Goal: Task Accomplishment & Management: Complete application form

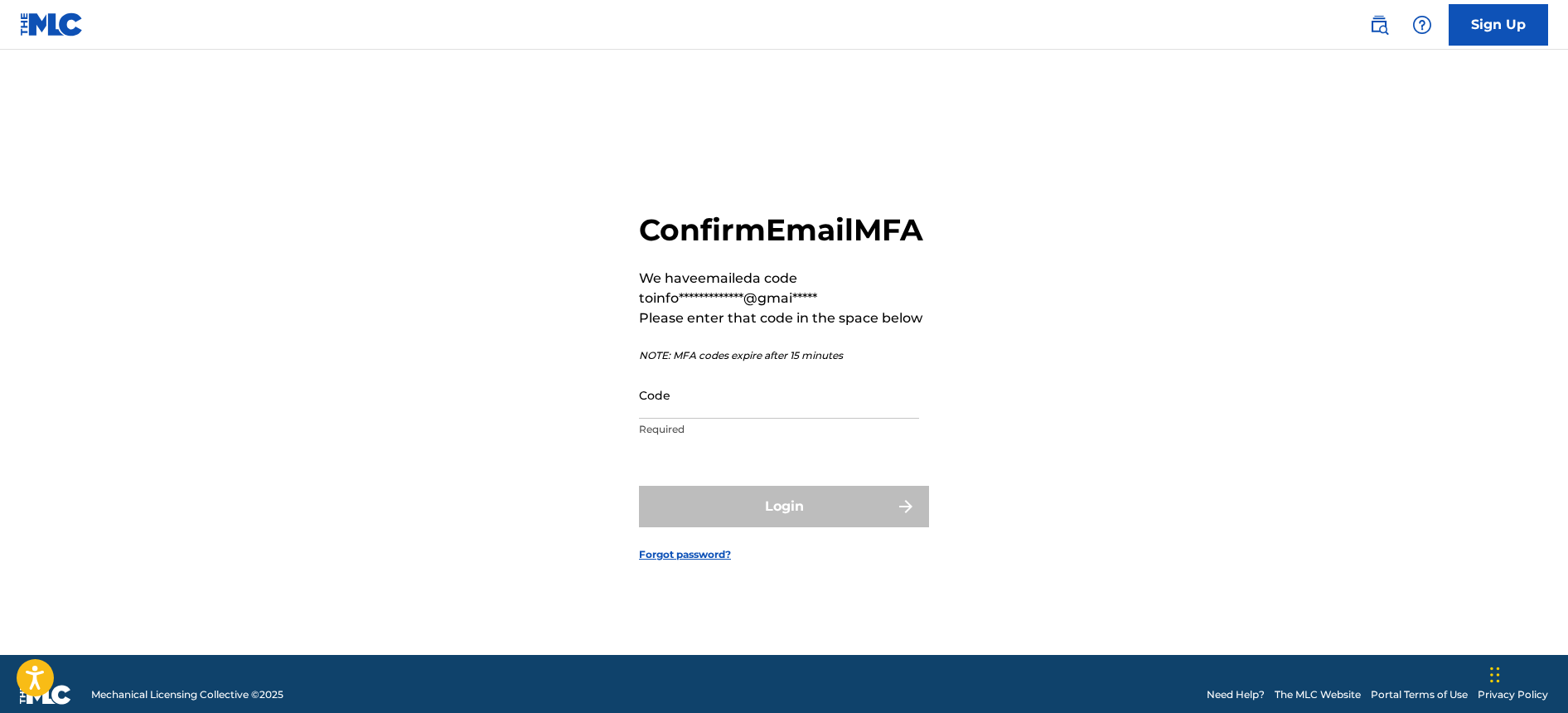
click at [692, 410] on input "Code" at bounding box center [779, 395] width 280 height 47
paste input "200463"
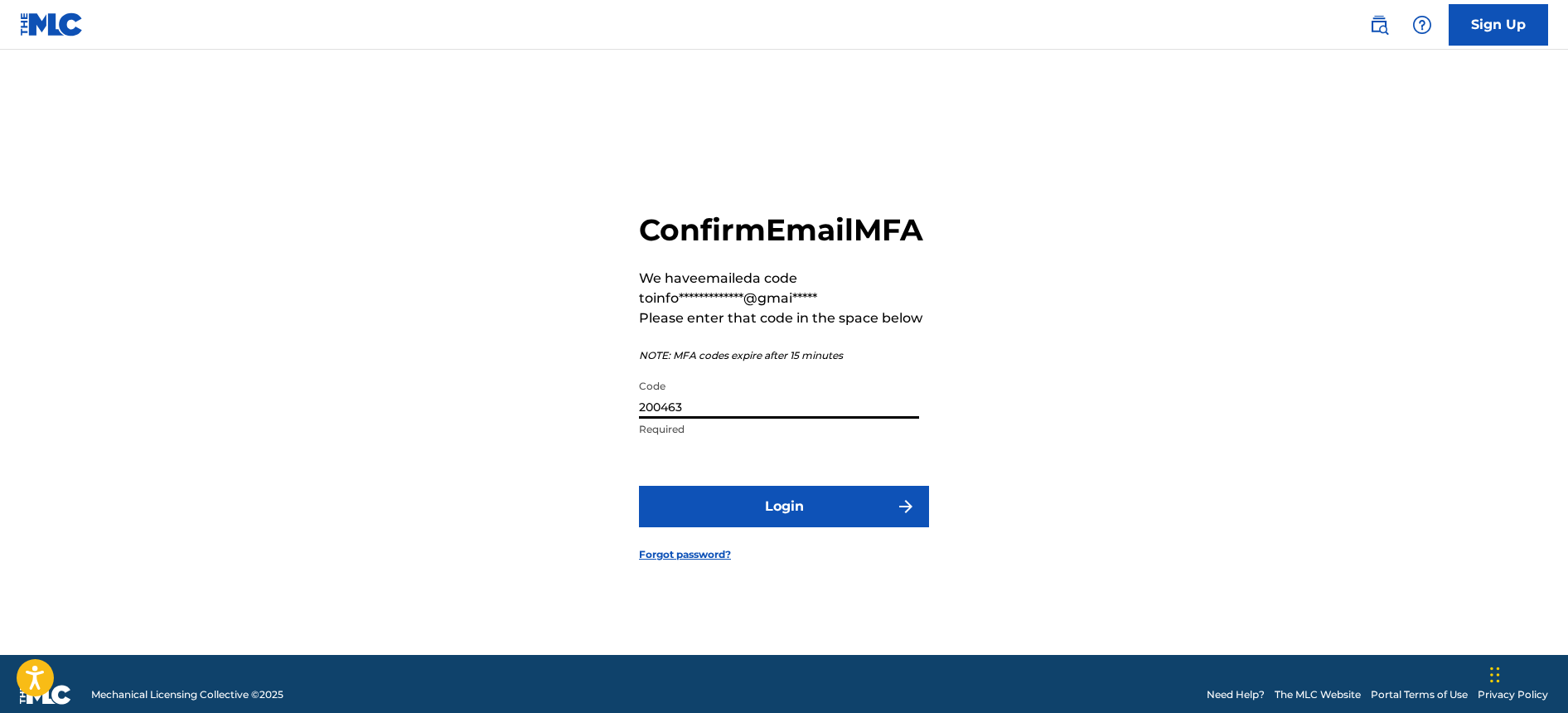
type input "200463"
click at [765, 527] on button "Login" at bounding box center [784, 506] width 290 height 41
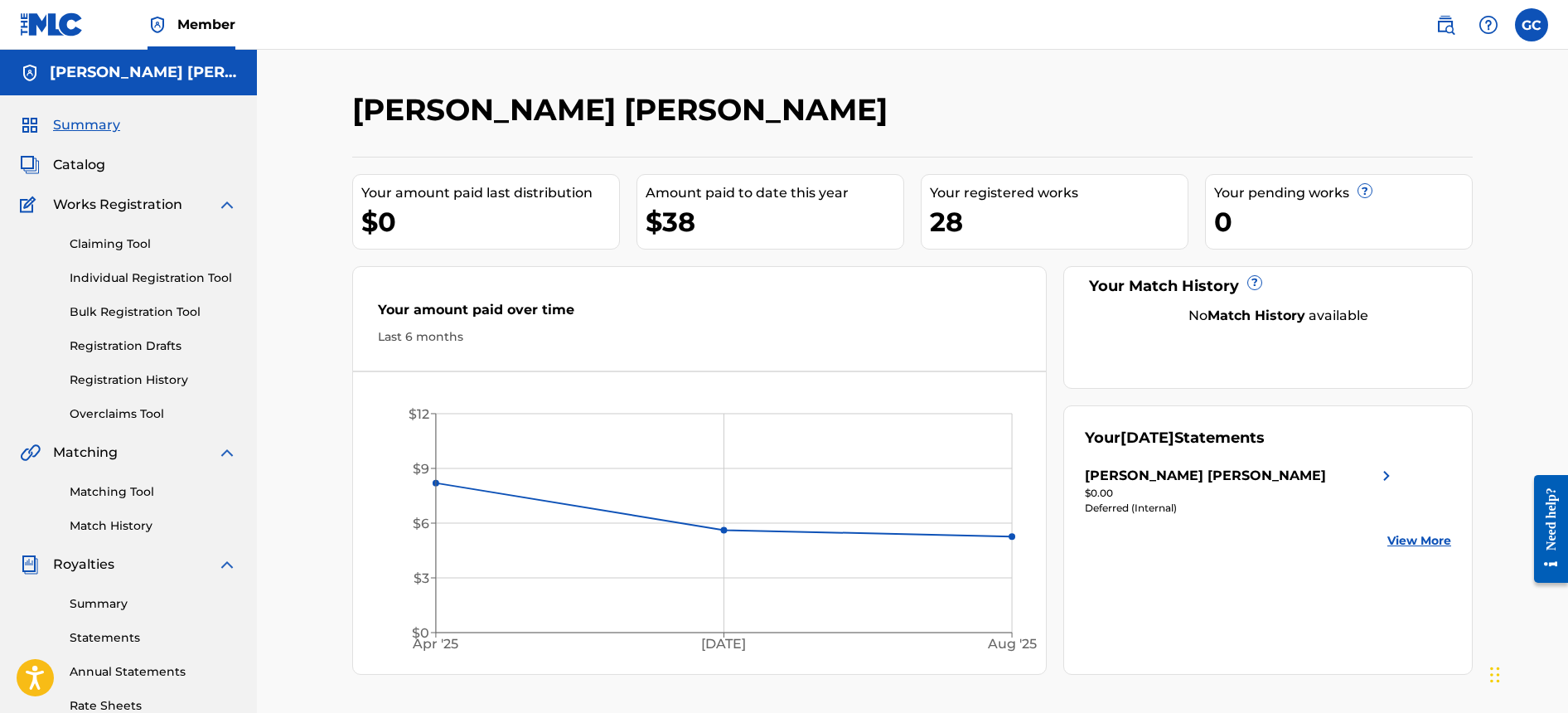
click at [112, 601] on link "Summary" at bounding box center [153, 604] width 167 height 18
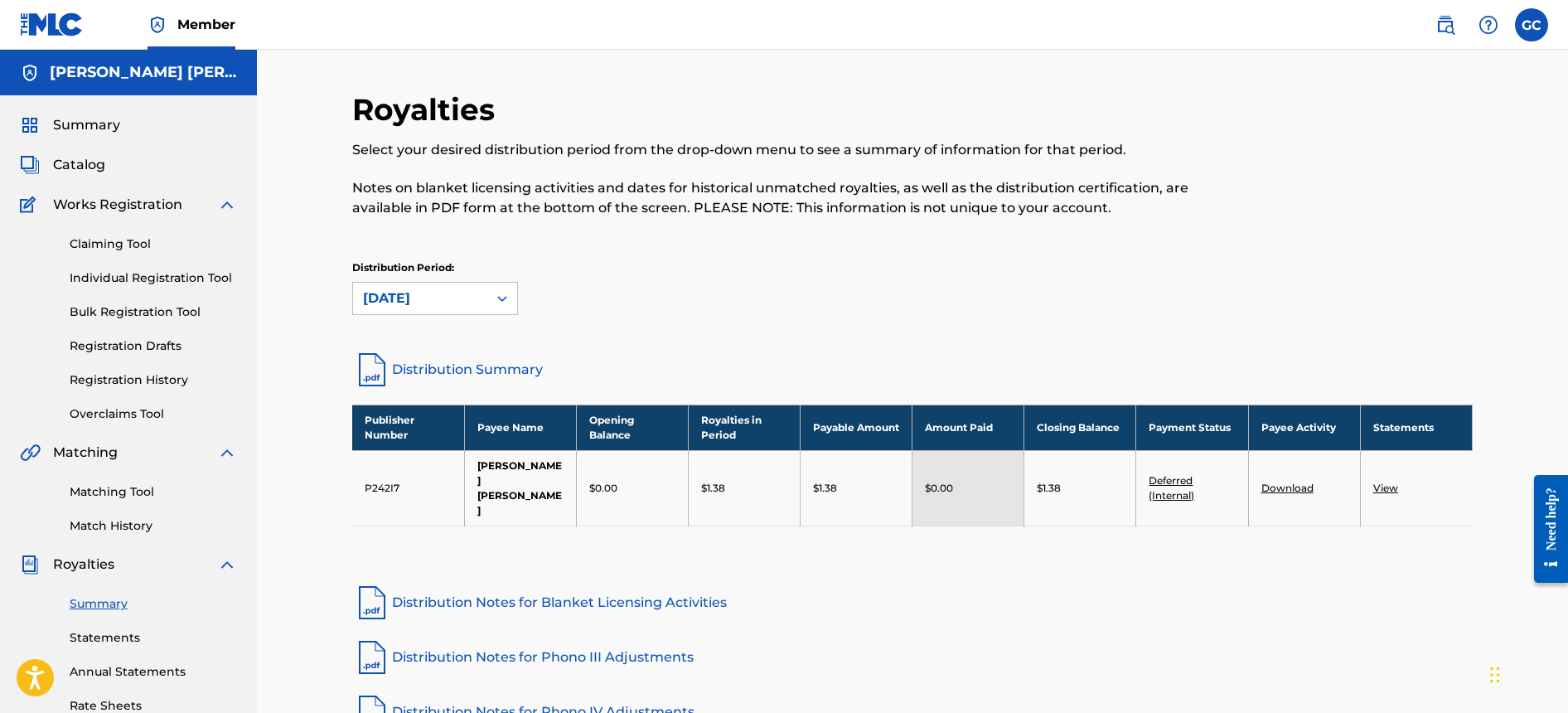
click at [81, 163] on span "Catalog" at bounding box center [79, 165] width 52 height 20
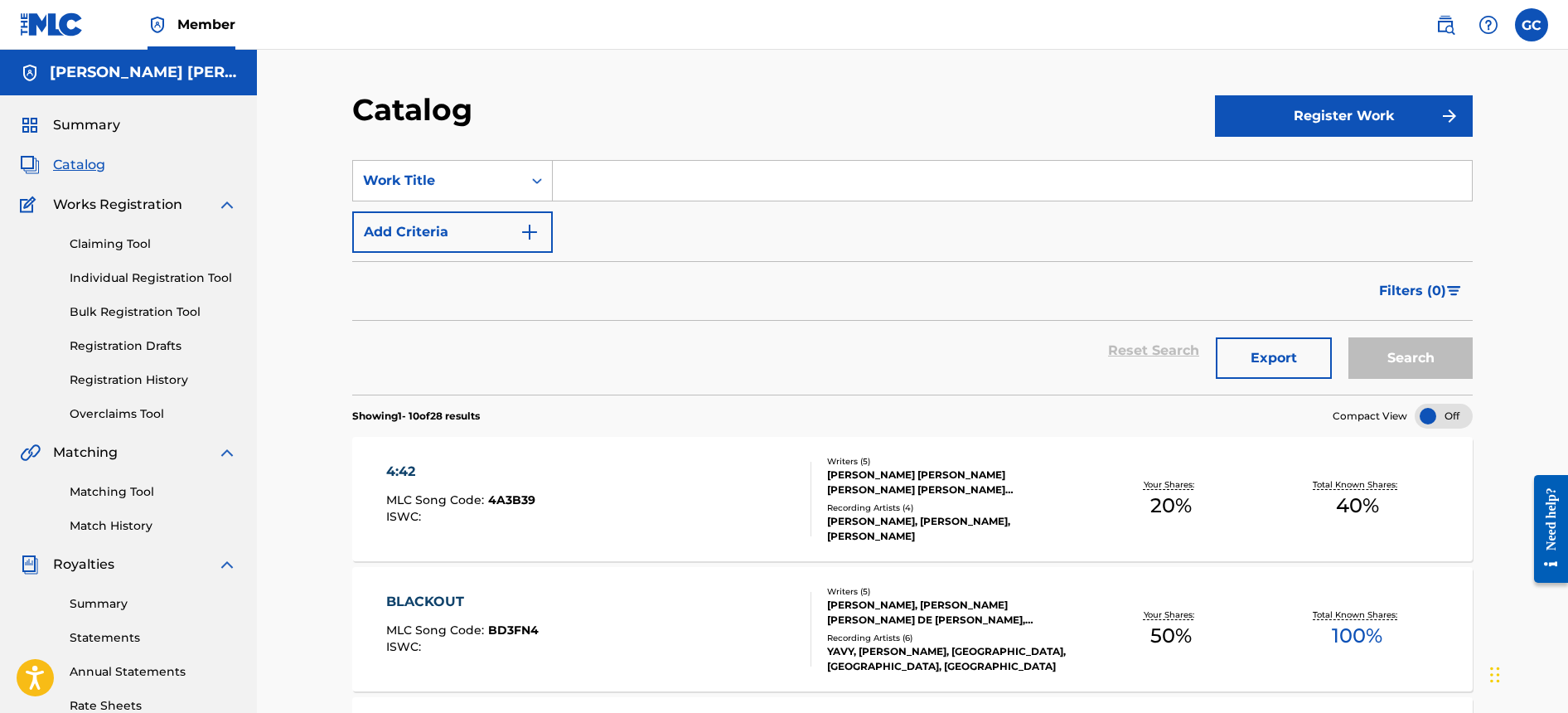
click at [1330, 123] on button "Register Work" at bounding box center [1344, 116] width 258 height 41
click at [1296, 178] on link "Individual" at bounding box center [1344, 170] width 258 height 39
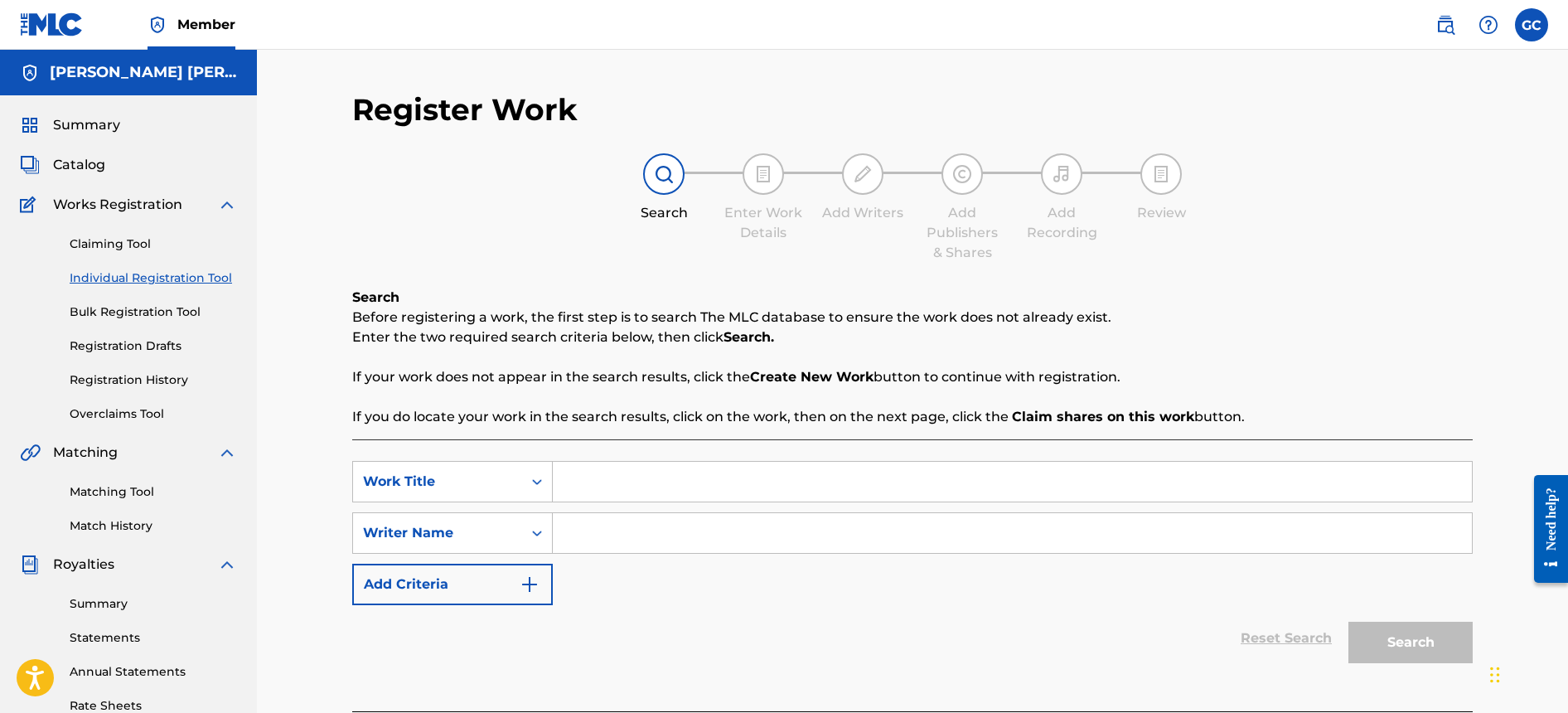
click at [719, 486] on input "Search Form" at bounding box center [1012, 481] width 919 height 39
type input "MAA"
click at [1113, 530] on input "Search Form" at bounding box center [1012, 532] width 919 height 39
type input "a"
paste input "[PERSON_NAME]"
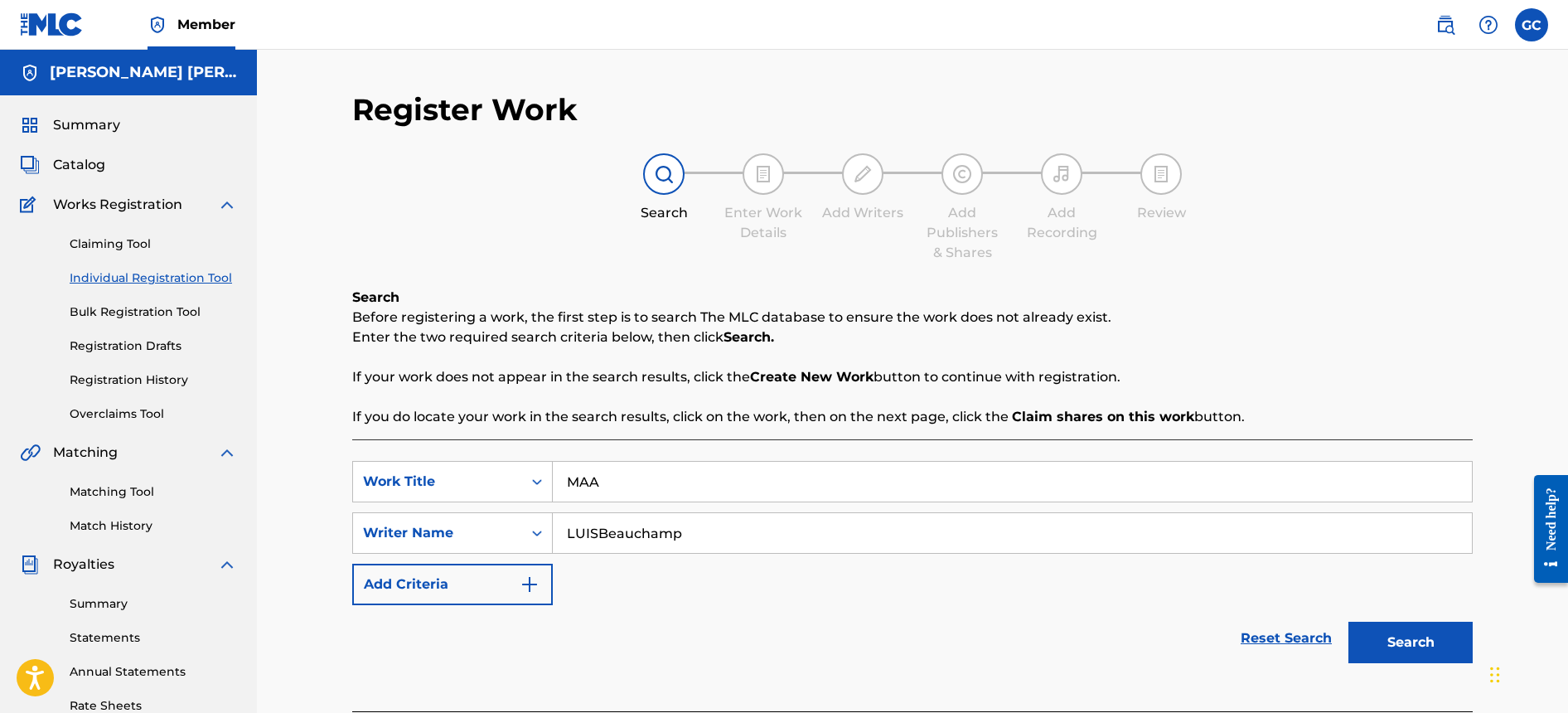
click at [598, 531] on input "LUISBeauchamp" at bounding box center [1012, 532] width 919 height 39
type input "[PERSON_NAME]"
click at [1442, 642] on button "Search" at bounding box center [1411, 642] width 124 height 41
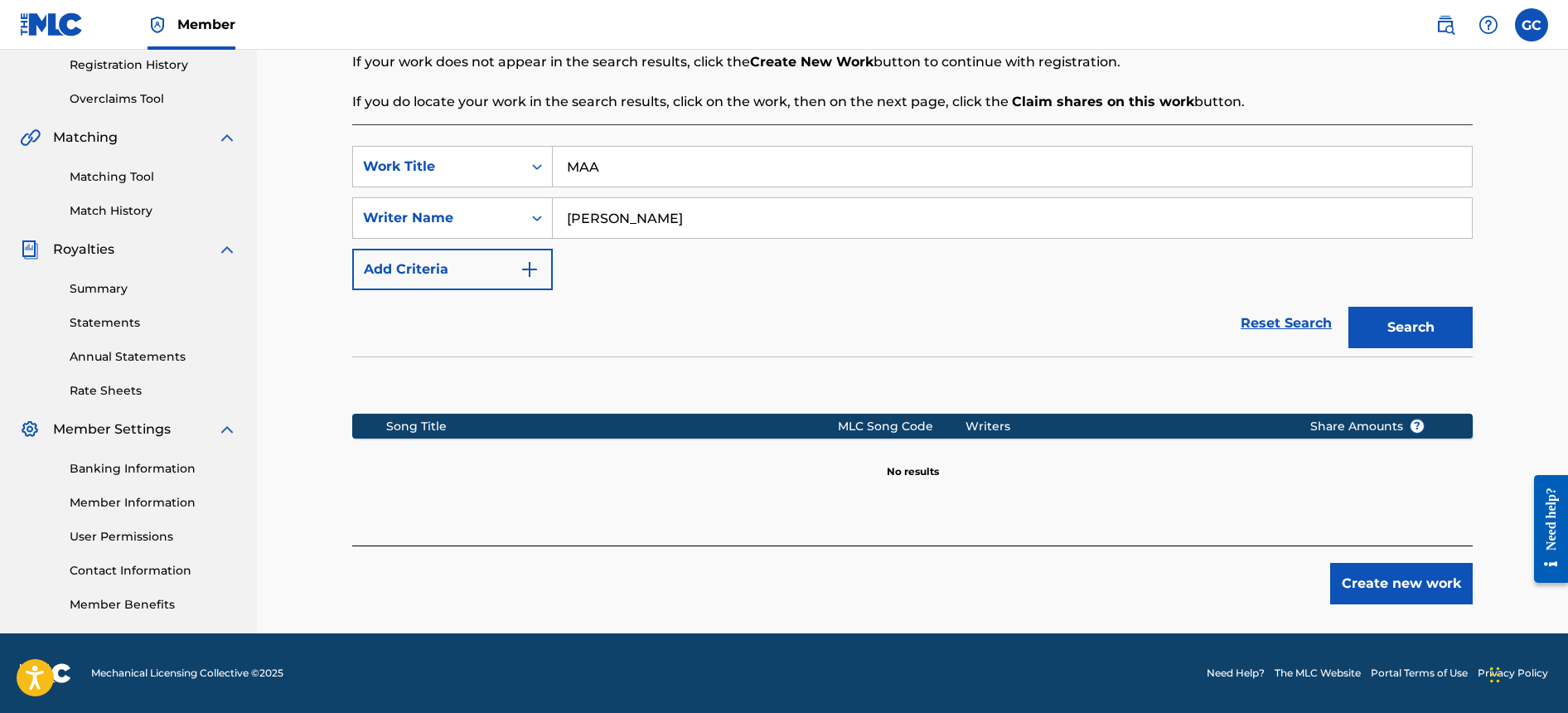
scroll to position [315, 0]
click at [1383, 587] on button "Create new work" at bounding box center [1402, 584] width 143 height 41
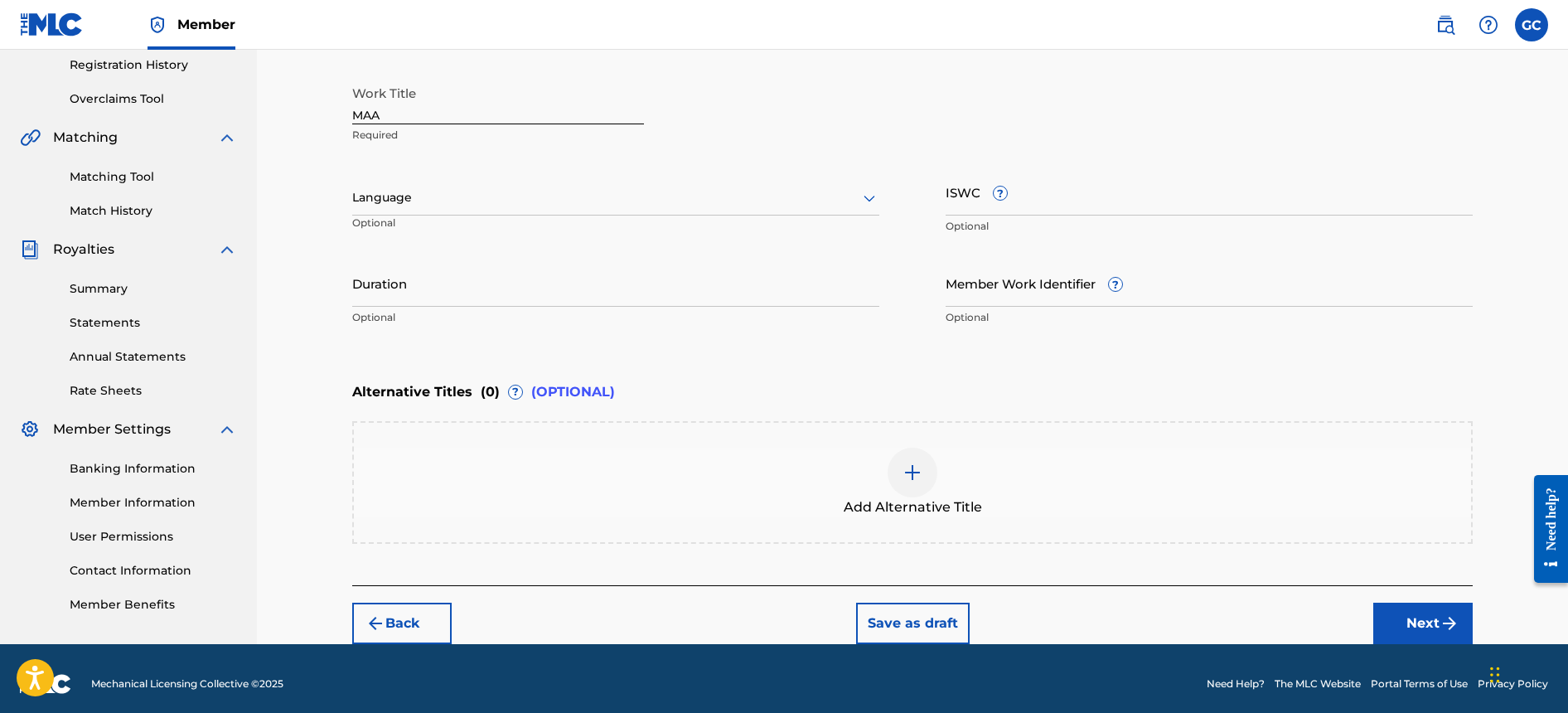
click at [581, 189] on div at bounding box center [616, 197] width 527 height 21
click at [499, 267] on div "Spanish" at bounding box center [616, 271] width 525 height 37
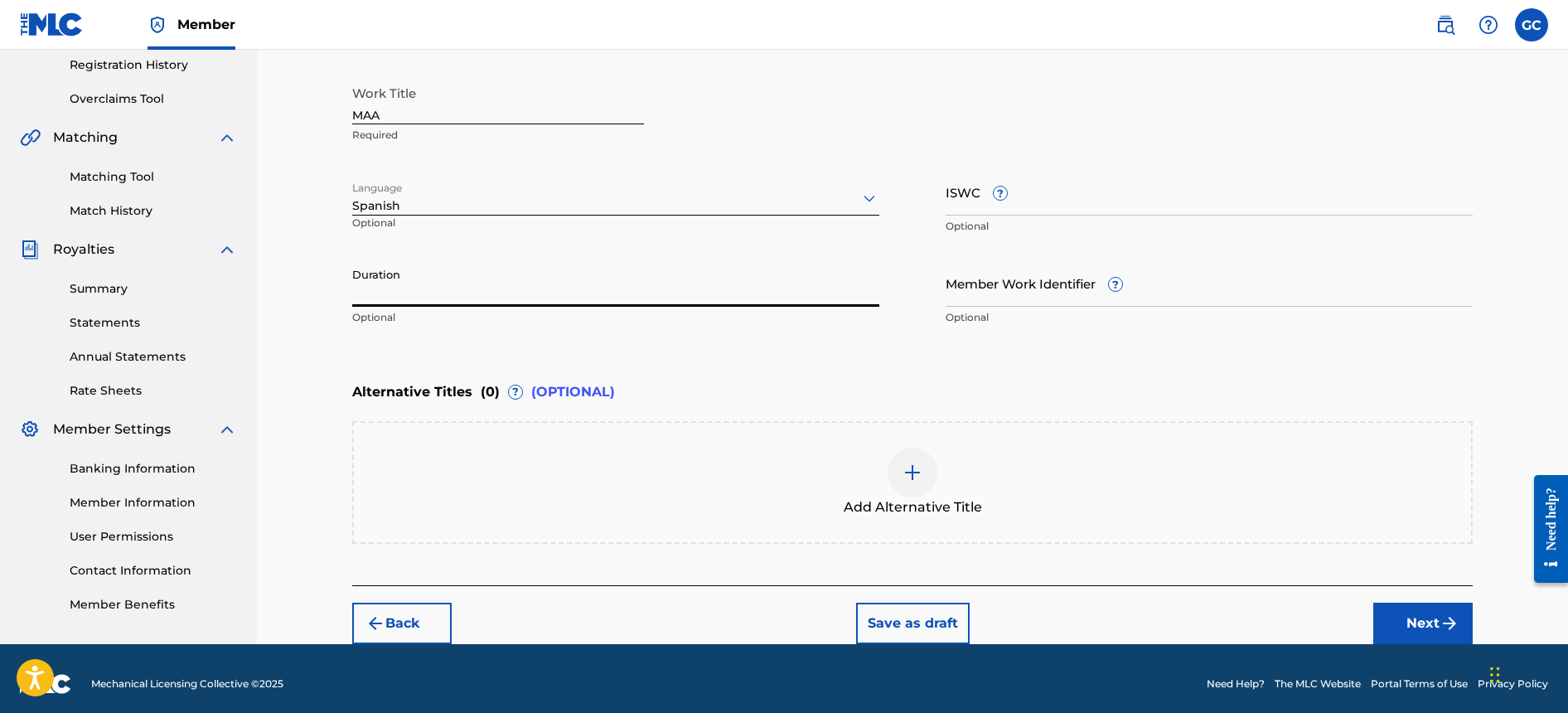
click at [706, 278] on input "Duration" at bounding box center [616, 283] width 527 height 47
type input "03:50"
click at [1106, 481] on div "Add Alternative Title" at bounding box center [912, 482] width 1117 height 70
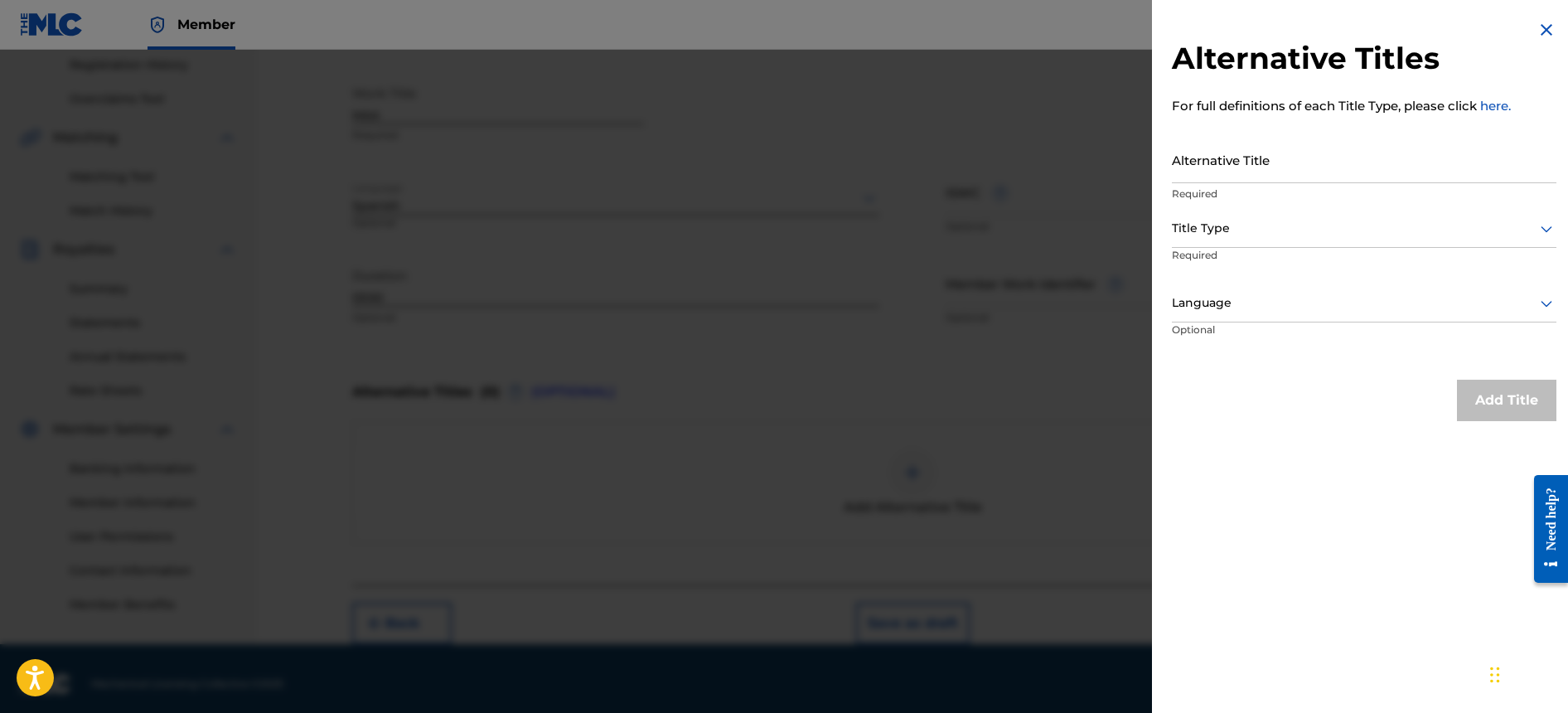
click at [1539, 29] on img at bounding box center [1547, 30] width 20 height 20
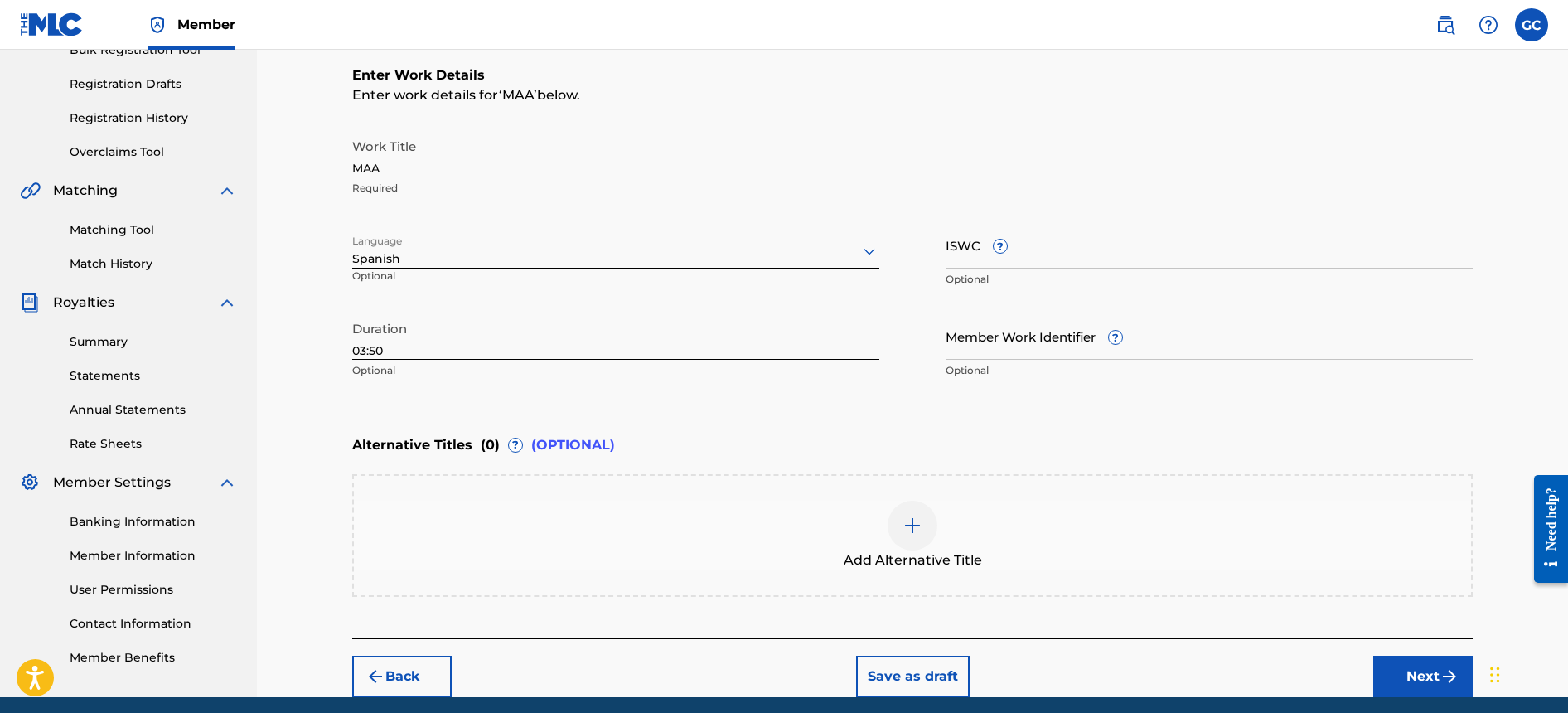
scroll to position [260, 0]
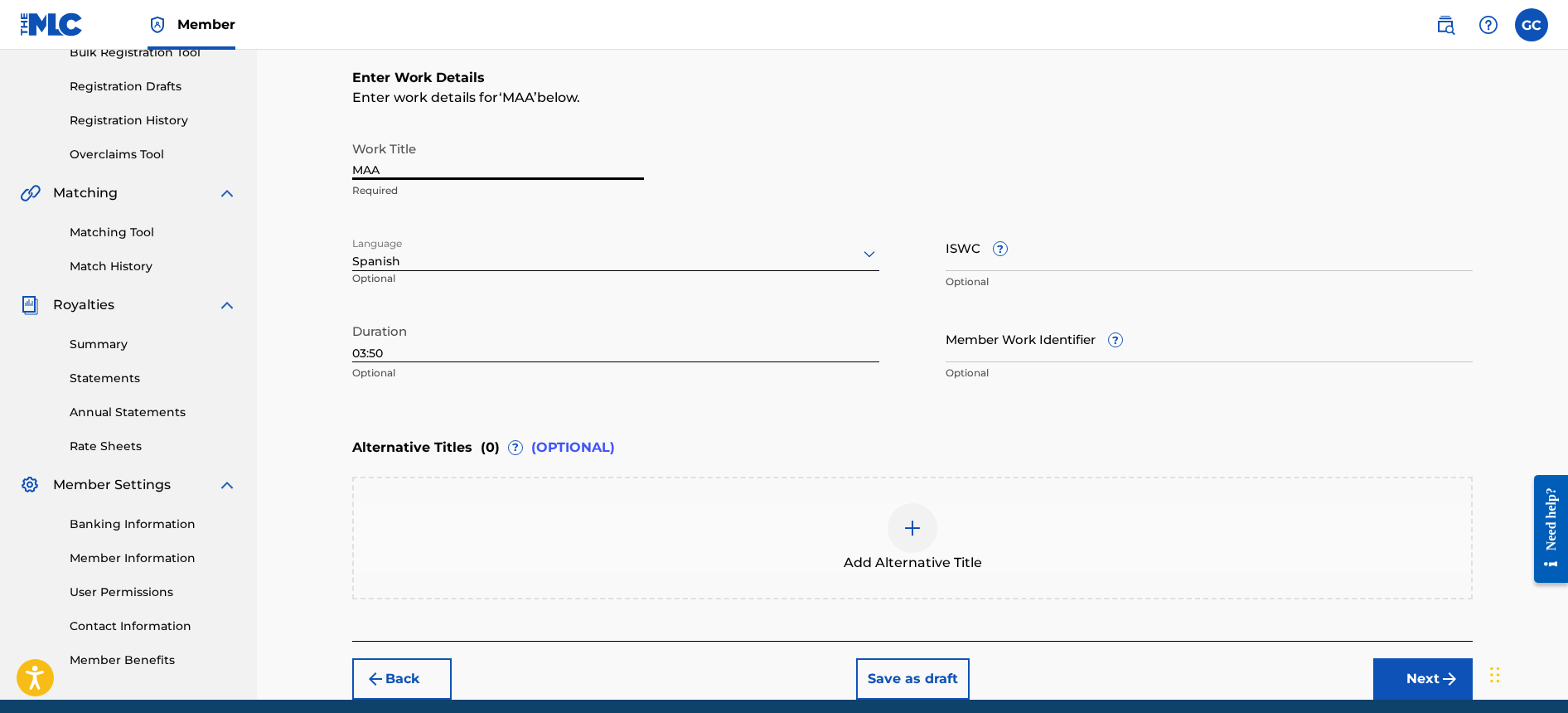
click at [551, 166] on input "MAA" at bounding box center [499, 156] width 292 height 47
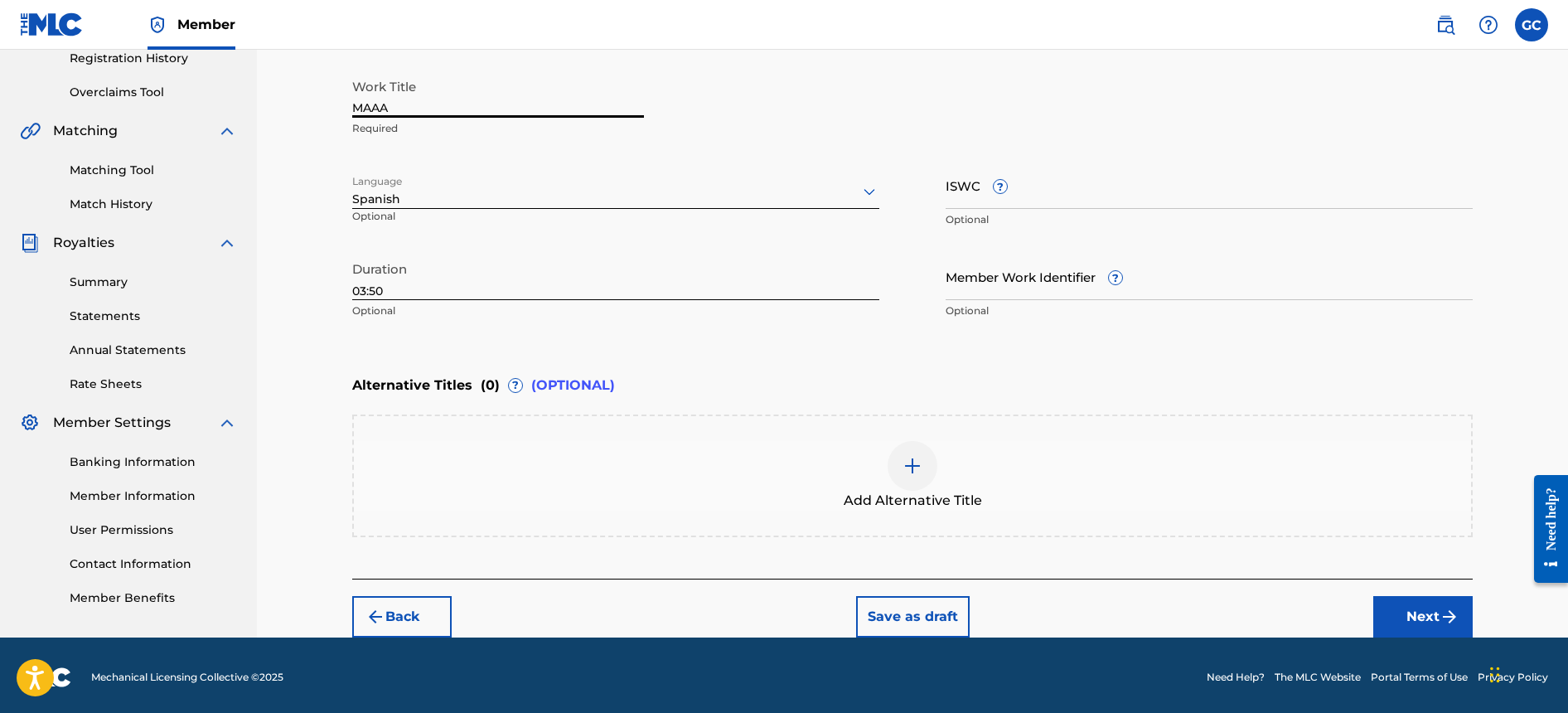
scroll to position [324, 0]
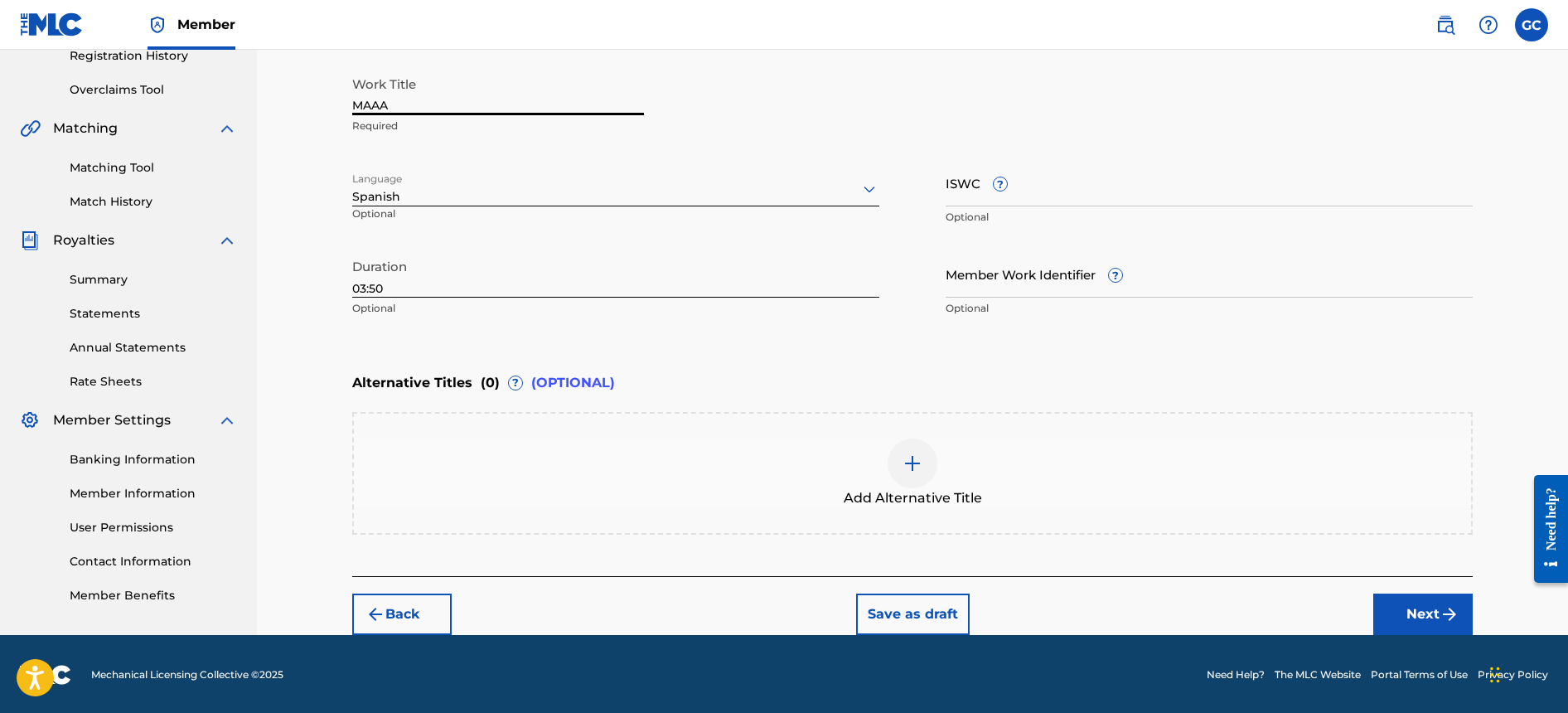
type input "MAAA"
click at [1425, 611] on button "Next" at bounding box center [1423, 614] width 100 height 41
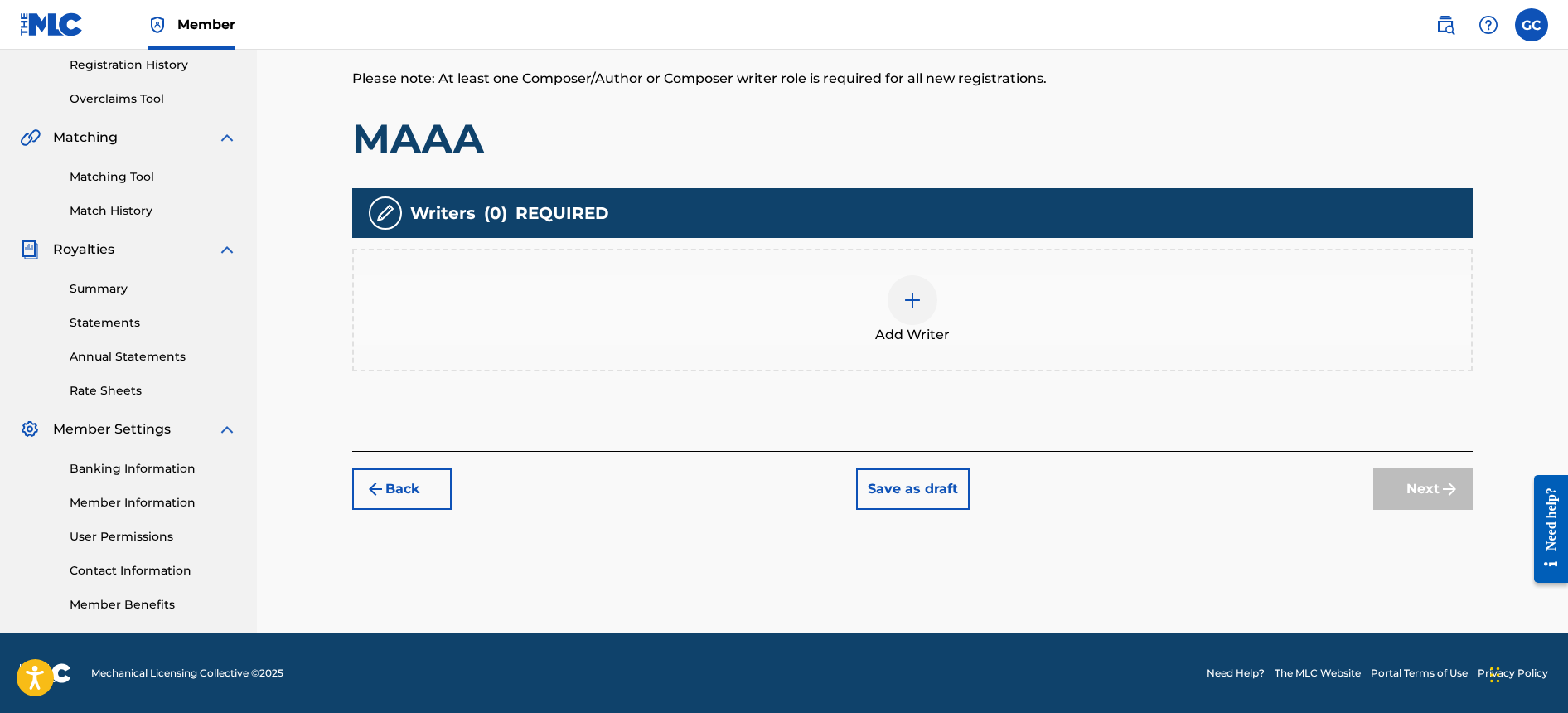
click at [912, 311] on div at bounding box center [912, 300] width 50 height 50
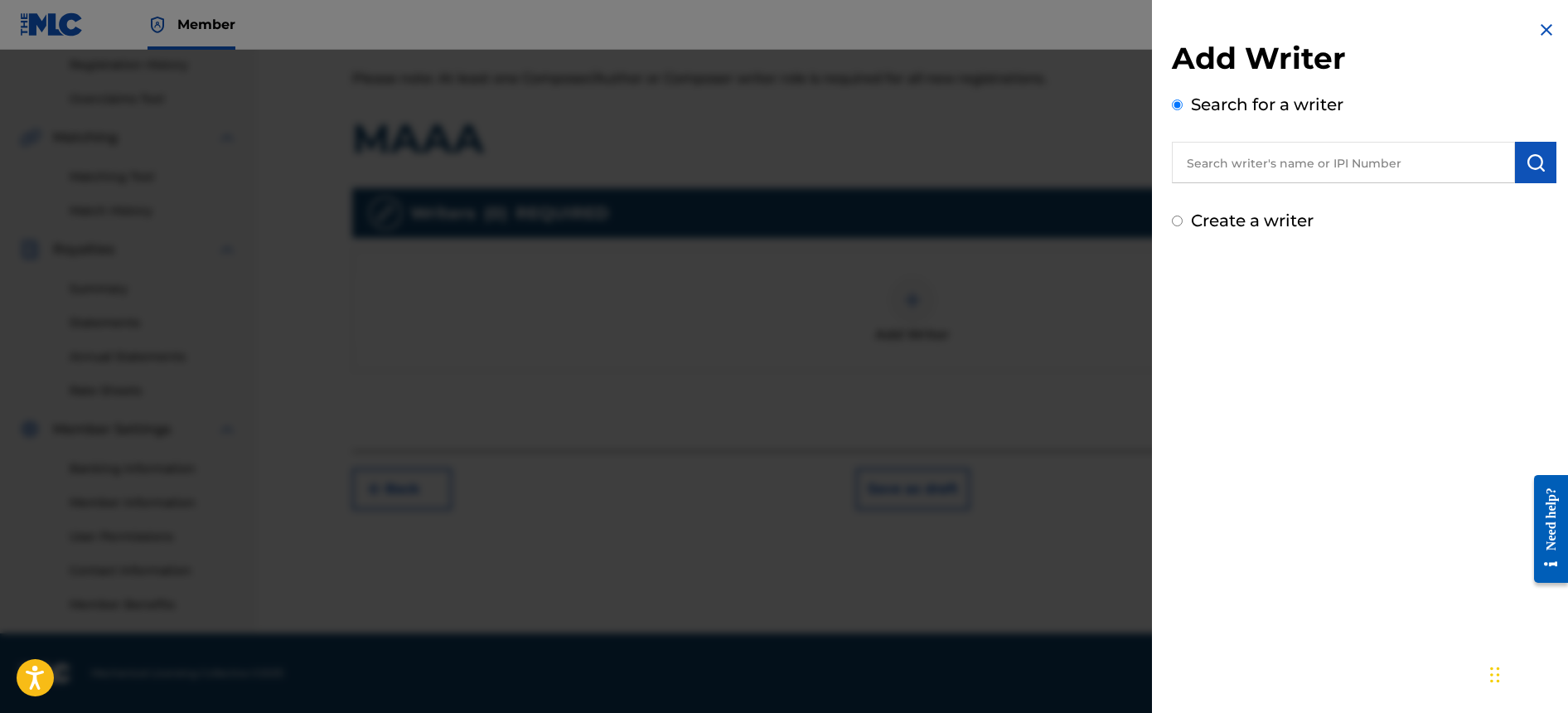
click at [1224, 175] on input "text" at bounding box center [1343, 162] width 343 height 41
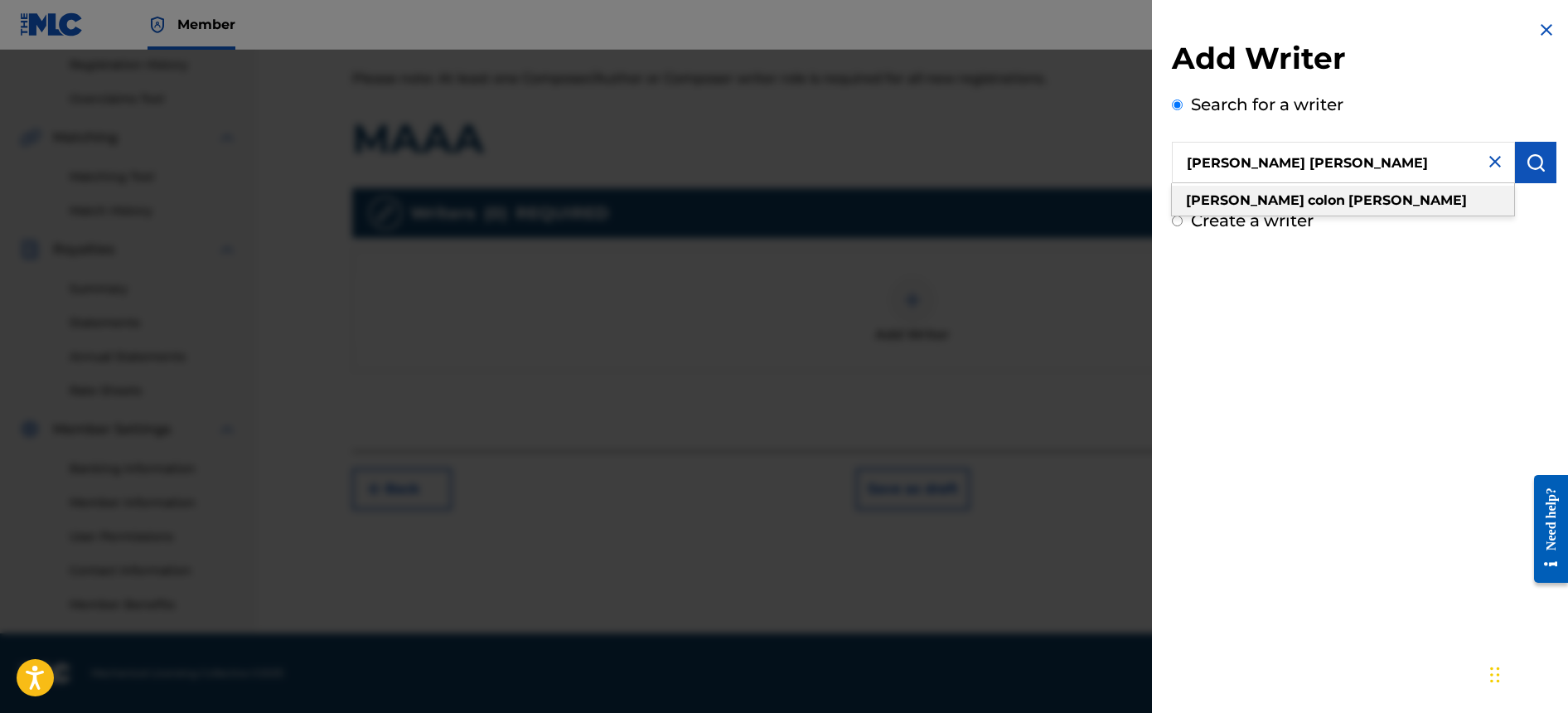
click at [1304, 207] on span at bounding box center [1306, 200] width 3 height 16
type input "[PERSON_NAME] [PERSON_NAME]"
click at [1527, 161] on img "submit" at bounding box center [1536, 163] width 20 height 20
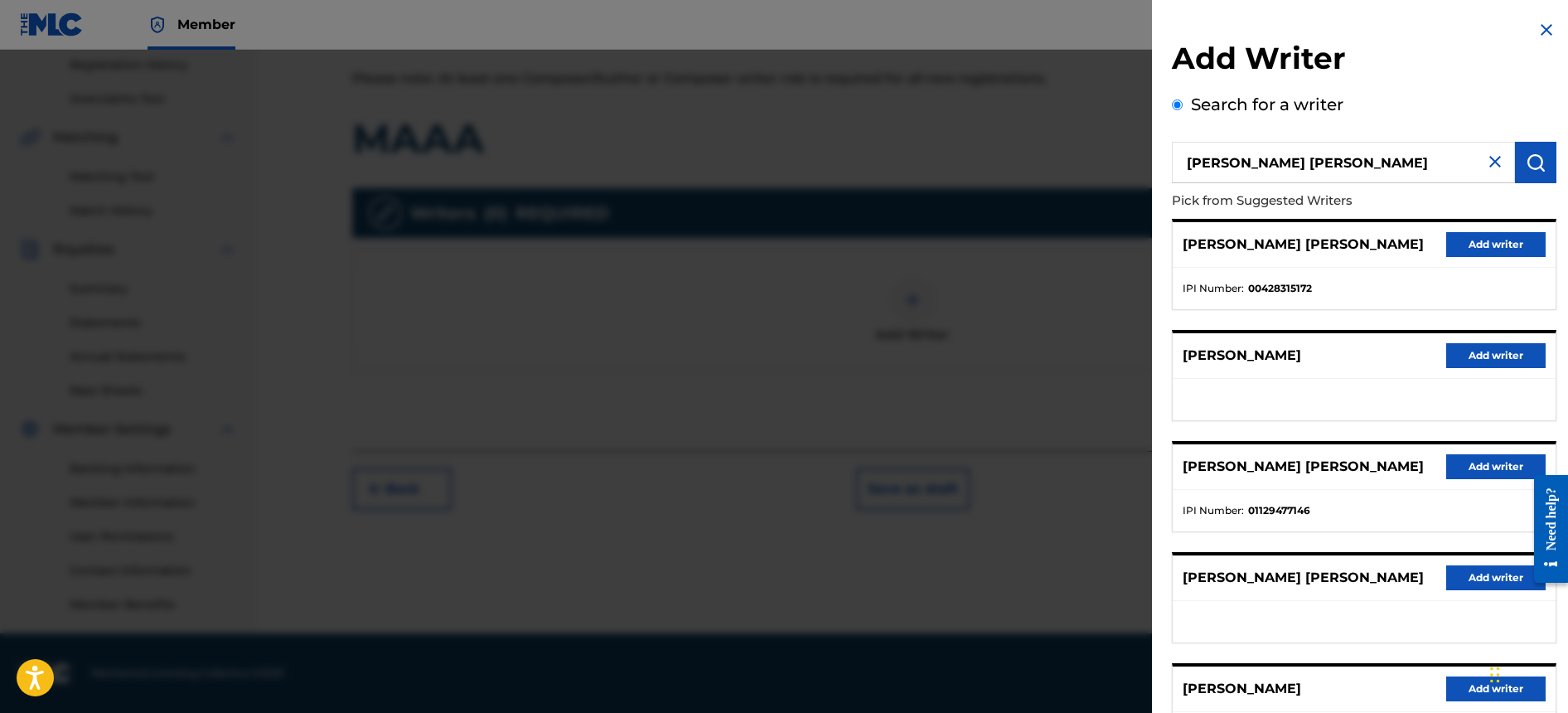
click at [1494, 465] on button "Add writer" at bounding box center [1496, 467] width 100 height 25
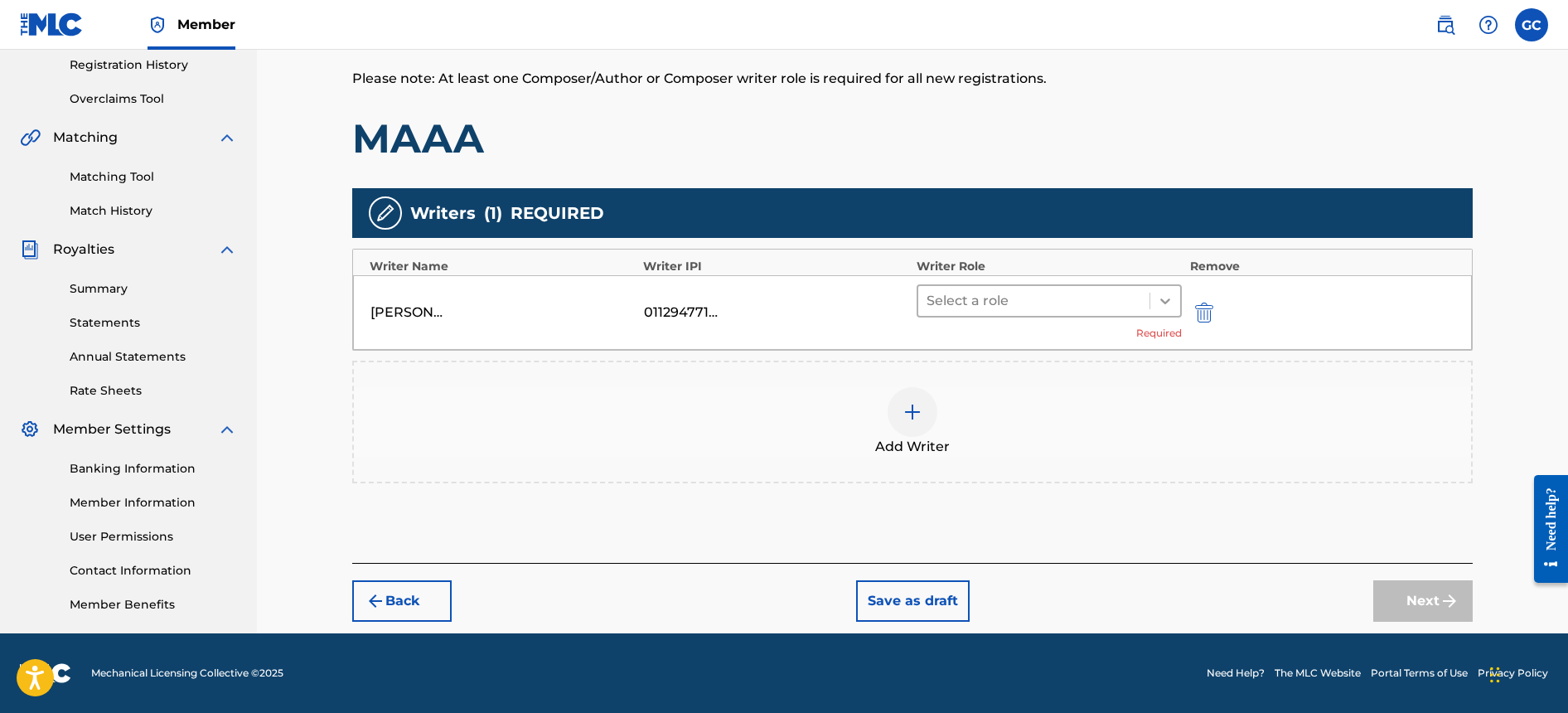
click at [1158, 293] on icon at bounding box center [1166, 301] width 17 height 17
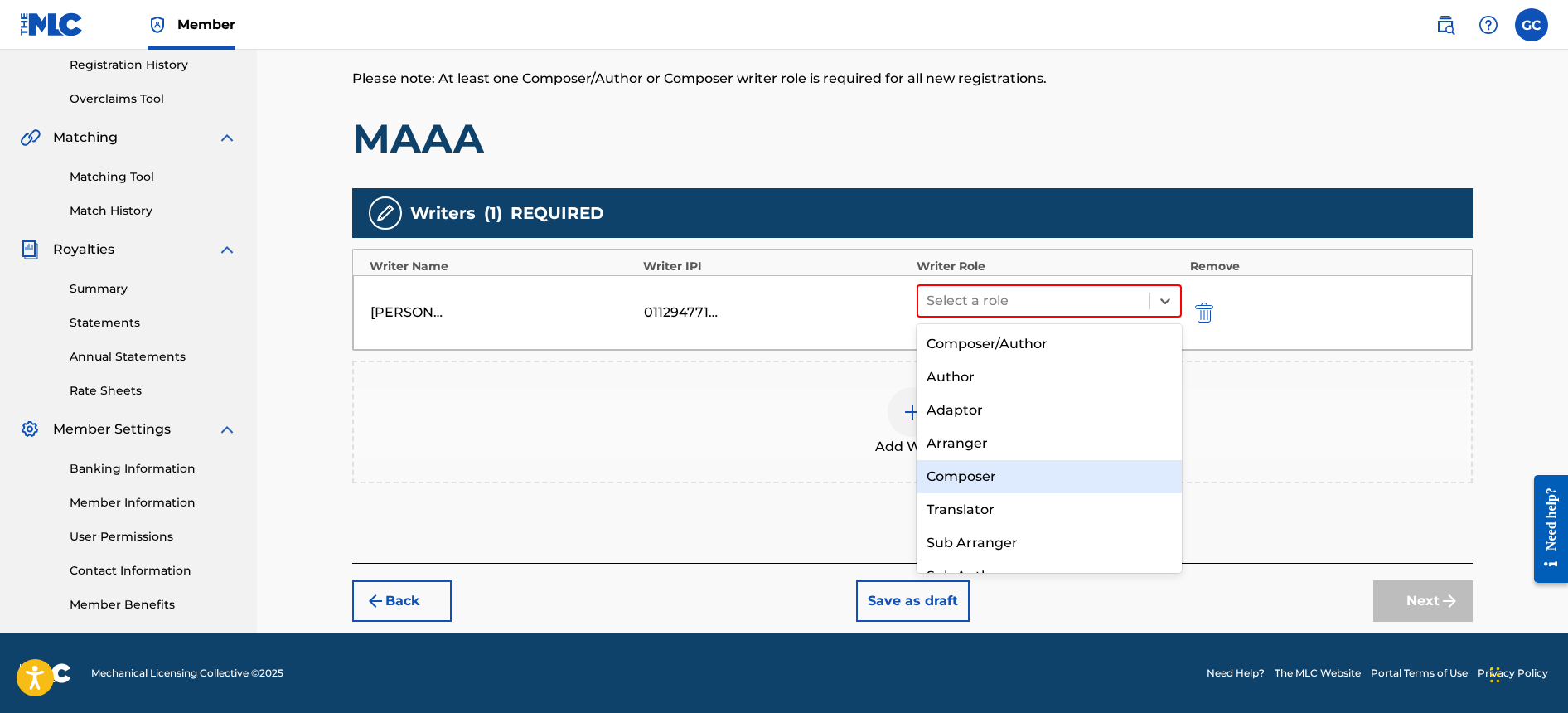
click at [1093, 471] on div "Composer" at bounding box center [1049, 477] width 265 height 34
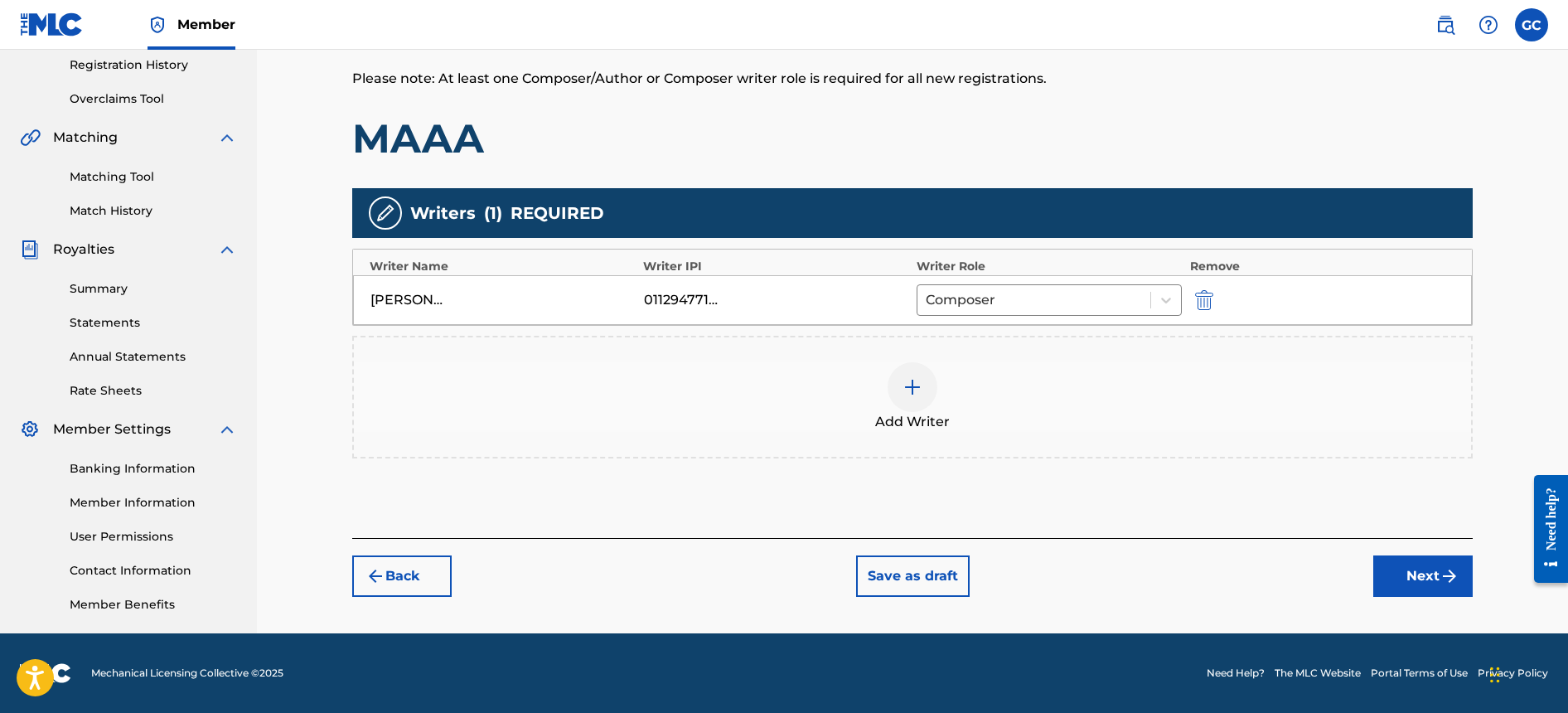
click at [933, 399] on div at bounding box center [912, 387] width 50 height 50
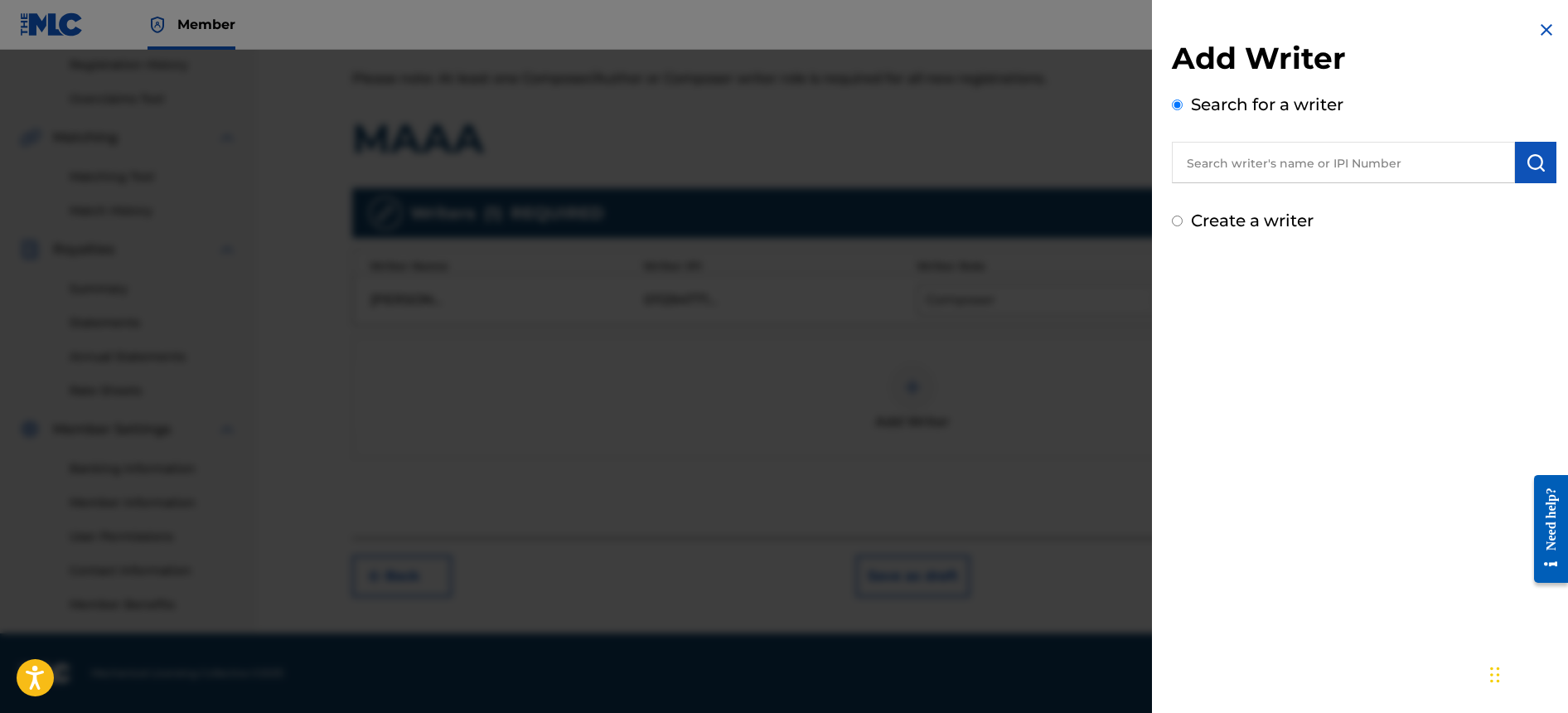
click at [1288, 158] on input "text" at bounding box center [1343, 162] width 343 height 41
paste input "[PERSON_NAME]"
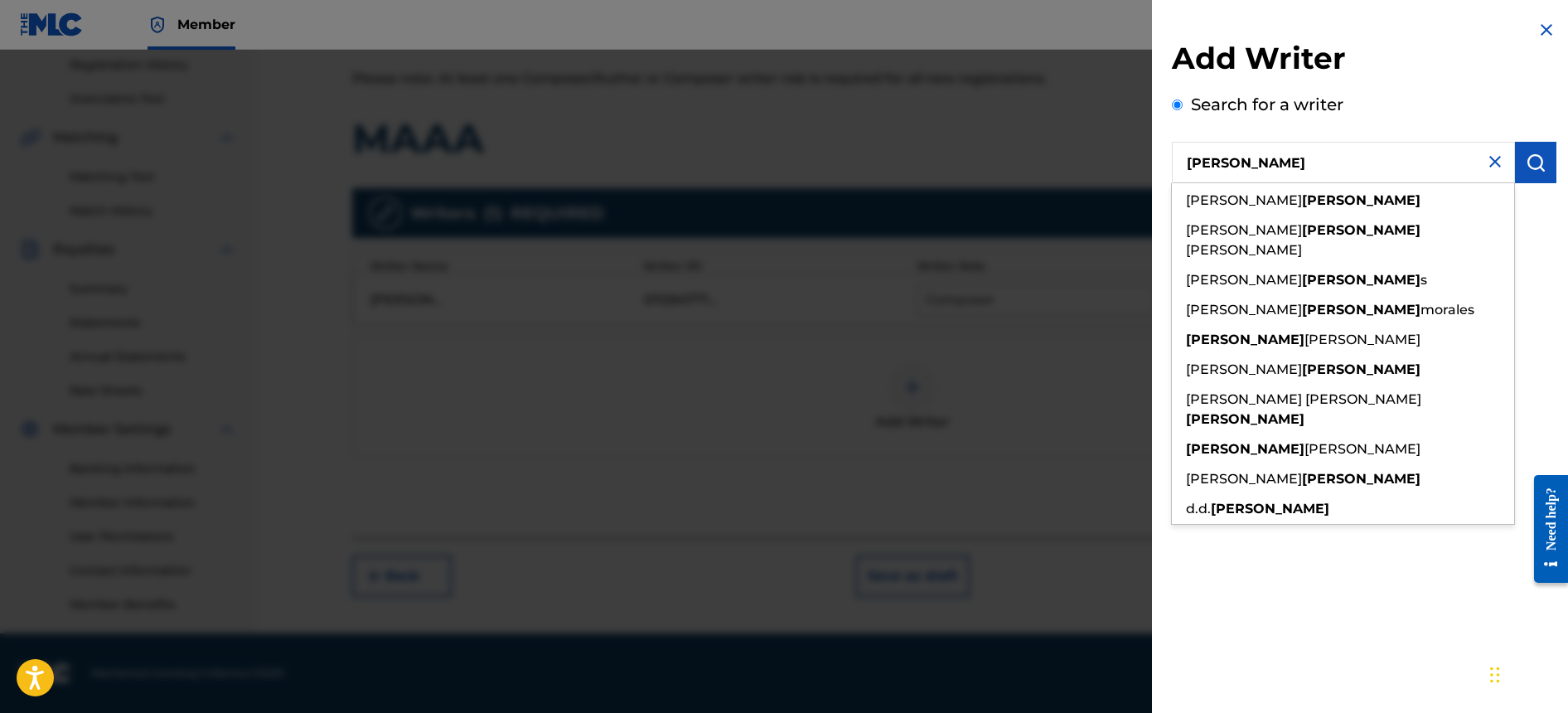
click at [1189, 163] on input "[PERSON_NAME]" at bounding box center [1343, 162] width 343 height 41
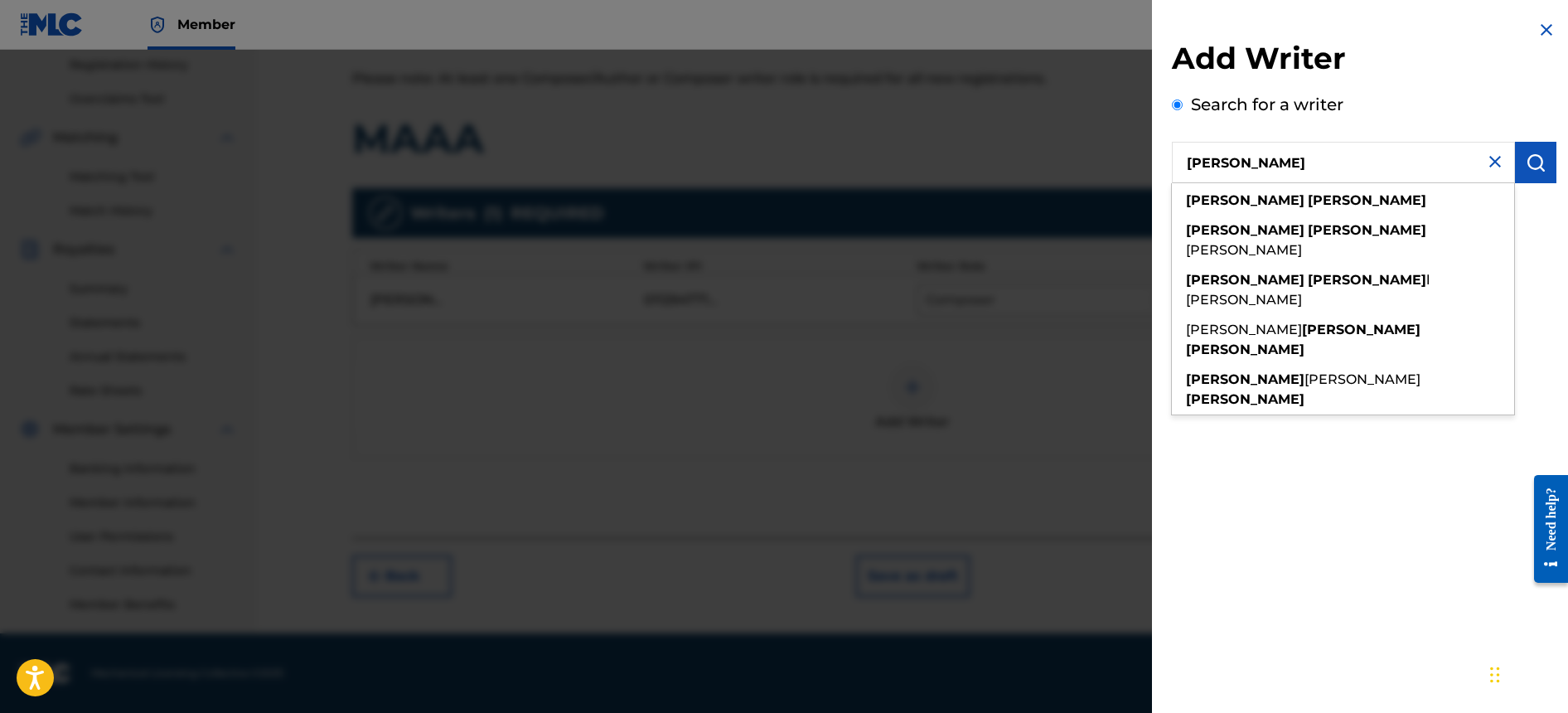
type input "[PERSON_NAME]"
click at [1544, 166] on button "submit" at bounding box center [1535, 162] width 41 height 41
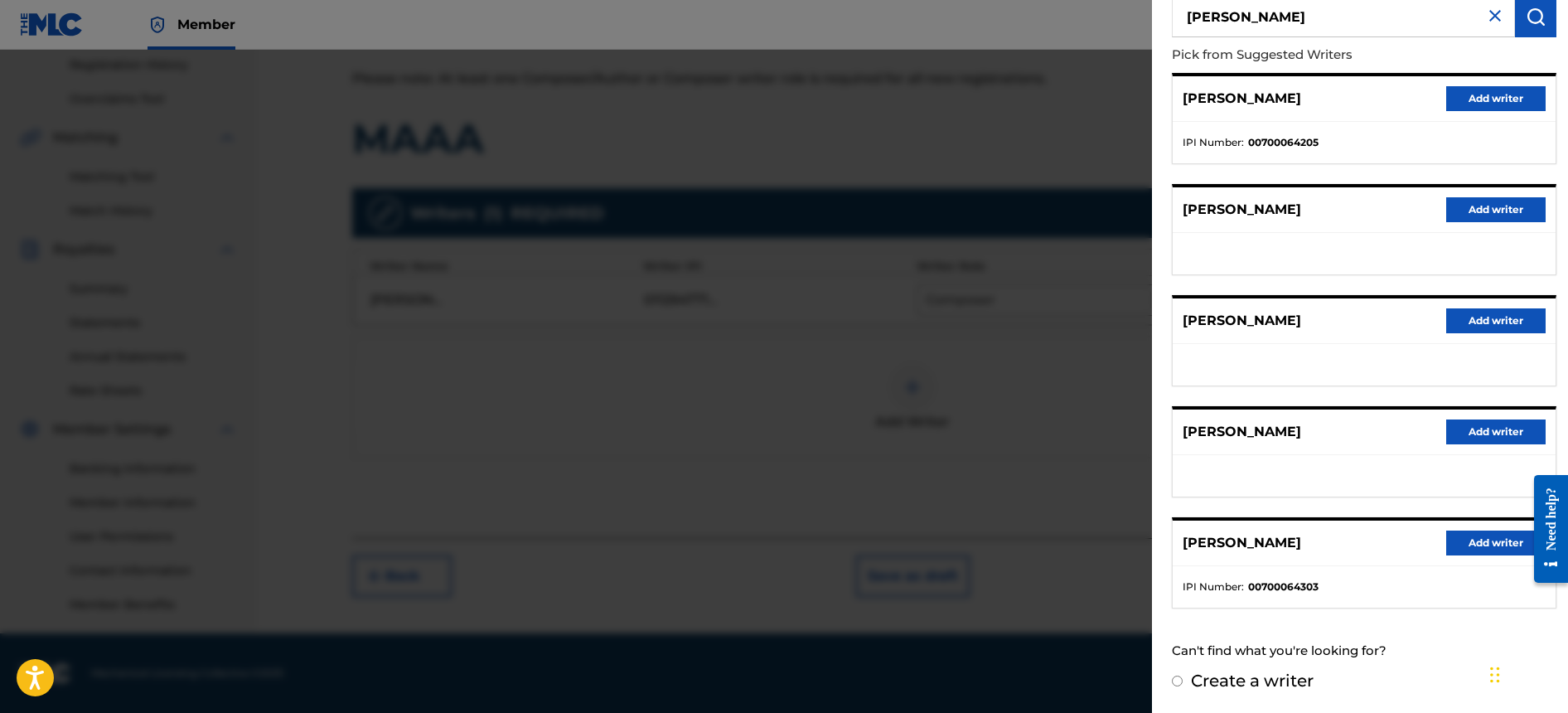
scroll to position [145, 0]
click at [1269, 684] on label "Create a writer" at bounding box center [1252, 682] width 123 height 20
radio input "true"
click at [1183, 684] on input "Create a writer" at bounding box center [1177, 682] width 11 height 11
radio input "false"
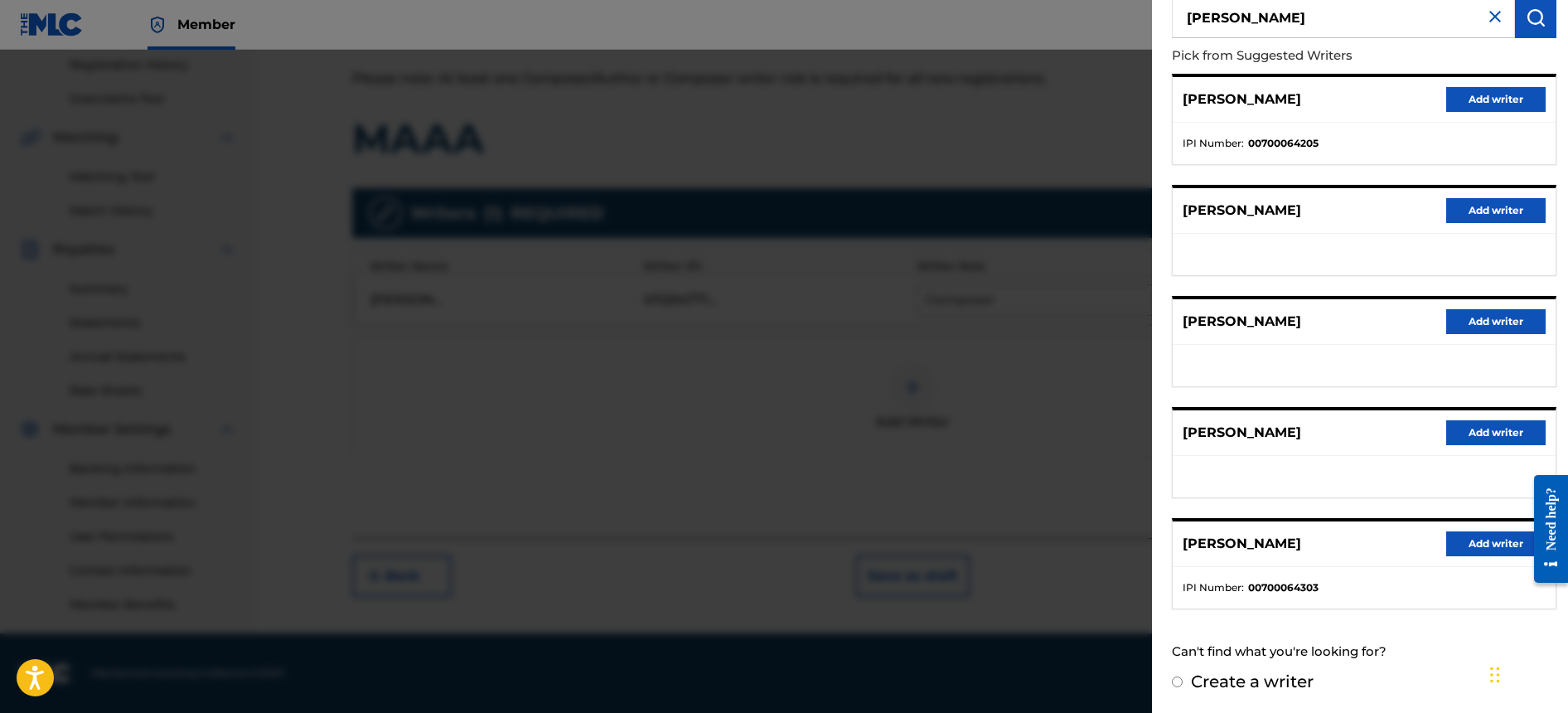
radio input "true"
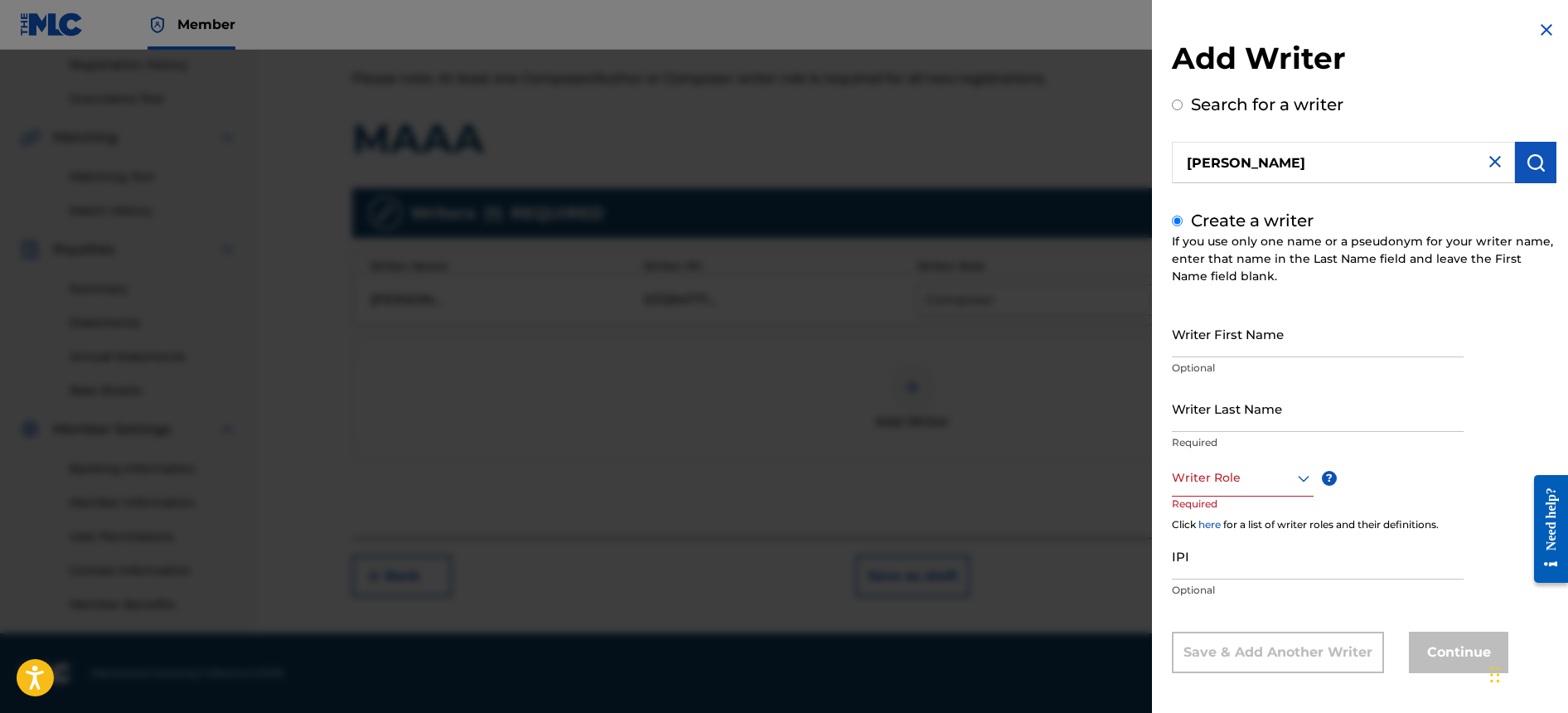
click at [1249, 334] on input "Writer First Name" at bounding box center [1318, 333] width 292 height 47
paste input "[PERSON_NAME]"
type input "[PERSON_NAME]"
drag, startPoint x: 1219, startPoint y: 348, endPoint x: 1081, endPoint y: 343, distance: 138.1
click at [1081, 343] on div "Add Writer Search for a writer [PERSON_NAME] Create a writer If you use only on…" at bounding box center [784, 381] width 1568 height 663
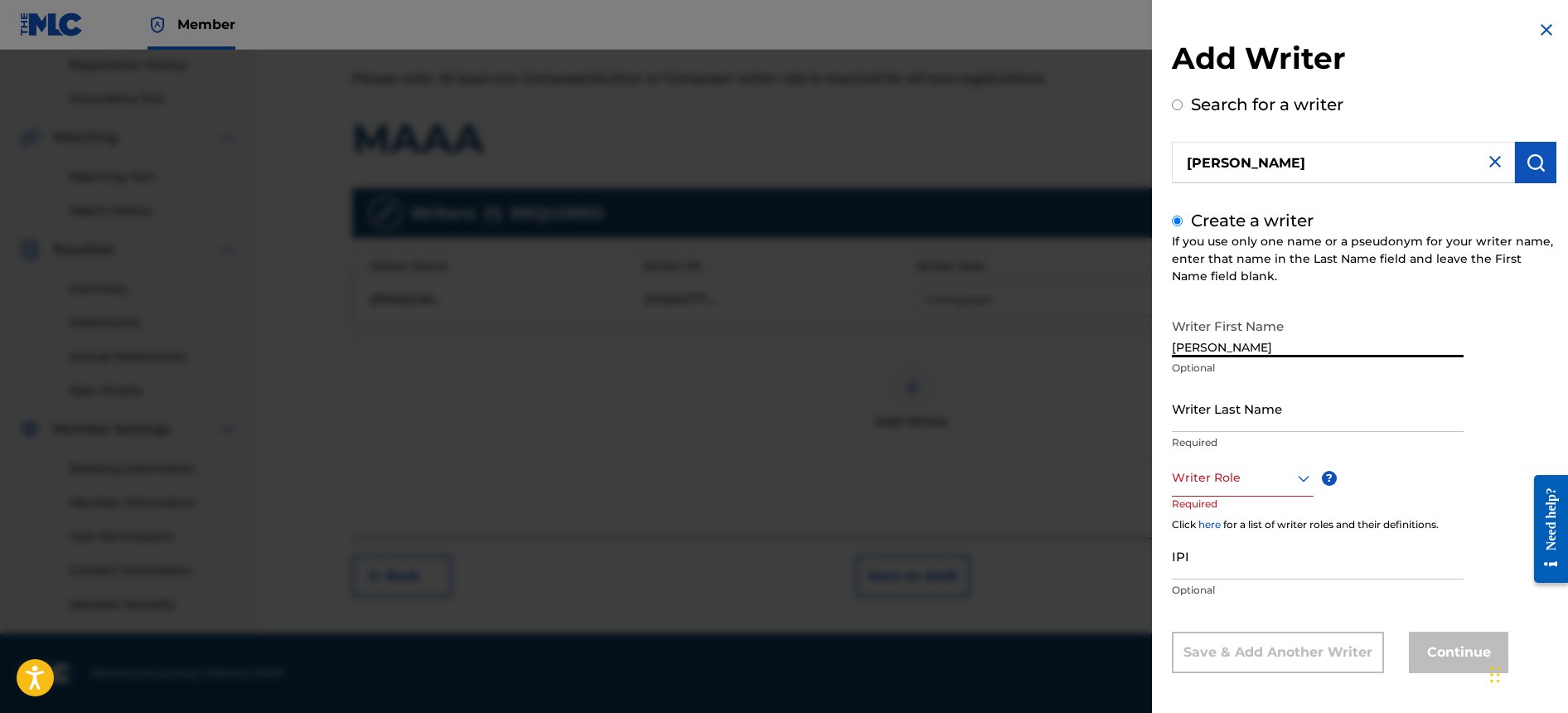
click at [1243, 406] on input "Writer Last Name" at bounding box center [1318, 408] width 292 height 47
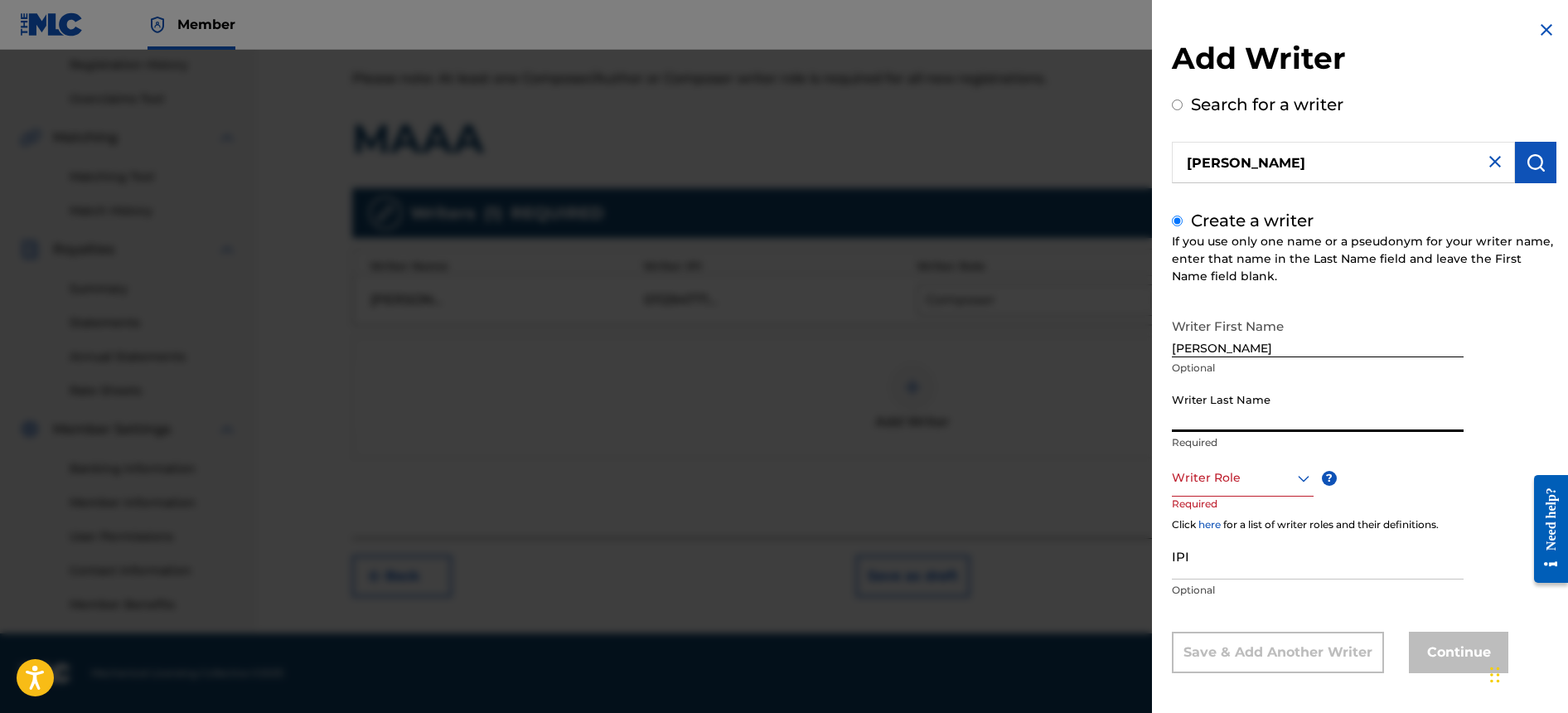
paste input "[PERSON_NAME]"
type input "[PERSON_NAME]"
drag, startPoint x: 1230, startPoint y: 345, endPoint x: 1079, endPoint y: 346, distance: 151.0
click at [1079, 346] on div "Add Writer Search for a writer [PERSON_NAME] Create a writer If you use only on…" at bounding box center [784, 381] width 1568 height 663
type input "[PERSON_NAME]"
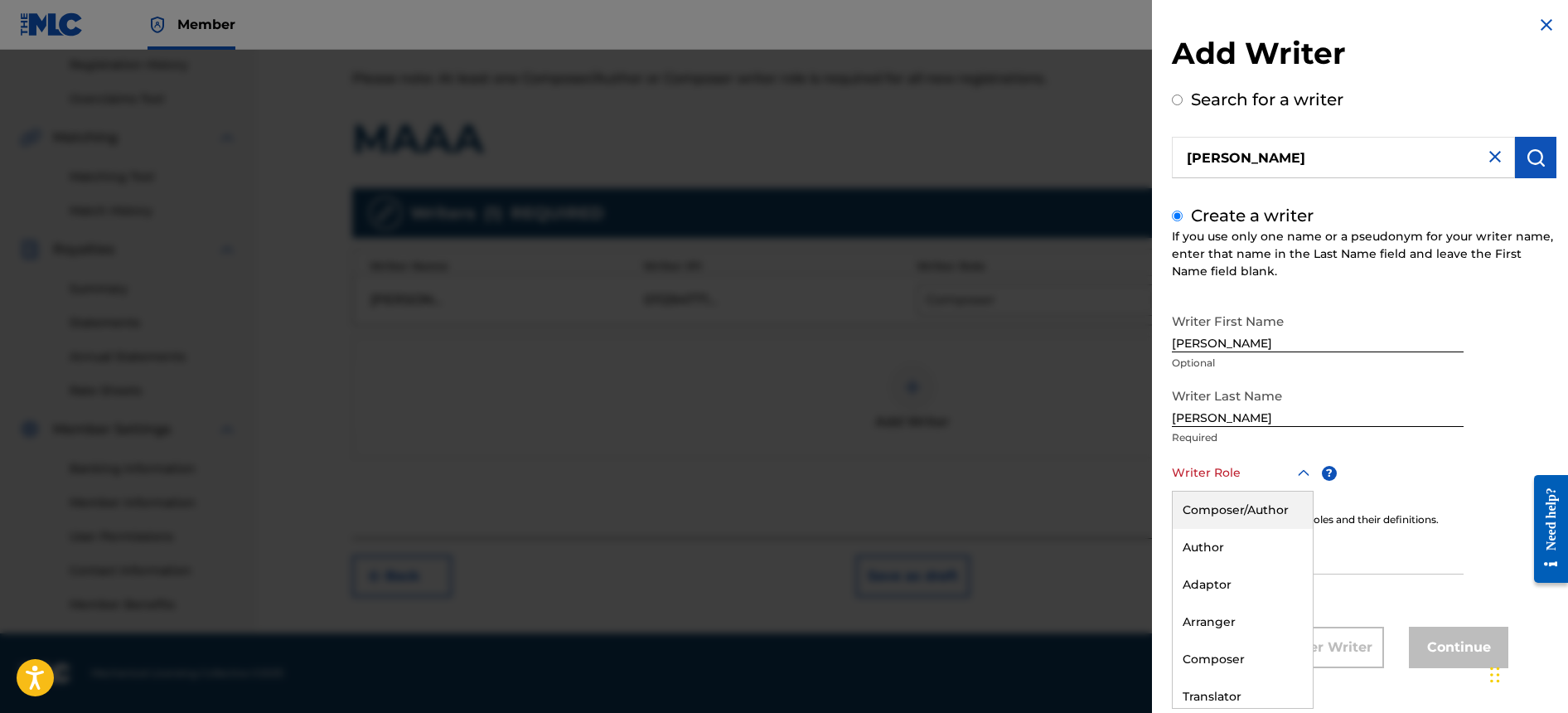
click at [1243, 476] on div at bounding box center [1242, 473] width 142 height 21
click at [1257, 511] on div "Composer/Author" at bounding box center [1242, 511] width 140 height 37
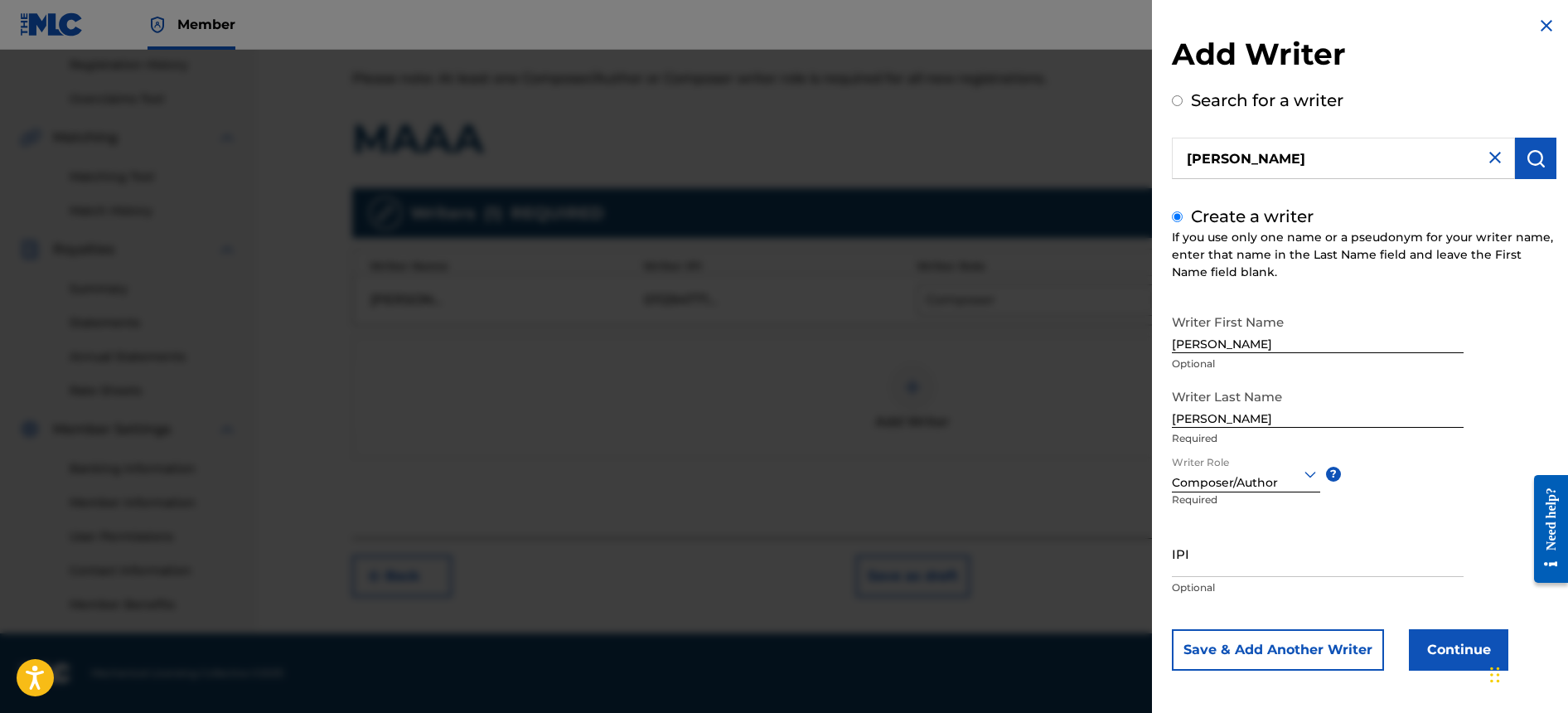
click at [1252, 567] on input "IPI" at bounding box center [1318, 553] width 292 height 47
click at [1327, 642] on button "Save & Add Another Writer" at bounding box center [1278, 650] width 212 height 41
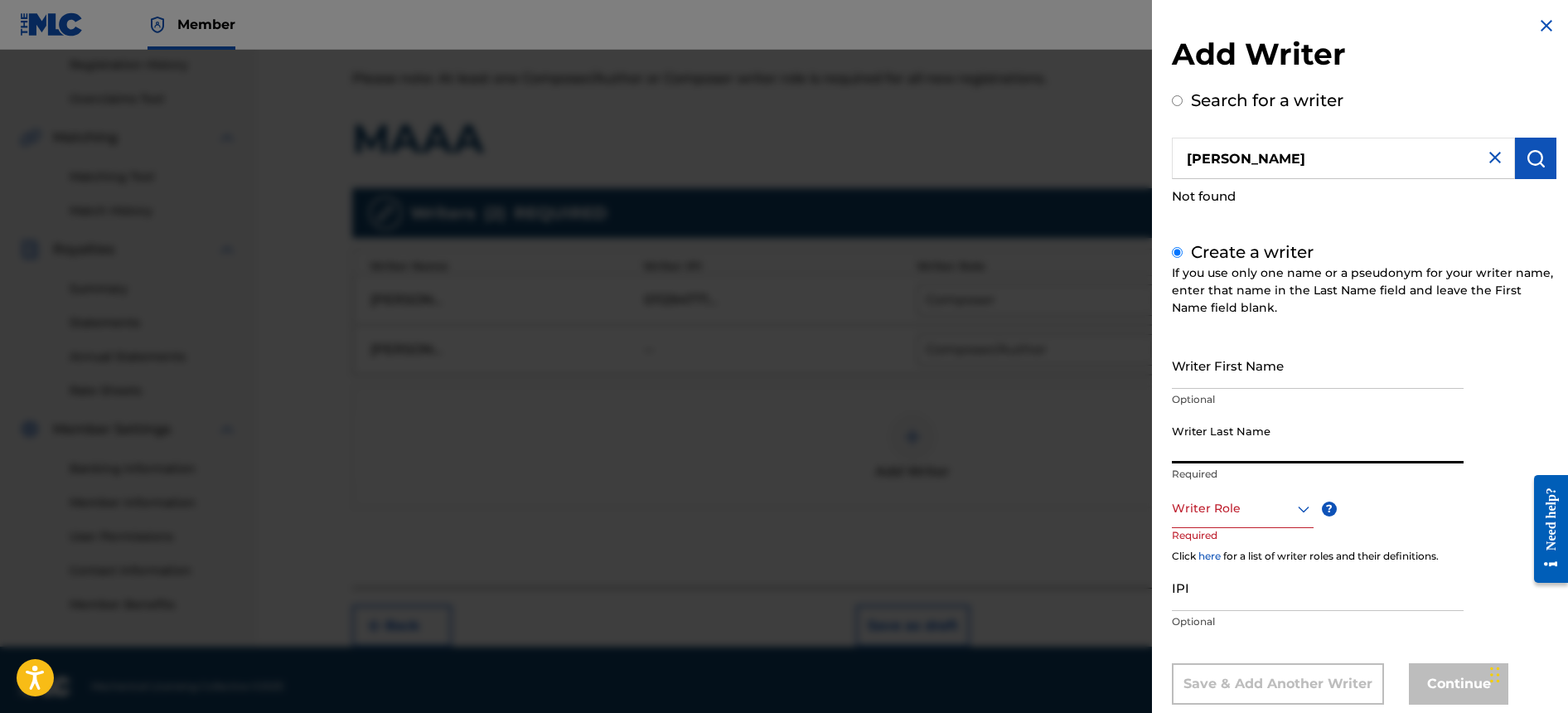
drag, startPoint x: 1226, startPoint y: 429, endPoint x: 1229, endPoint y: 439, distance: 10.4
click at [1226, 431] on input "Writer Last Name" at bounding box center [1318, 440] width 292 height 47
paste input "[PERSON_NAME]"
drag, startPoint x: 1212, startPoint y: 451, endPoint x: 1100, endPoint y: 448, distance: 112.0
click at [1100, 448] on div "Add Writer Search for a writer [PERSON_NAME] Not found Create a writer If you u…" at bounding box center [784, 381] width 1568 height 663
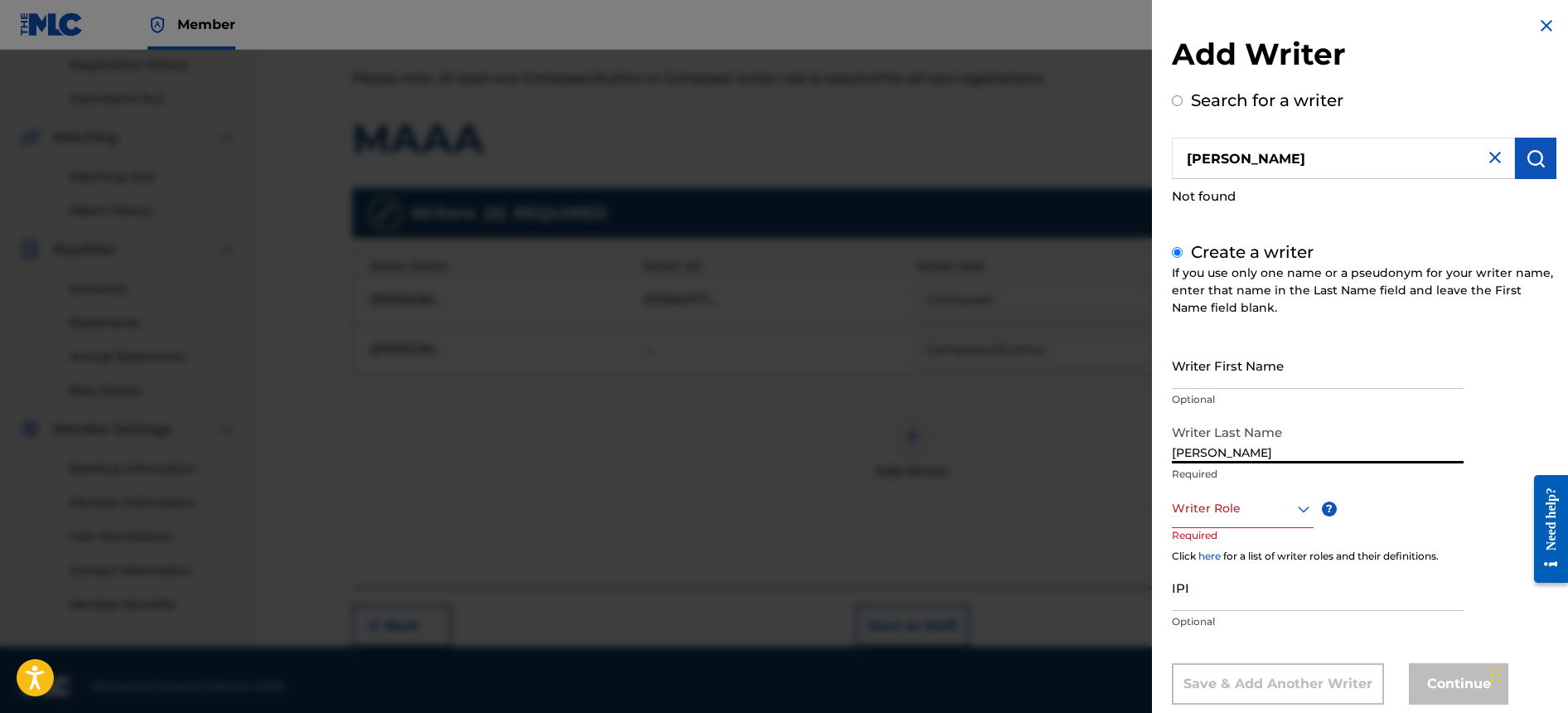
type input "[PERSON_NAME]"
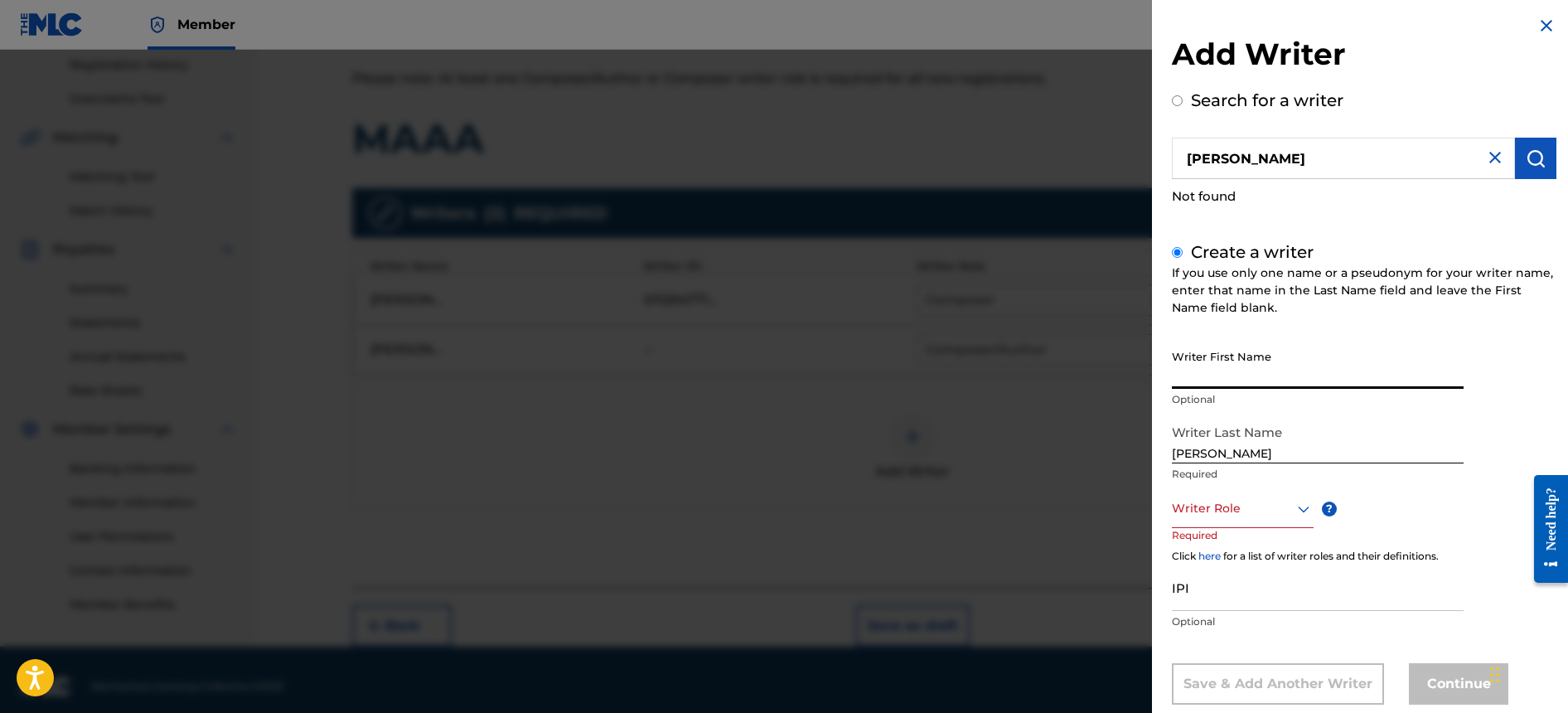
click at [1348, 373] on input "Writer First Name" at bounding box center [1318, 365] width 292 height 47
paste input "Gadiel"
type input "Gadiel"
drag, startPoint x: 1215, startPoint y: 453, endPoint x: 1004, endPoint y: 448, distance: 211.1
click at [1007, 448] on div "Add Writer Search for a writer [PERSON_NAME] Not found Create a writer If you u…" at bounding box center [784, 381] width 1568 height 663
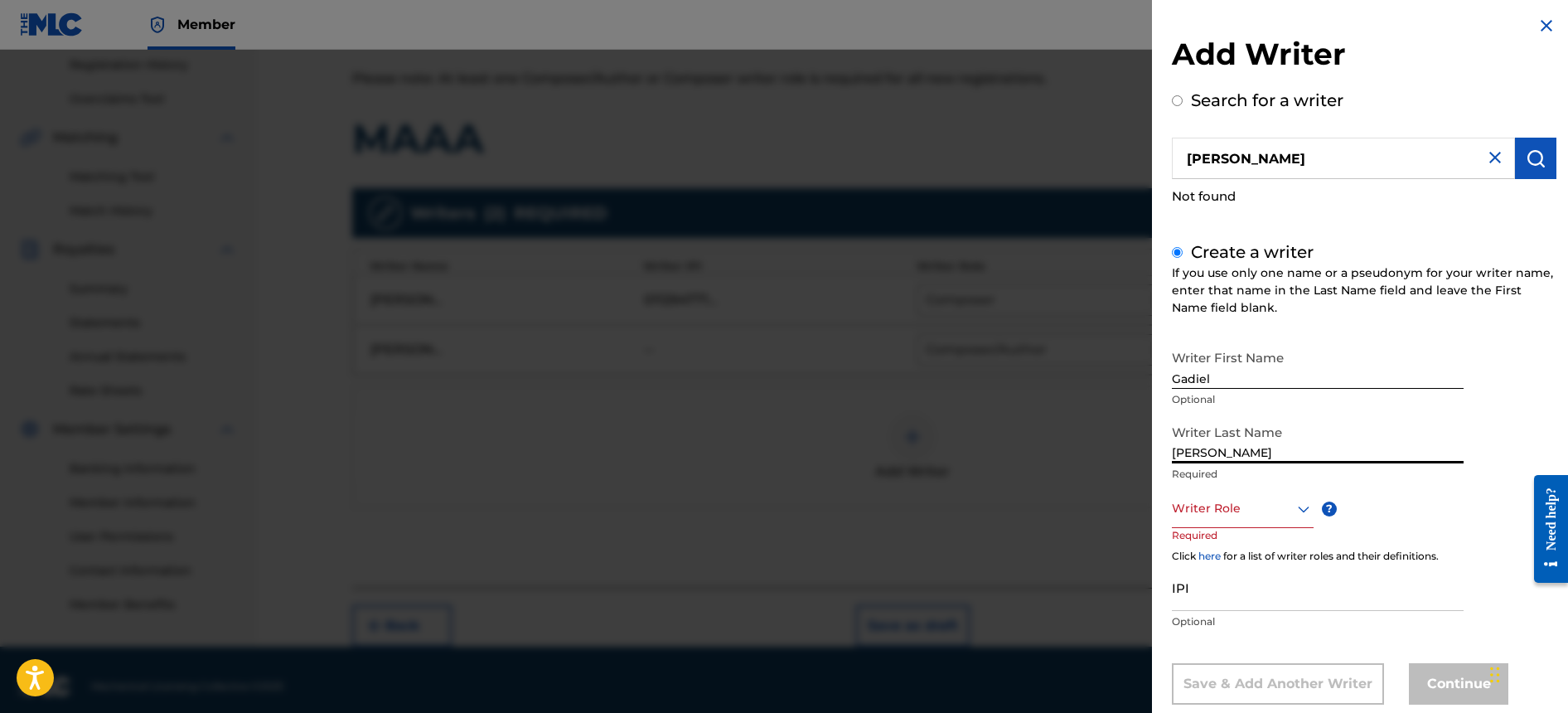
type input "[PERSON_NAME]"
click at [1278, 514] on div "Writer Role" at bounding box center [1242, 510] width 142 height 37
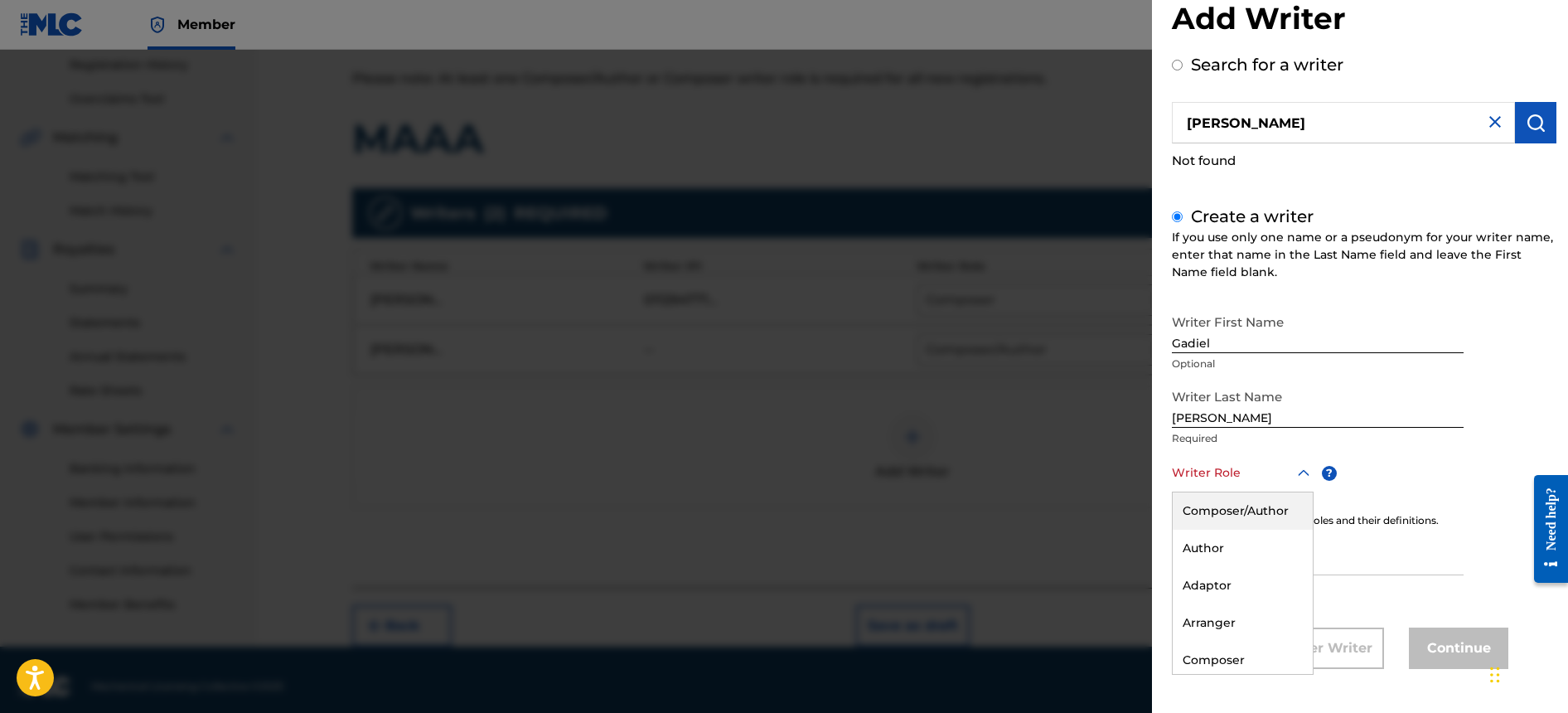
click at [1264, 516] on div "Composer/Author" at bounding box center [1242, 511] width 140 height 37
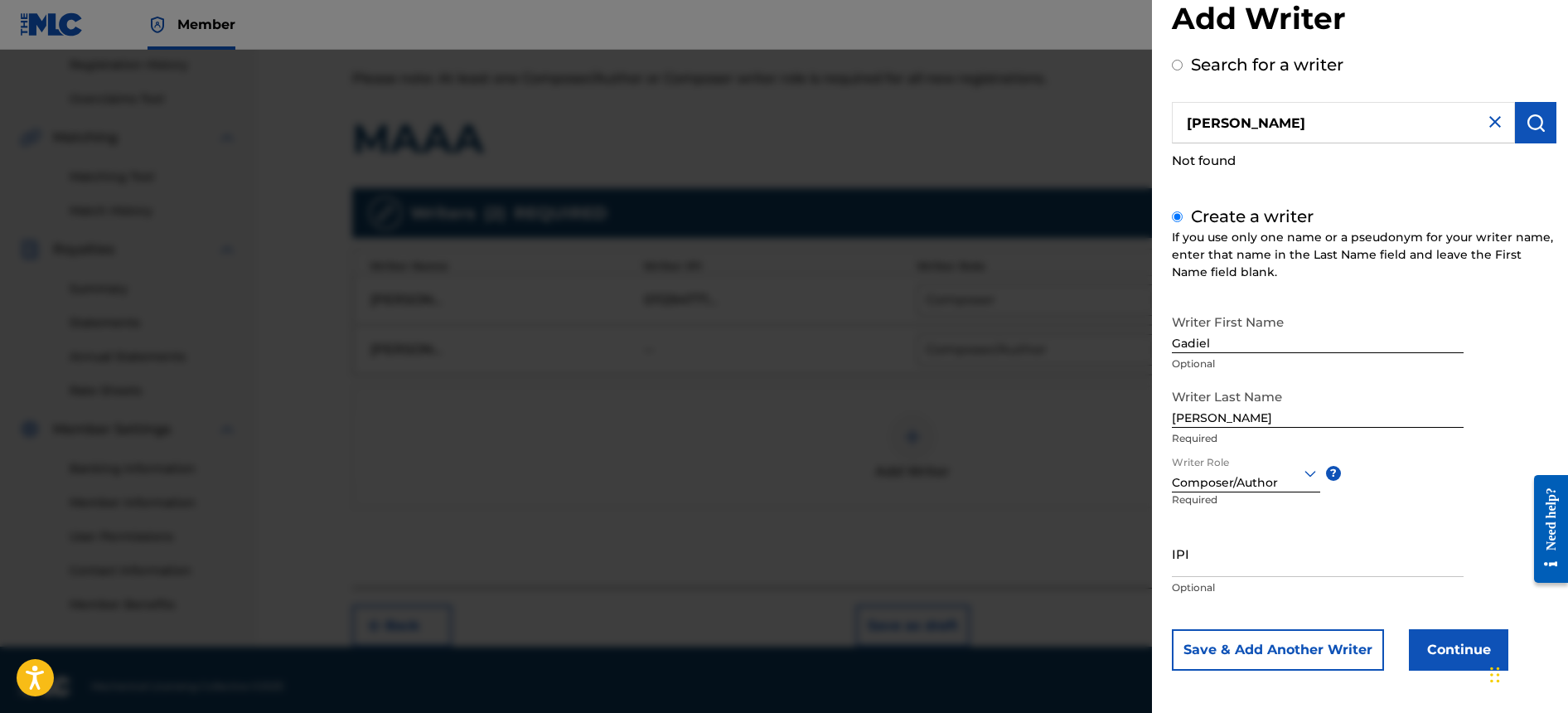
click at [1326, 647] on button "Save & Add Another Writer" at bounding box center [1278, 650] width 212 height 41
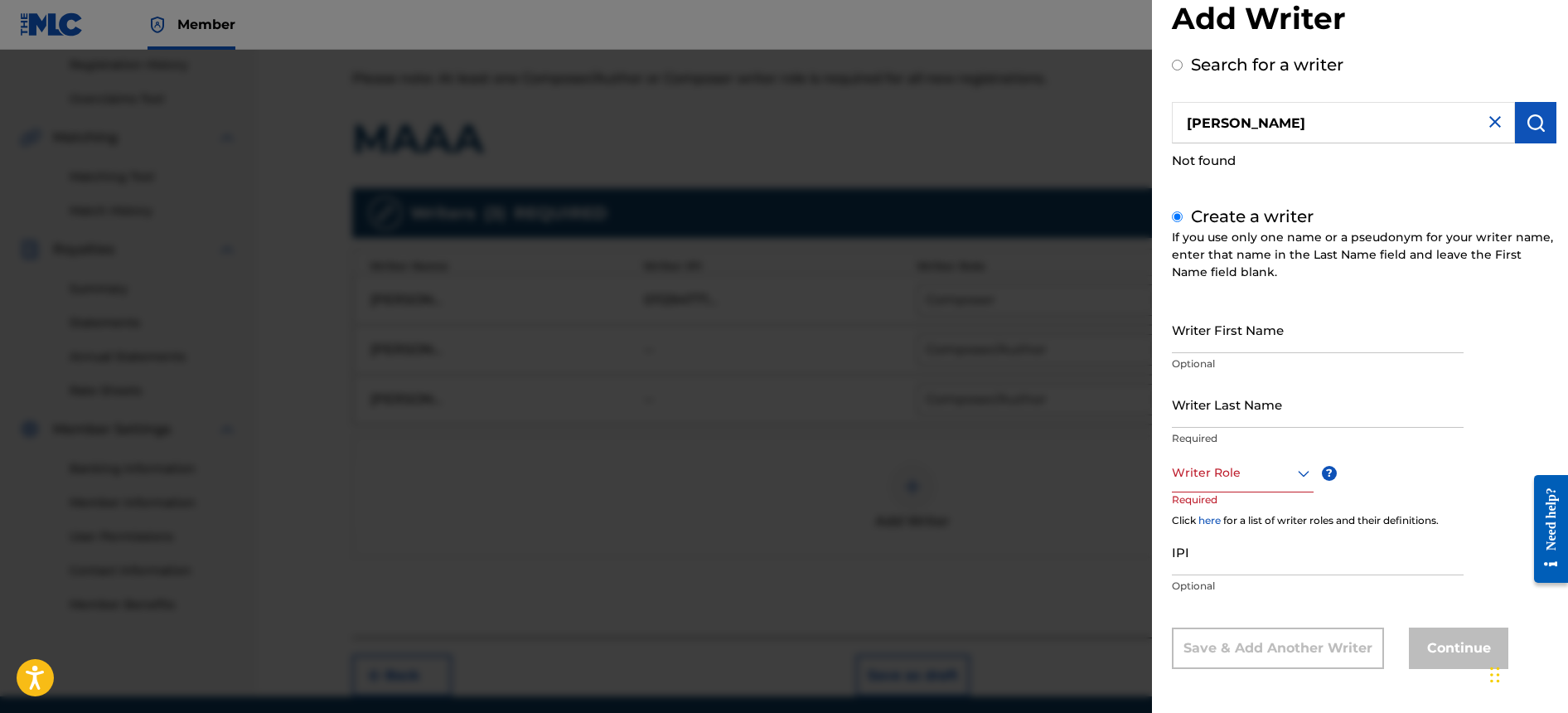
click at [1245, 416] on input "Writer Last Name" at bounding box center [1318, 404] width 292 height 47
paste input "[PERSON_NAME]"
type input "[PERSON_NAME]"
drag, startPoint x: 1222, startPoint y: 418, endPoint x: 988, endPoint y: 423, distance: 234.1
click at [988, 423] on div "Add Writer Search for a writer [PERSON_NAME] Not found Create a writer If you u…" at bounding box center [784, 381] width 1568 height 663
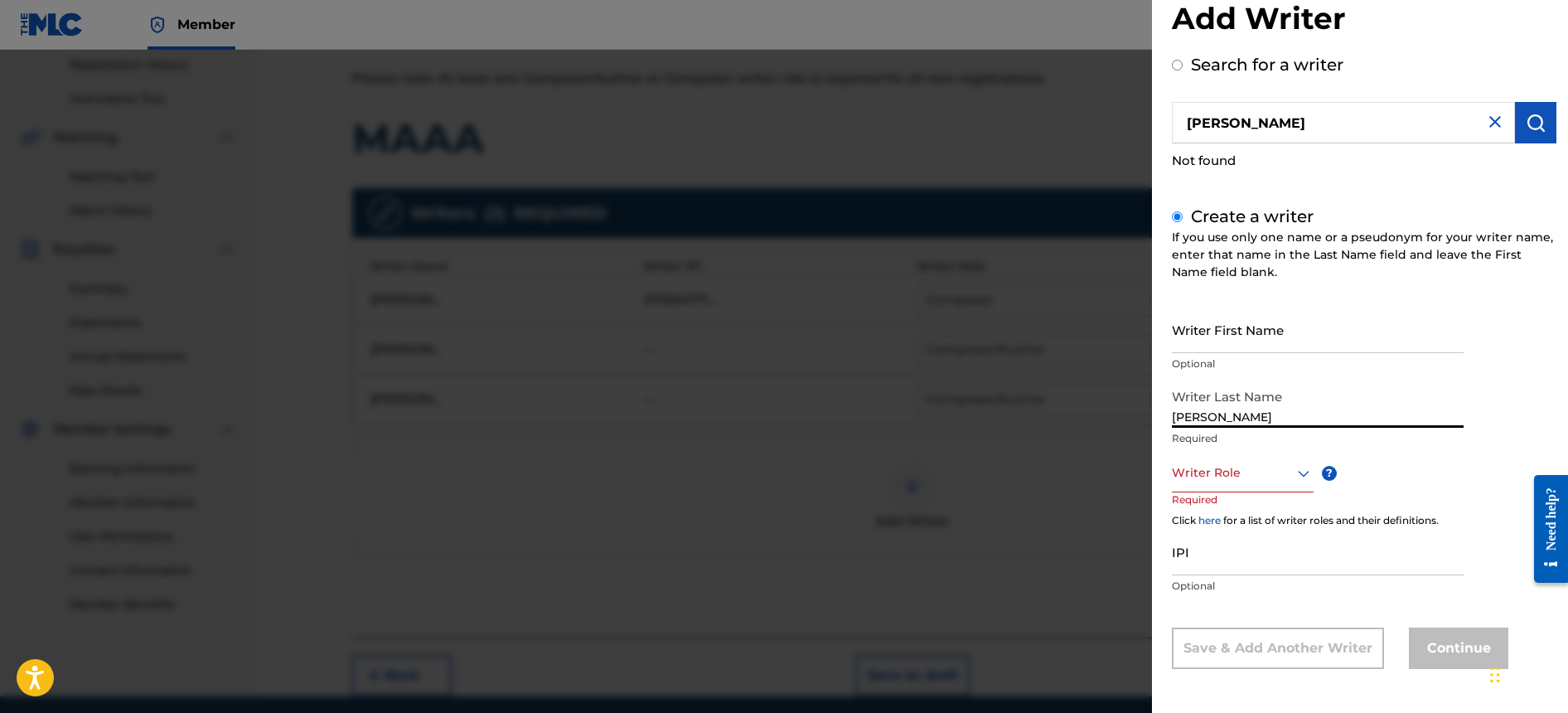
click at [1299, 328] on input "Writer First Name" at bounding box center [1318, 329] width 292 height 47
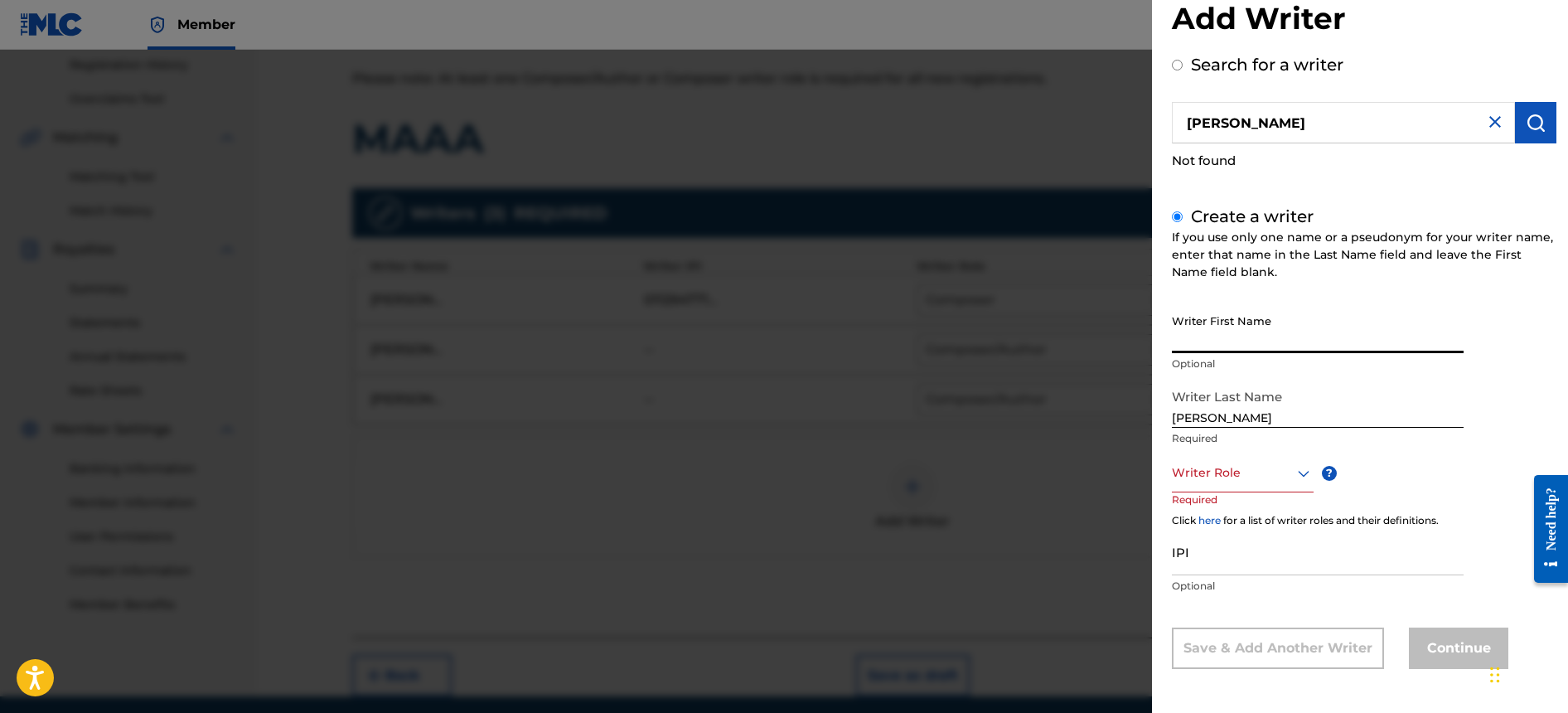
paste input "[PERSON_NAME]"
type input "[PERSON_NAME]"
drag, startPoint x: 1223, startPoint y: 418, endPoint x: 1040, endPoint y: 423, distance: 183.1
click at [1040, 423] on div "Add Writer Search for a writer [PERSON_NAME] Not found Create a writer If you u…" at bounding box center [784, 381] width 1568 height 663
type input "[PERSON_NAME]"
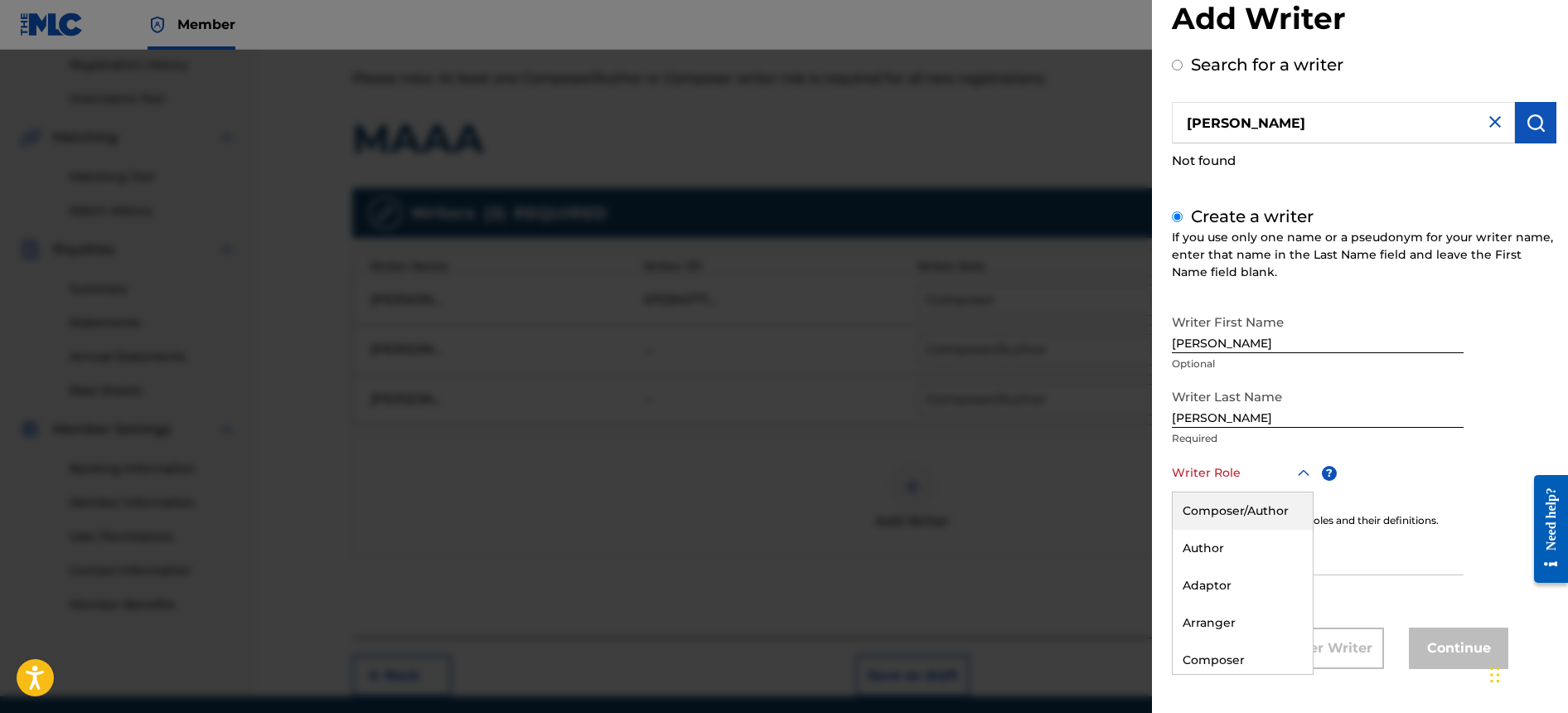
click at [1215, 482] on div at bounding box center [1242, 473] width 142 height 21
click at [1236, 656] on div "Composer" at bounding box center [1242, 660] width 140 height 37
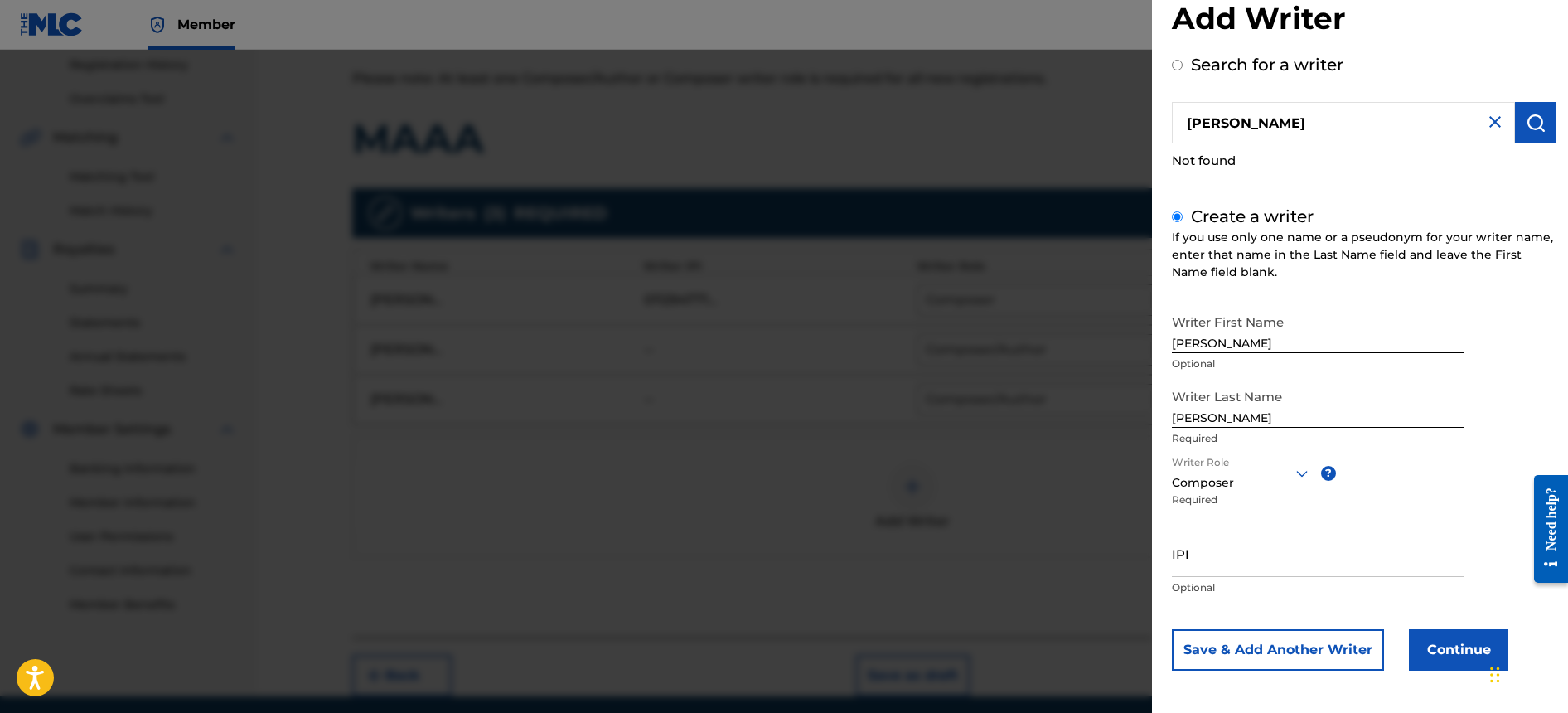
click at [1351, 659] on button "Save & Add Another Writer" at bounding box center [1278, 650] width 212 height 41
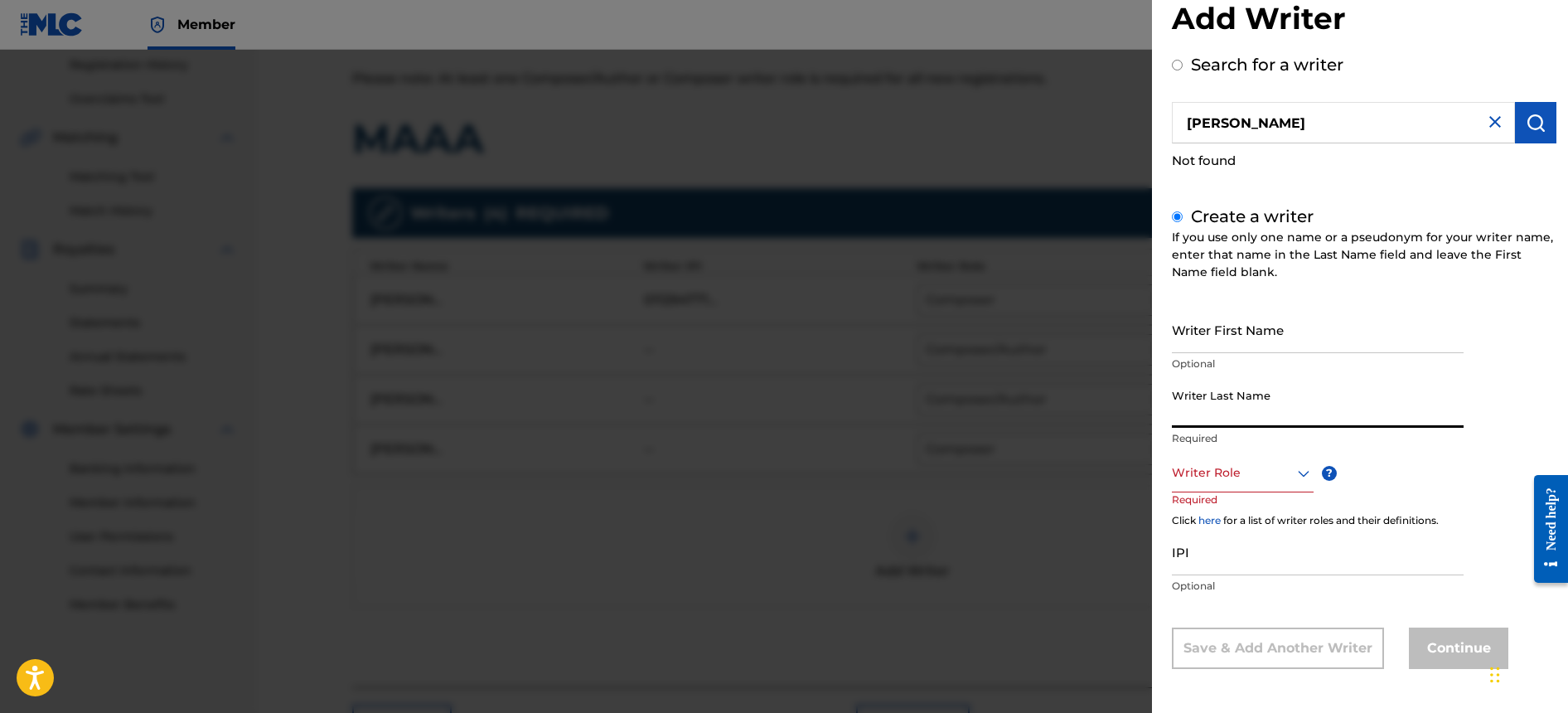
click at [1211, 411] on input "Writer Last Name" at bounding box center [1318, 404] width 292 height 47
paste input "[PERSON_NAME]"
drag, startPoint x: 1229, startPoint y: 417, endPoint x: 980, endPoint y: 420, distance: 249.0
click at [980, 420] on div "Add Writer Search for a writer [PERSON_NAME] Not found Create a writer If you u…" at bounding box center [784, 381] width 1568 height 663
type input "[PERSON_NAME]"
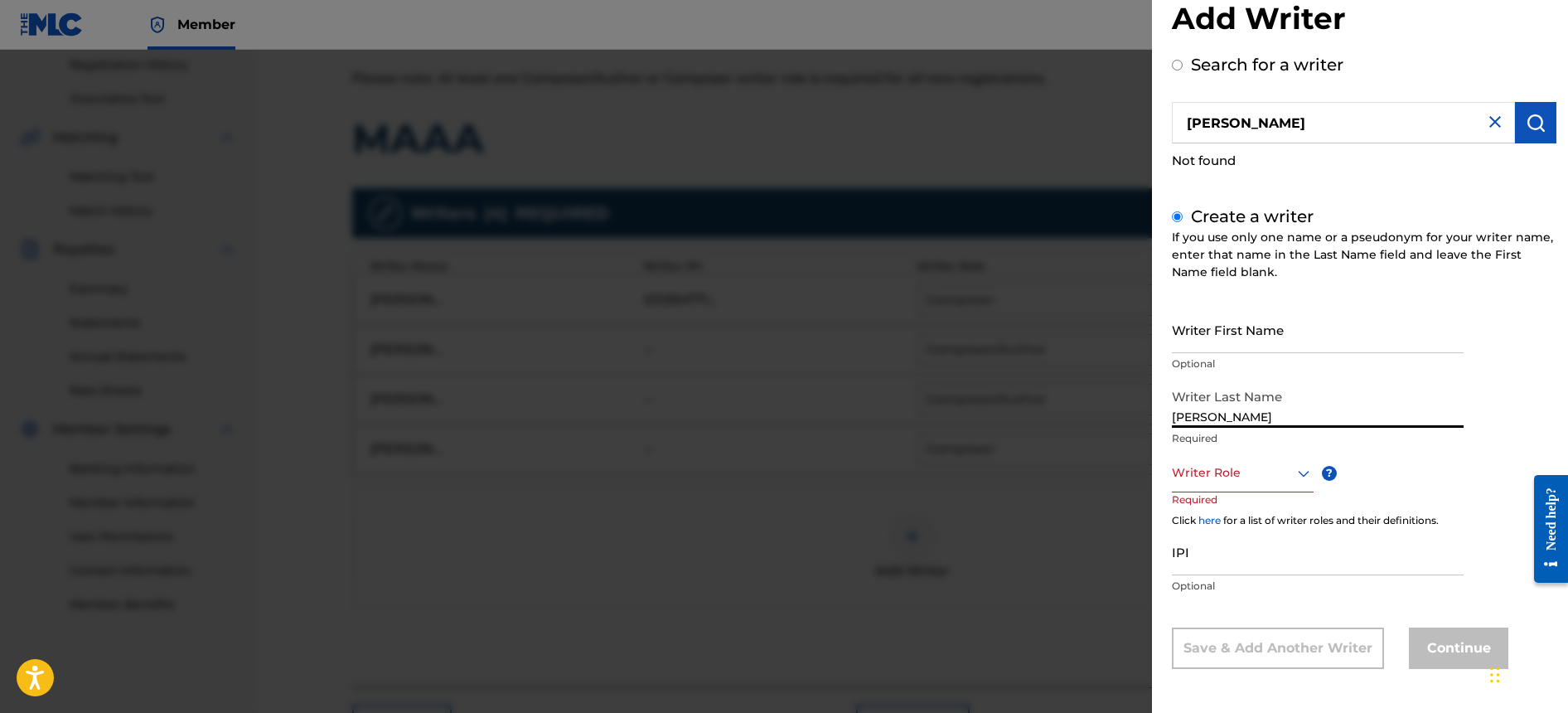
click at [1296, 315] on input "Writer First Name" at bounding box center [1318, 329] width 292 height 47
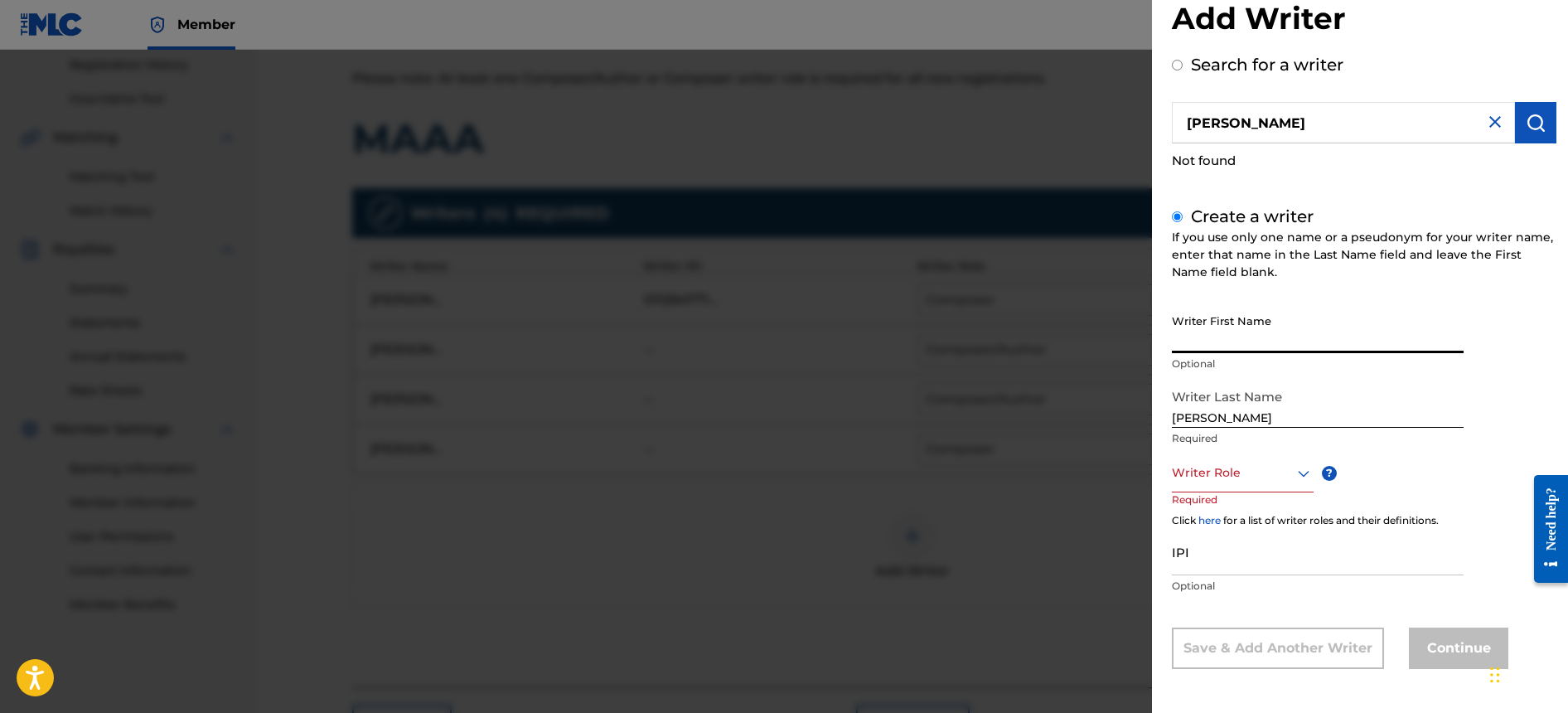
paste input "[PERSON_NAME]"
drag, startPoint x: 1236, startPoint y: 343, endPoint x: 1221, endPoint y: 343, distance: 15.0
click at [1221, 343] on input "[PERSON_NAME]" at bounding box center [1318, 329] width 292 height 47
type input "[PERSON_NAME]"
drag, startPoint x: 1229, startPoint y: 419, endPoint x: 1058, endPoint y: 427, distance: 171.2
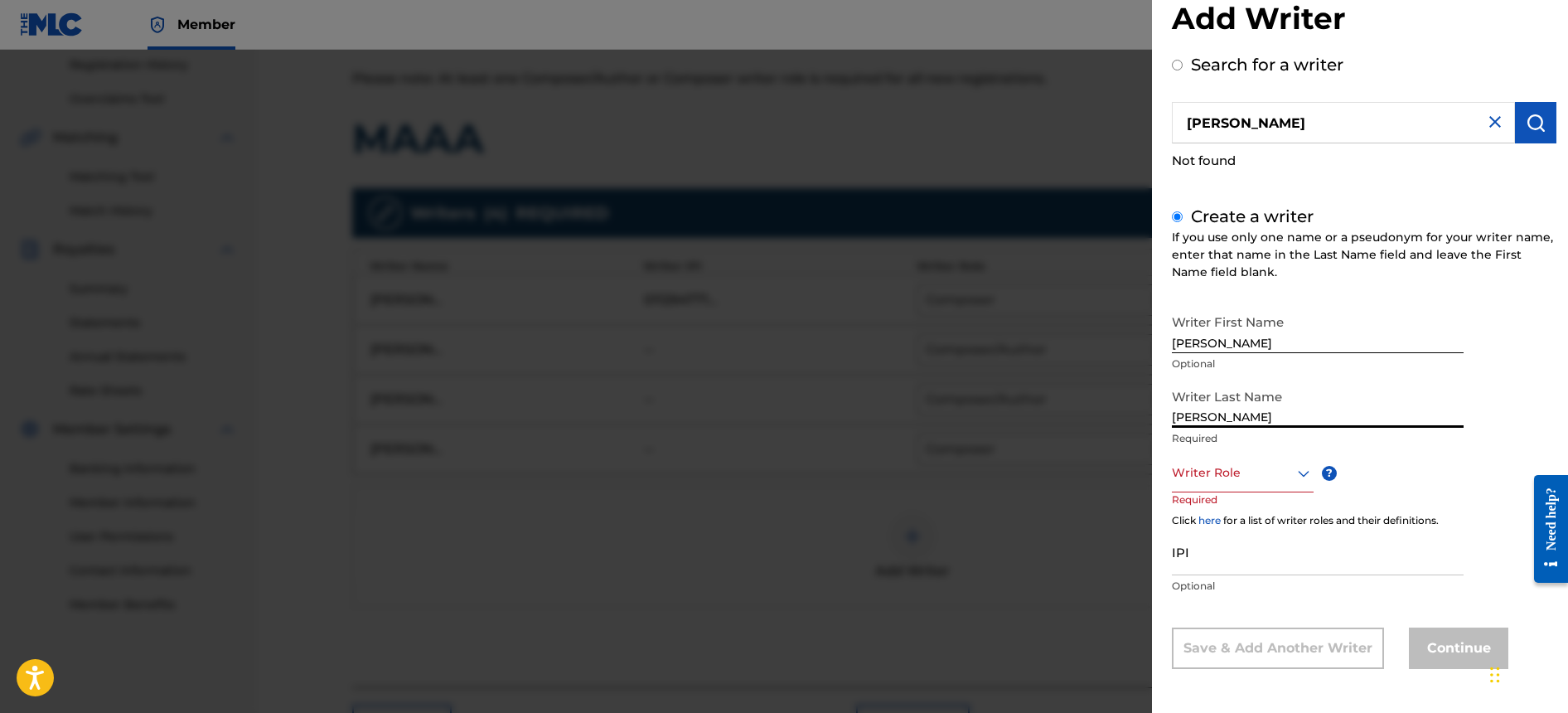
click at [1058, 427] on div "Add Writer Search for a writer [PERSON_NAME] Not found Create a writer If you u…" at bounding box center [784, 381] width 1568 height 663
type input "J"
type input "[PERSON_NAME]"
click at [1228, 467] on div at bounding box center [1242, 473] width 142 height 21
click at [1252, 508] on div "Composer/Author" at bounding box center [1242, 511] width 140 height 37
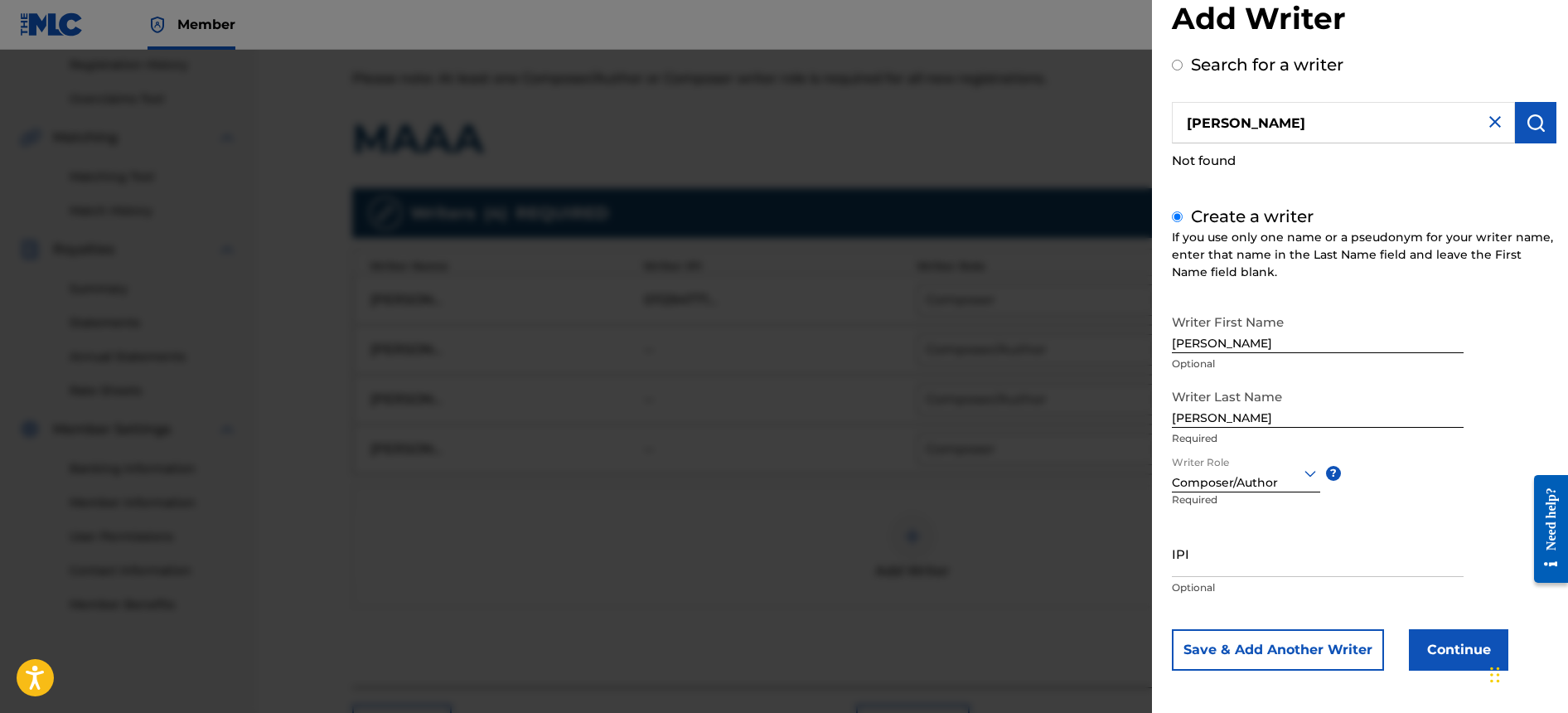
click at [1312, 647] on button "Save & Add Another Writer" at bounding box center [1278, 650] width 212 height 41
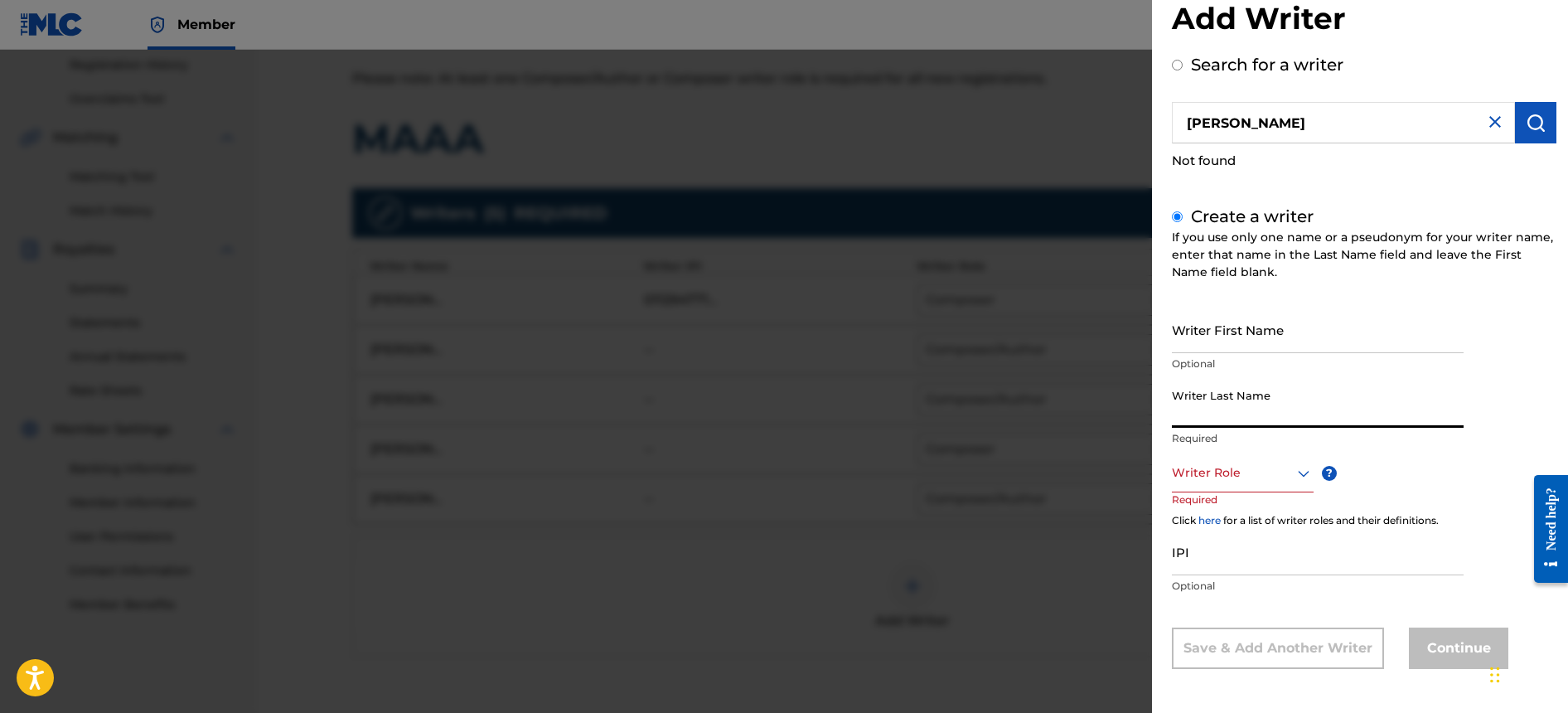
click at [1274, 400] on input "Writer Last Name" at bounding box center [1318, 404] width 292 height 47
paste input "[PERSON_NAME]"
type input "[PERSON_NAME]"
drag, startPoint x: 1270, startPoint y: 419, endPoint x: 1060, endPoint y: 418, distance: 210.0
click at [1062, 418] on div "Add Writer Search for a writer [PERSON_NAME] Not found Create a writer If you u…" at bounding box center [784, 381] width 1568 height 663
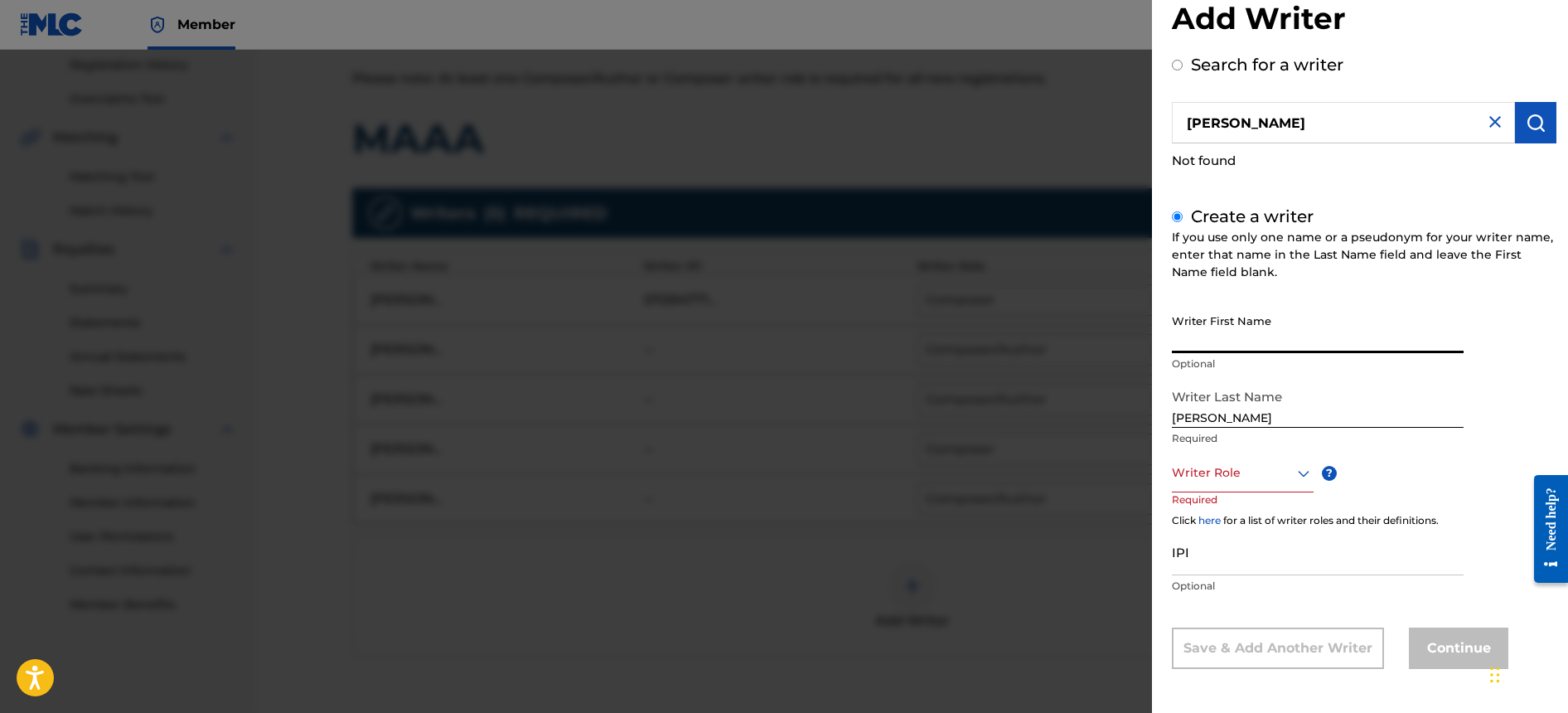
click at [1269, 334] on input "Writer First Name" at bounding box center [1318, 329] width 292 height 47
paste input "[PERSON_NAME]"
drag, startPoint x: 1212, startPoint y: 343, endPoint x: 1079, endPoint y: 348, distance: 133.1
click at [1079, 348] on div "Add Writer Search for a writer [PERSON_NAME] Not found Create a writer If you u…" at bounding box center [784, 381] width 1568 height 663
click at [1292, 340] on input "[PERSON_NAME]" at bounding box center [1318, 329] width 292 height 47
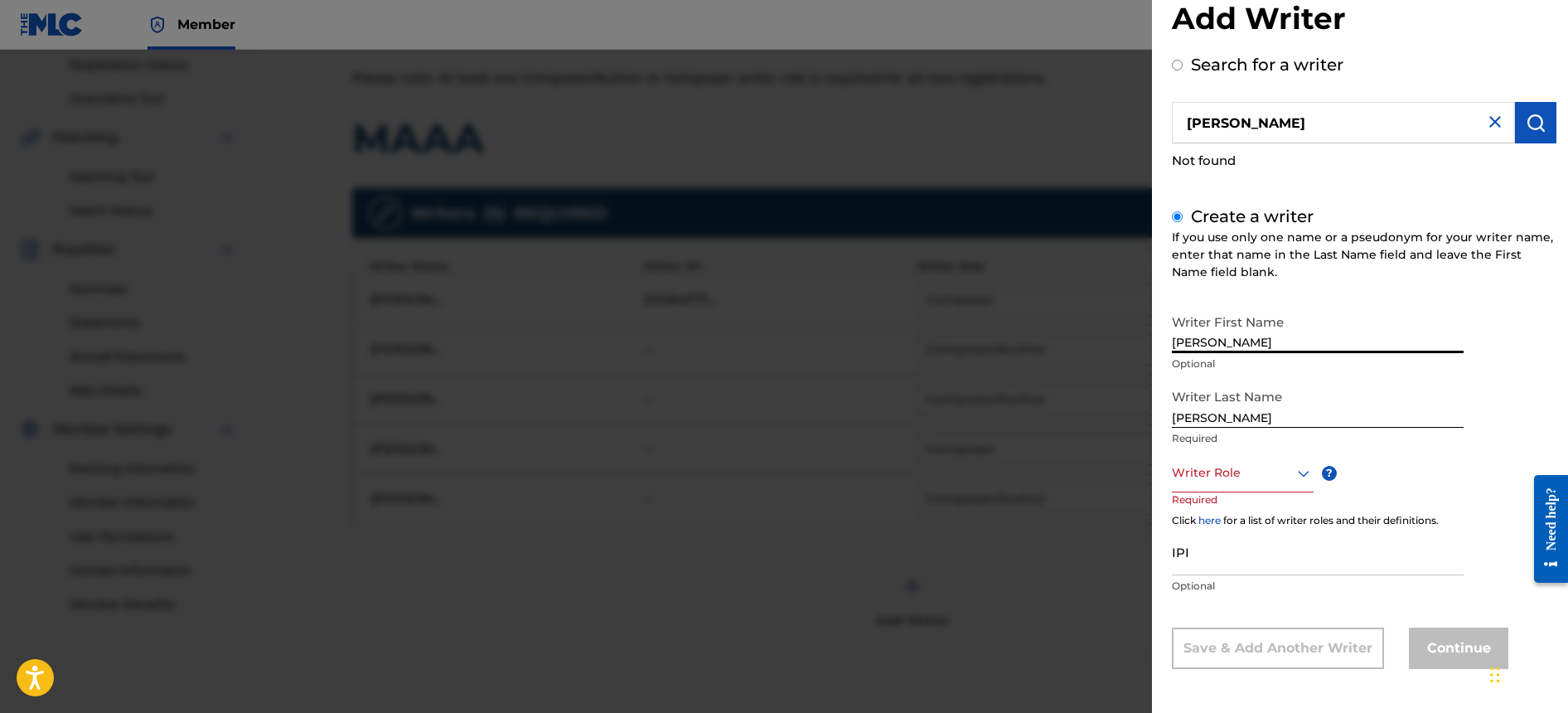
drag, startPoint x: 1275, startPoint y: 343, endPoint x: 1216, endPoint y: 341, distance: 59.0
click at [1216, 341] on input "[PERSON_NAME]" at bounding box center [1318, 329] width 292 height 47
drag, startPoint x: 1215, startPoint y: 341, endPoint x: 1363, endPoint y: 349, distance: 148.2
click at [1367, 348] on input "[PERSON_NAME]" at bounding box center [1318, 329] width 292 height 47
type input "[PERSON_NAME]"
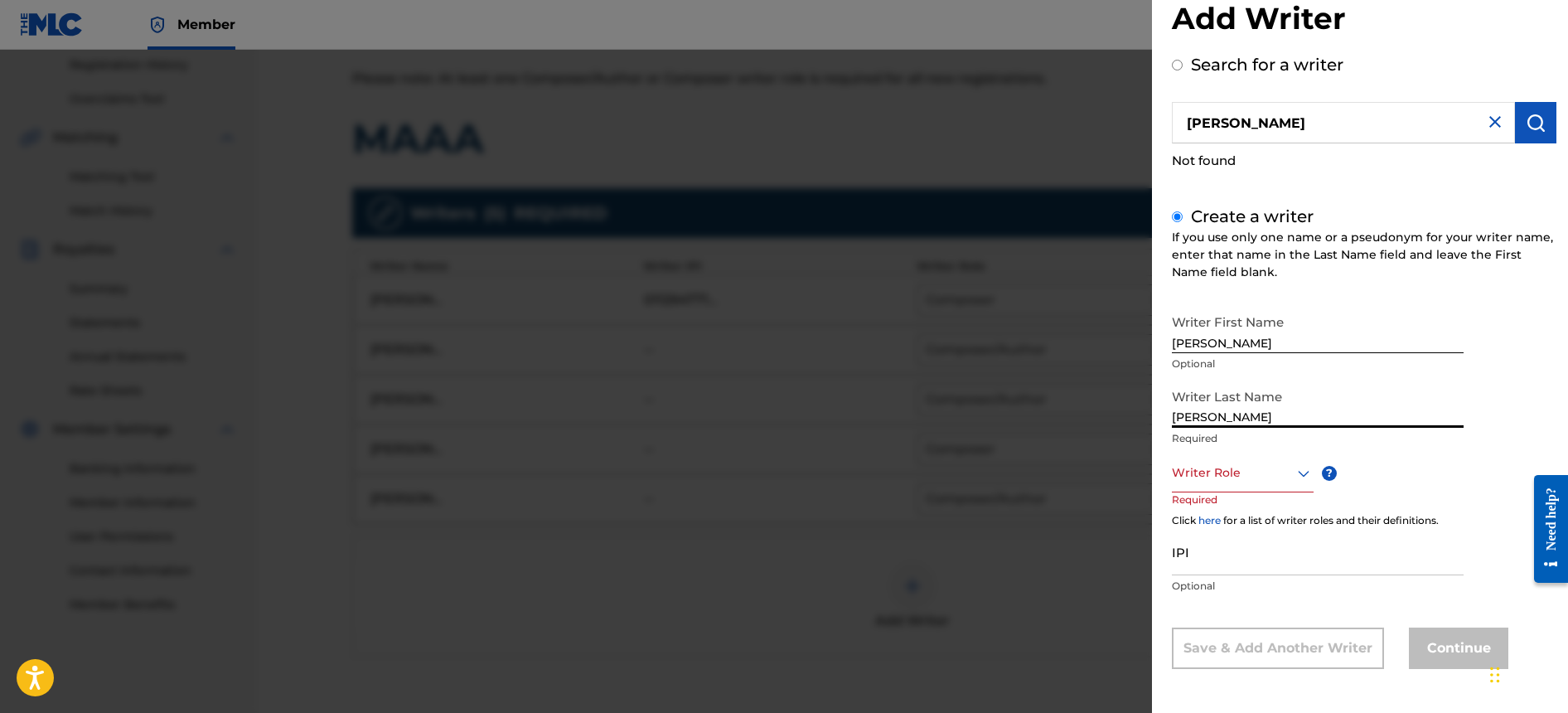
drag, startPoint x: 1268, startPoint y: 419, endPoint x: 1177, endPoint y: 422, distance: 91.0
click at [1118, 419] on div "Add Writer Search for a writer [PERSON_NAME] Not found Create a writer If you u…" at bounding box center [784, 381] width 1568 height 663
click at [1194, 421] on input "[PERSON_NAME]" at bounding box center [1318, 404] width 292 height 47
drag, startPoint x: 1214, startPoint y: 418, endPoint x: 1032, endPoint y: 421, distance: 182.0
click at [1032, 421] on div "Add Writer Search for a writer [PERSON_NAME] Not found Create a writer If you u…" at bounding box center [784, 381] width 1568 height 663
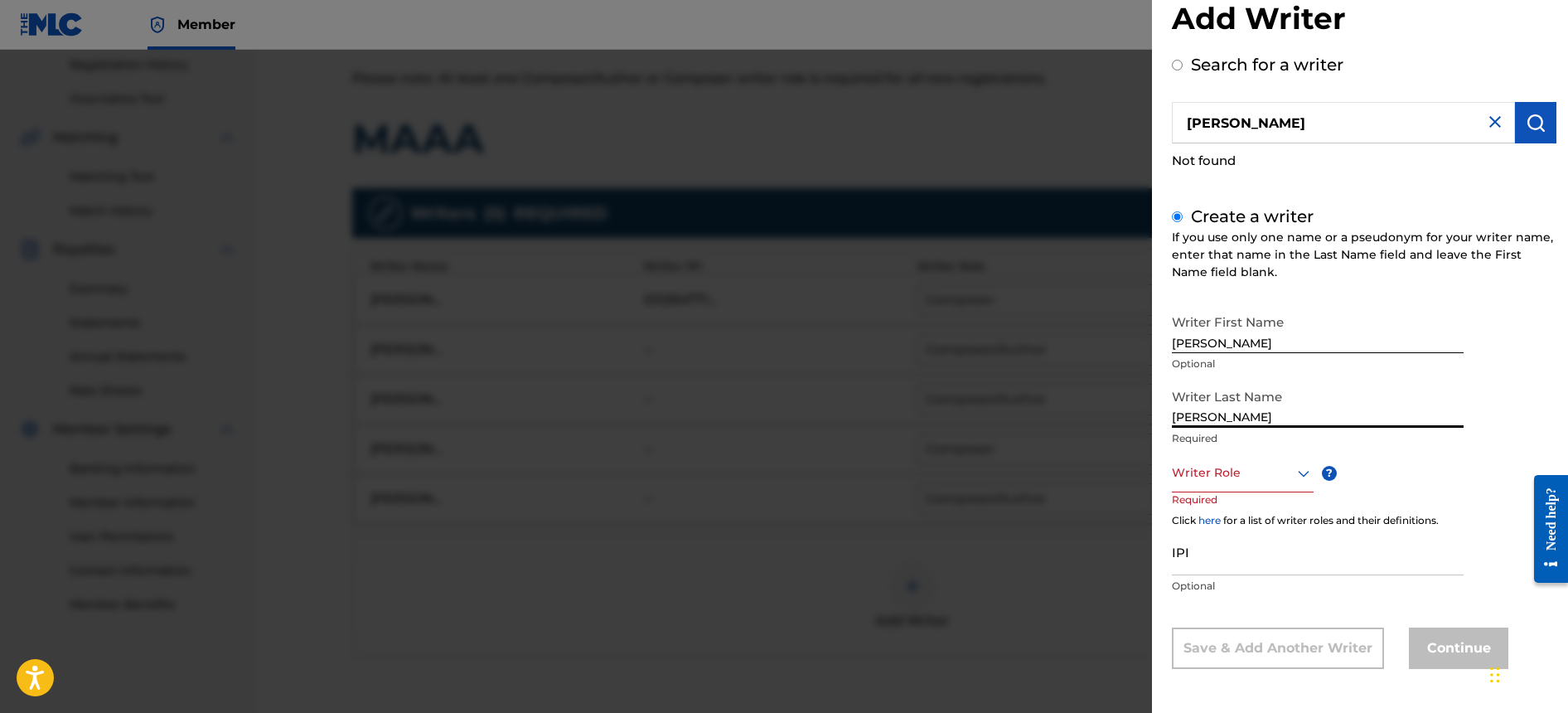
type input "[PERSON_NAME]"
click at [1276, 482] on div at bounding box center [1242, 473] width 142 height 21
click at [1252, 660] on div "Composer" at bounding box center [1242, 660] width 140 height 37
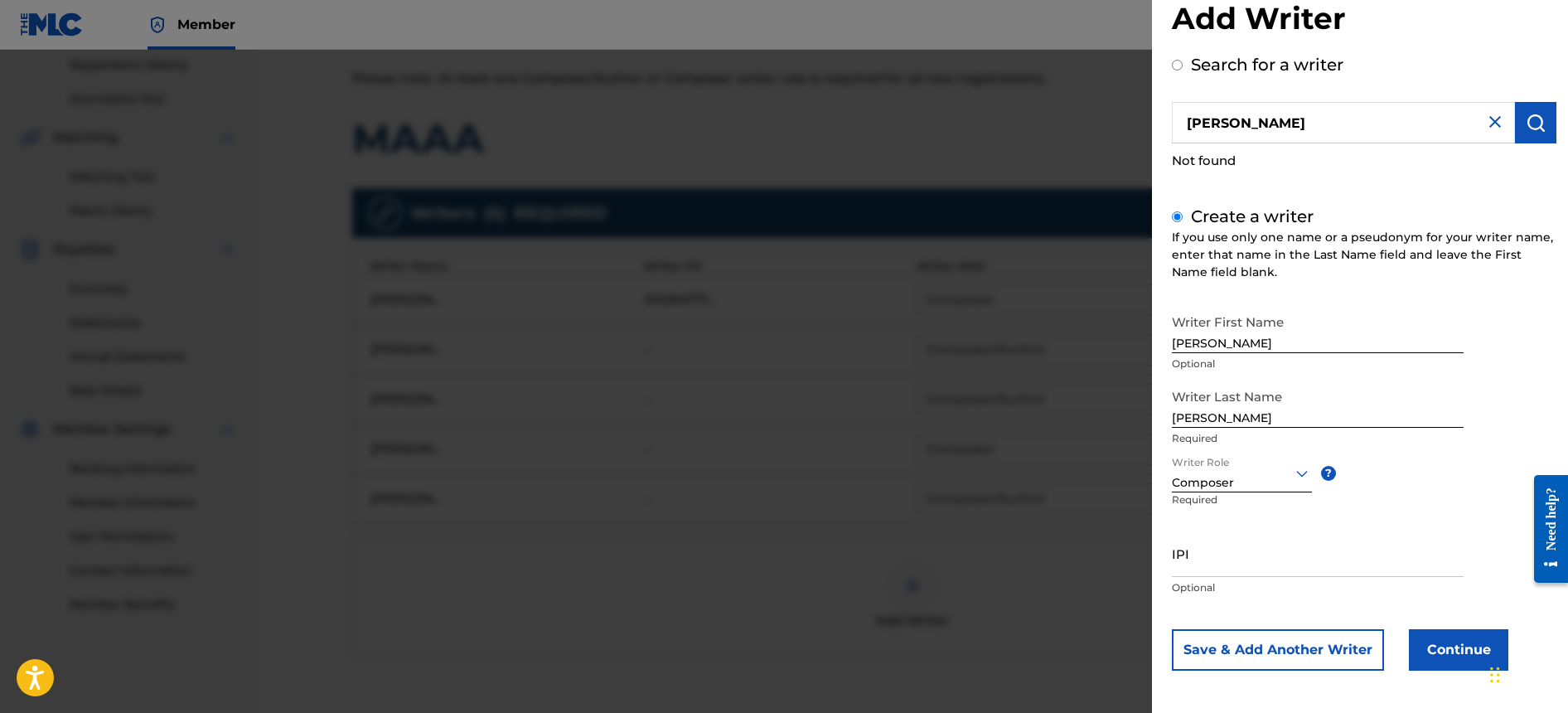
click at [1310, 648] on button "Save & Add Another Writer" at bounding box center [1278, 650] width 212 height 41
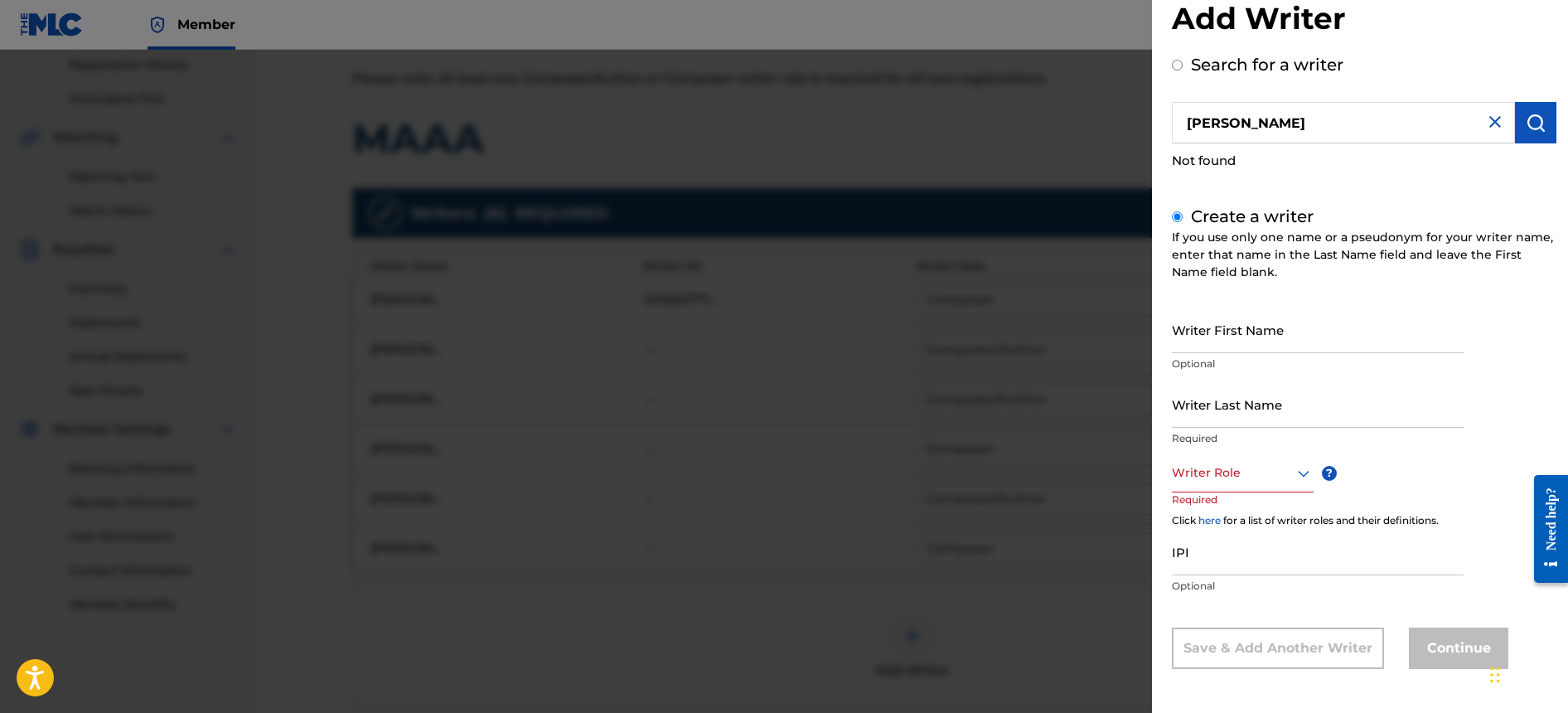
click at [1325, 406] on input "Writer Last Name" at bounding box center [1318, 404] width 292 height 47
paste input "[PERSON_NAME] [PERSON_NAME]"
type input "[PERSON_NAME] [PERSON_NAME]"
drag, startPoint x: 1223, startPoint y: 417, endPoint x: 1040, endPoint y: 417, distance: 183.0
click at [1040, 417] on div "Add Writer Search for a writer [PERSON_NAME] Not found Create a writer If you u…" at bounding box center [784, 381] width 1568 height 663
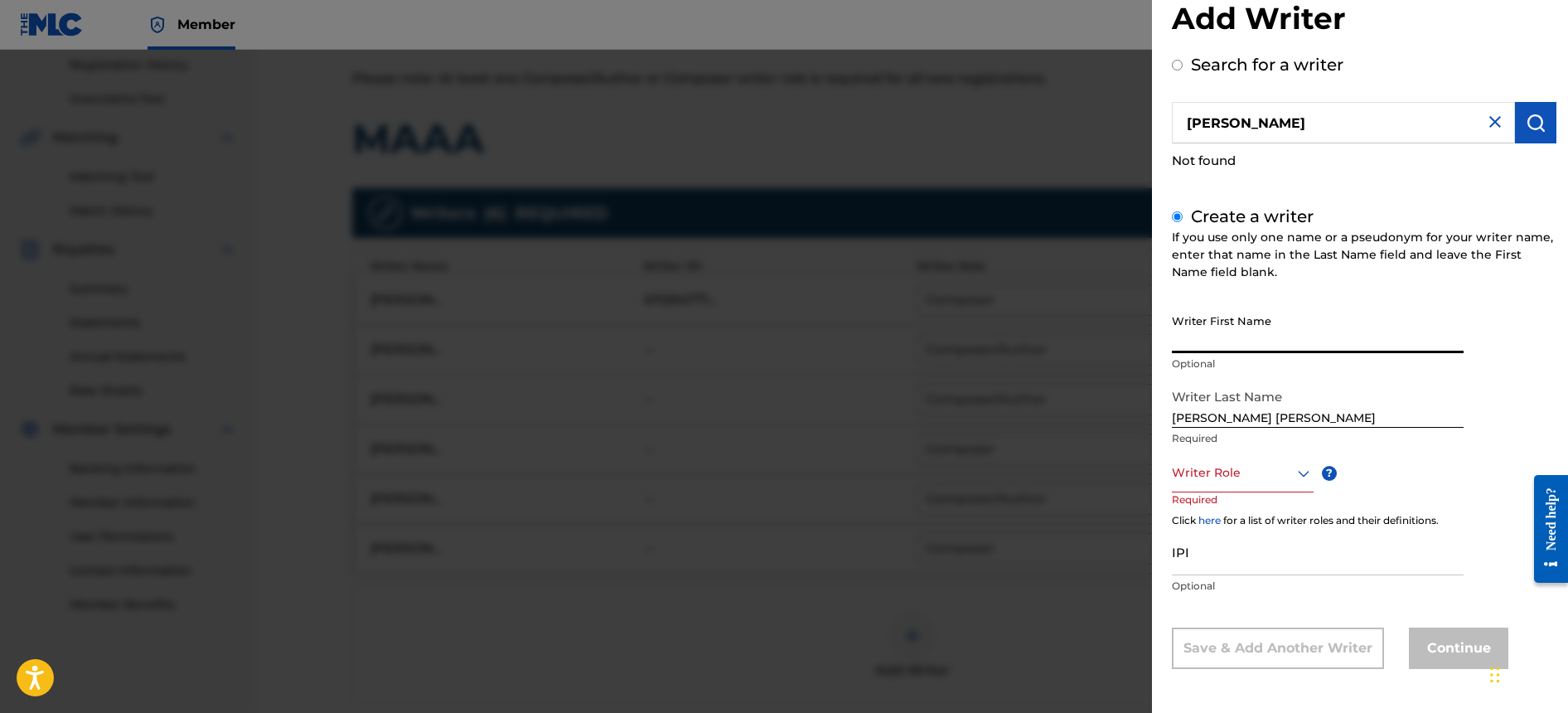
click at [1398, 333] on input "Writer First Name" at bounding box center [1318, 329] width 292 height 47
paste input "[PERSON_NAME]"
type input "[PERSON_NAME]"
drag, startPoint x: 1220, startPoint y: 415, endPoint x: 1074, endPoint y: 419, distance: 146.1
click at [1074, 419] on div "Add Writer Search for a writer [PERSON_NAME] Not found Create a writer If you u…" at bounding box center [784, 381] width 1568 height 663
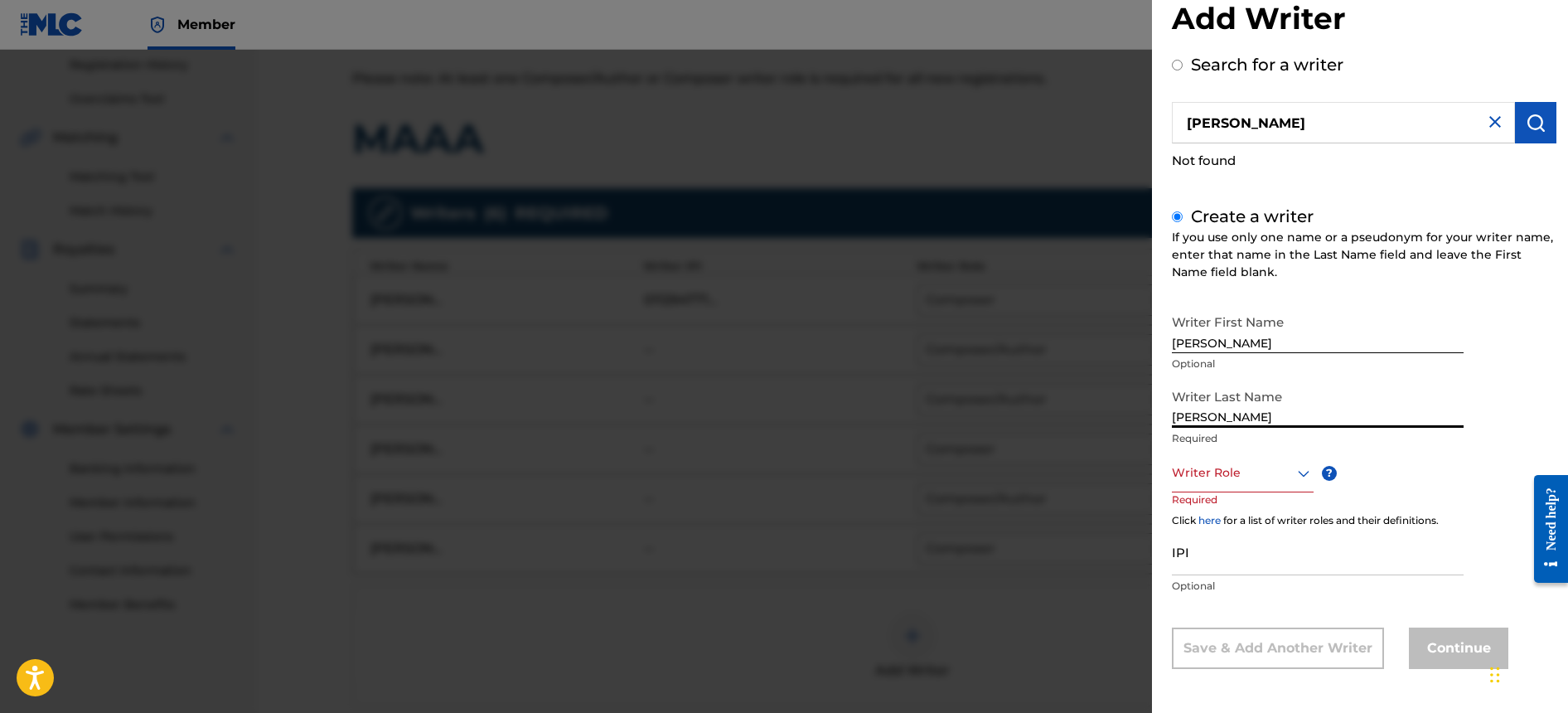
type input "[PERSON_NAME]"
click at [1236, 344] on input "[PERSON_NAME]" at bounding box center [1318, 329] width 292 height 47
type input "[PERSON_NAME]"
click at [1262, 485] on div "Writer Role" at bounding box center [1242, 474] width 142 height 37
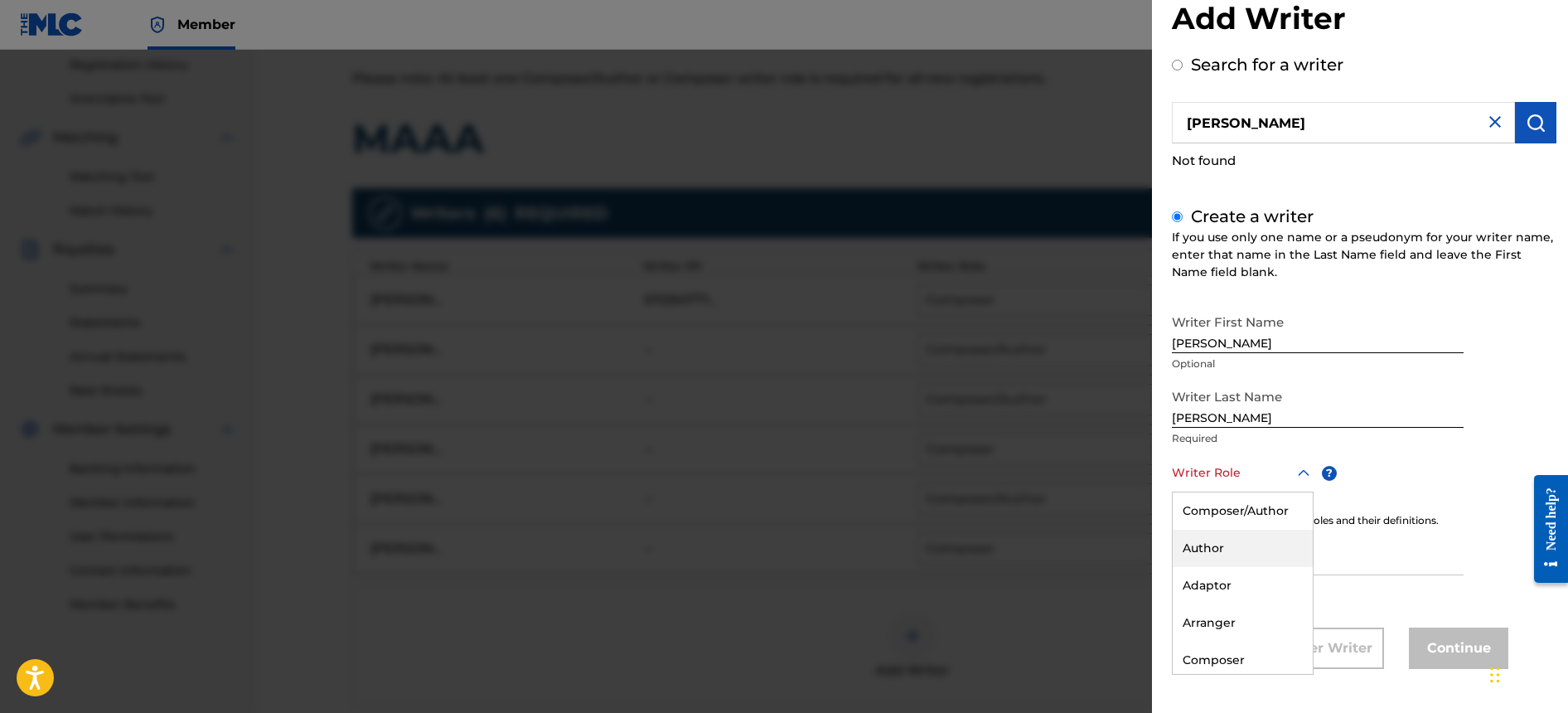
click at [1247, 518] on div "Composer/Author" at bounding box center [1242, 511] width 140 height 37
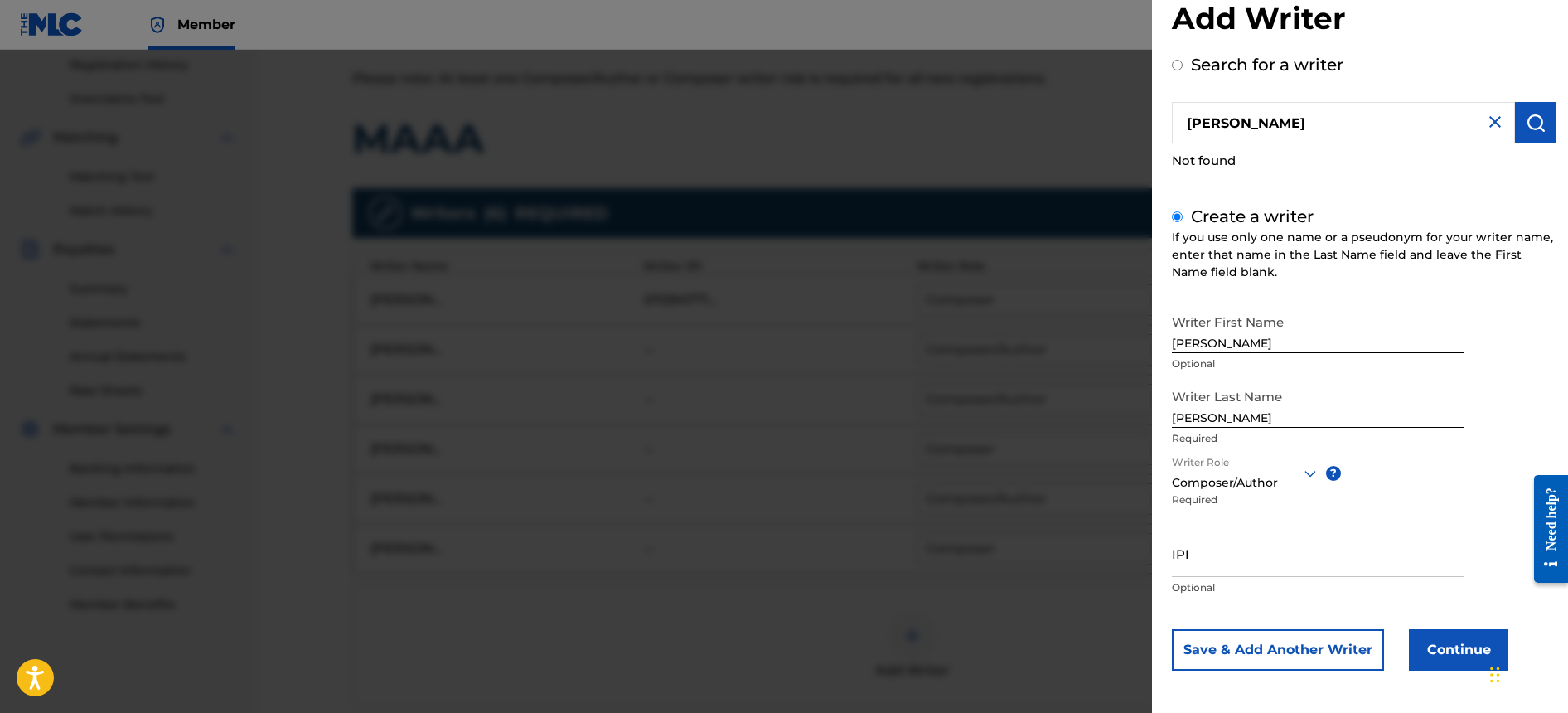
click at [1332, 651] on button "Save & Add Another Writer" at bounding box center [1278, 650] width 212 height 41
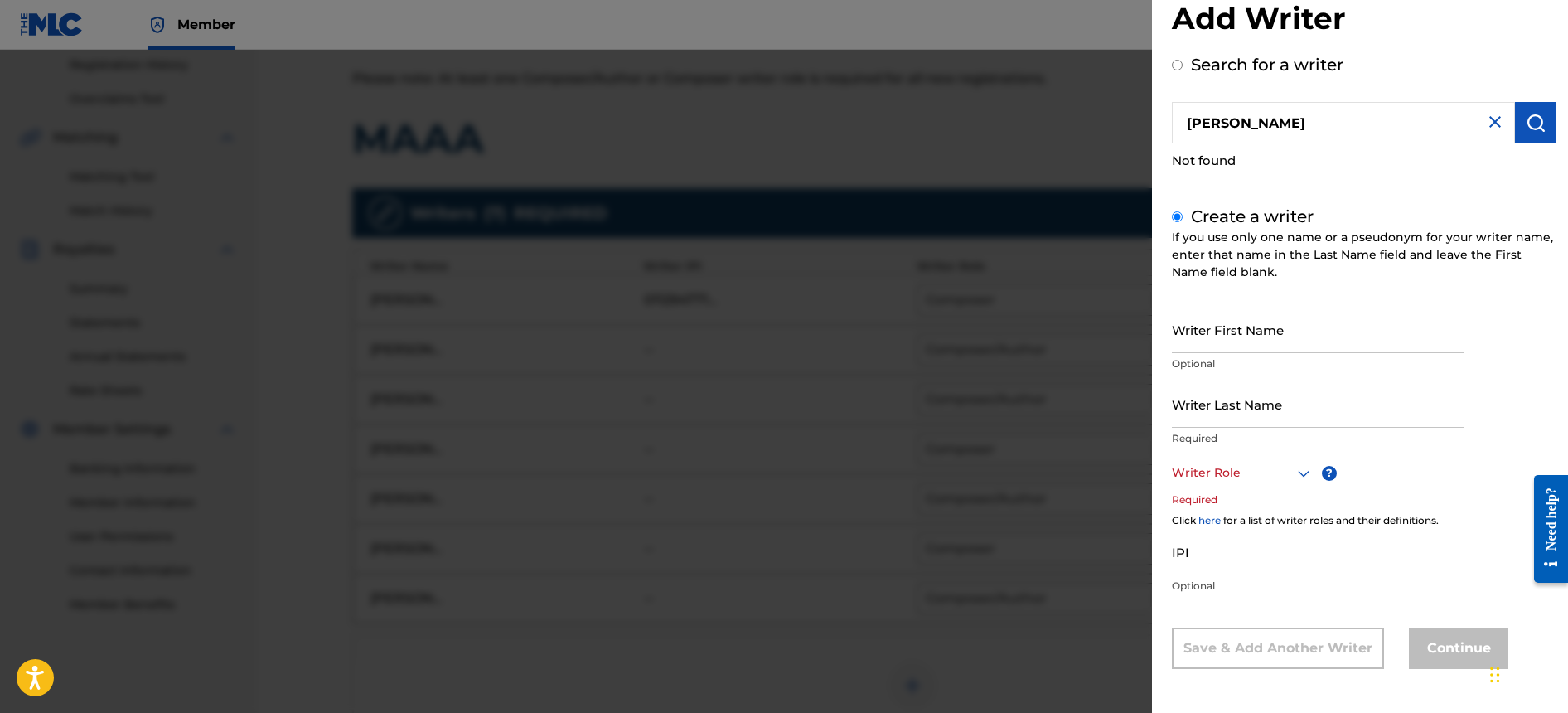
click at [1288, 404] on input "Writer Last Name" at bounding box center [1318, 404] width 292 height 47
paste input "Jan [PERSON_NAME] [PERSON_NAME]"
drag, startPoint x: 1285, startPoint y: 417, endPoint x: 1054, endPoint y: 422, distance: 231.1
click at [1054, 422] on div "Add Writer Search for a writer [PERSON_NAME] Not found Create a writer If you u…" at bounding box center [784, 381] width 1568 height 663
type input "Sierra [PERSON_NAME]"
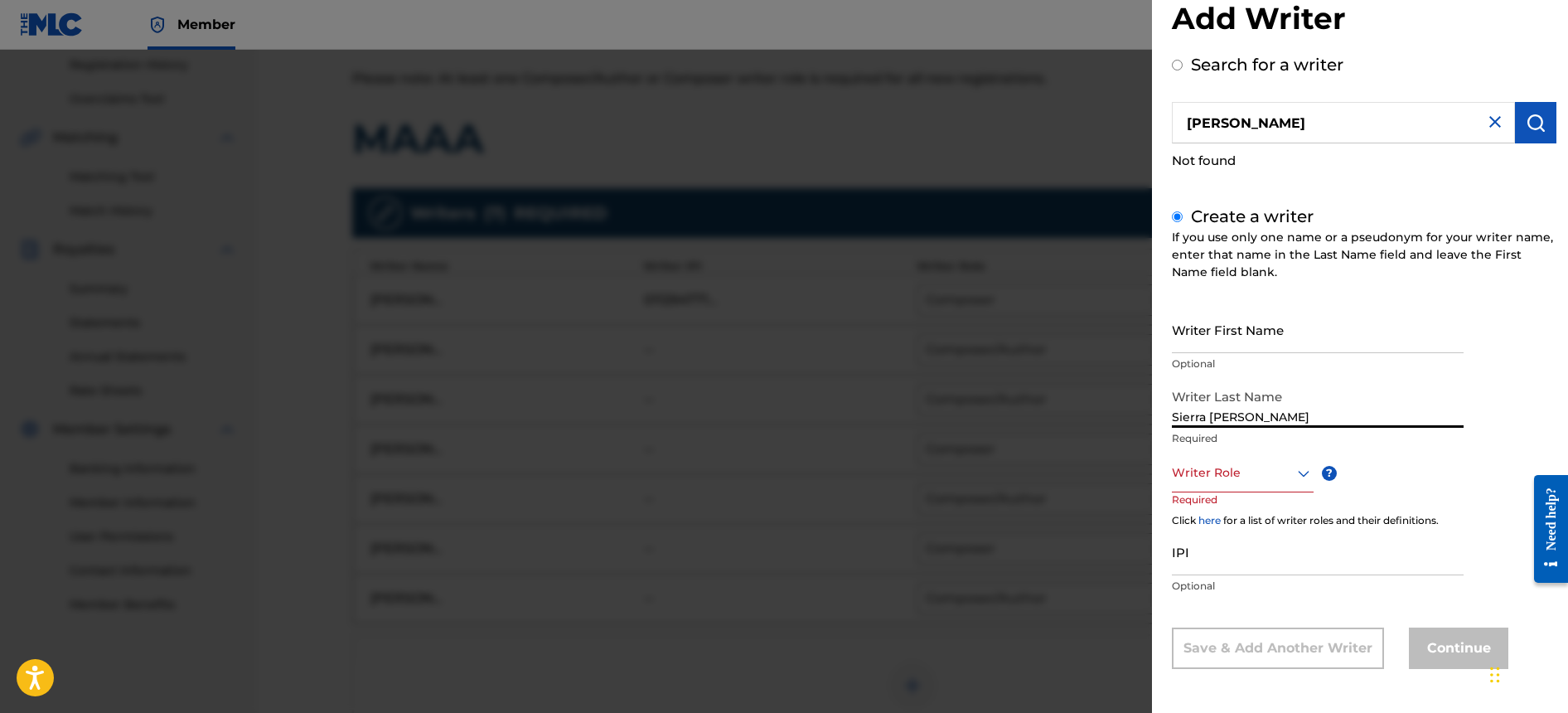
click at [1227, 338] on input "Writer First Name" at bounding box center [1318, 329] width 292 height 47
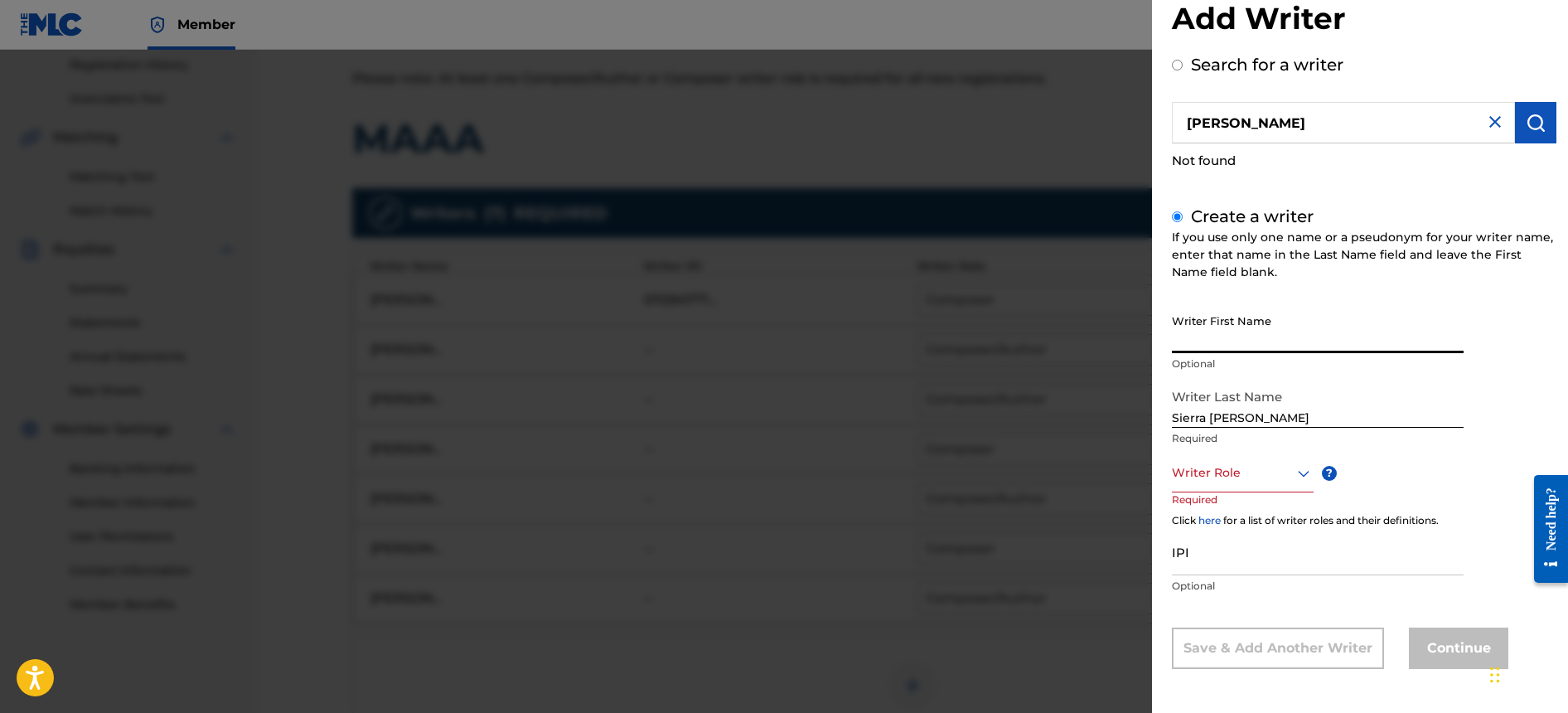
paste input "[PERSON_NAME]"
type input "[PERSON_NAME]"
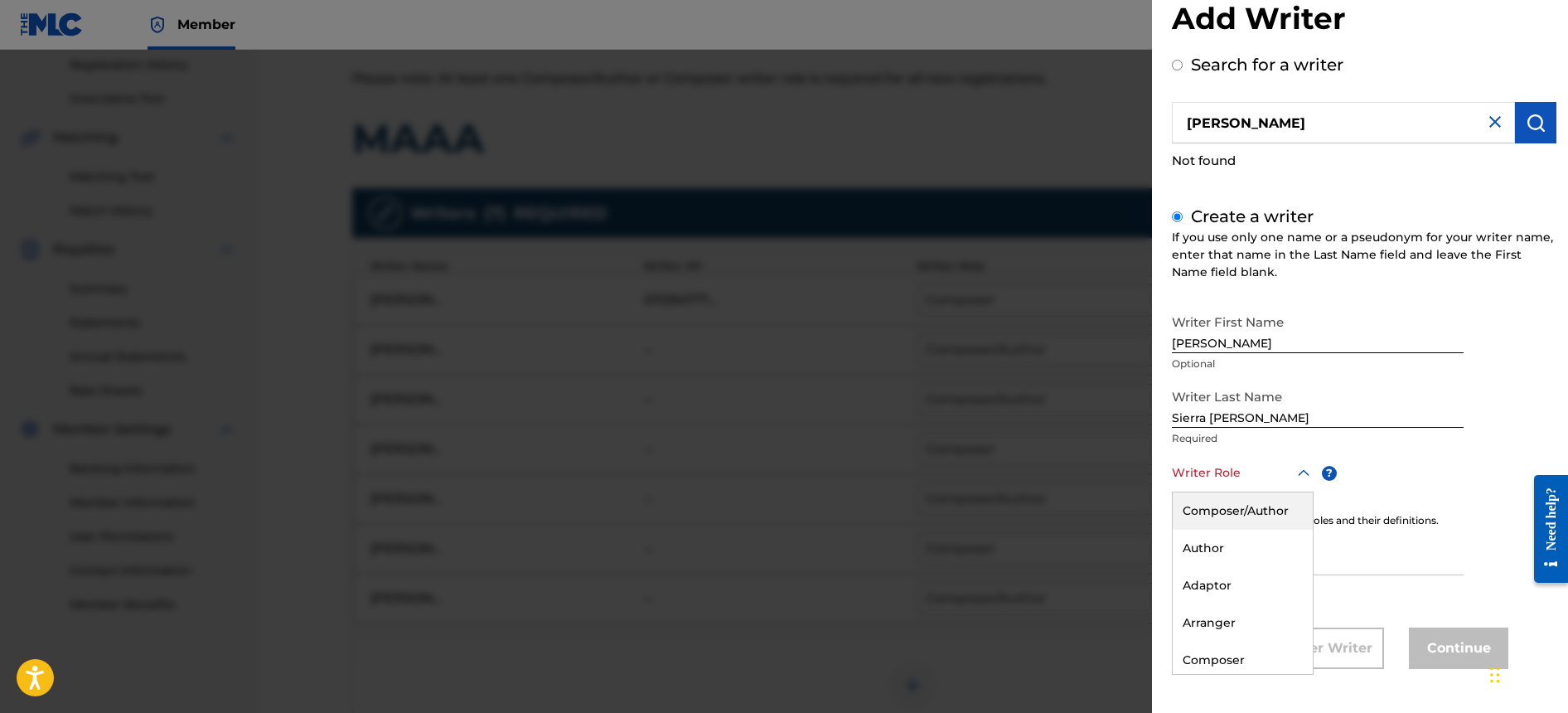
click at [1258, 472] on div at bounding box center [1242, 473] width 142 height 21
click at [1238, 659] on div "Composer" at bounding box center [1242, 660] width 140 height 37
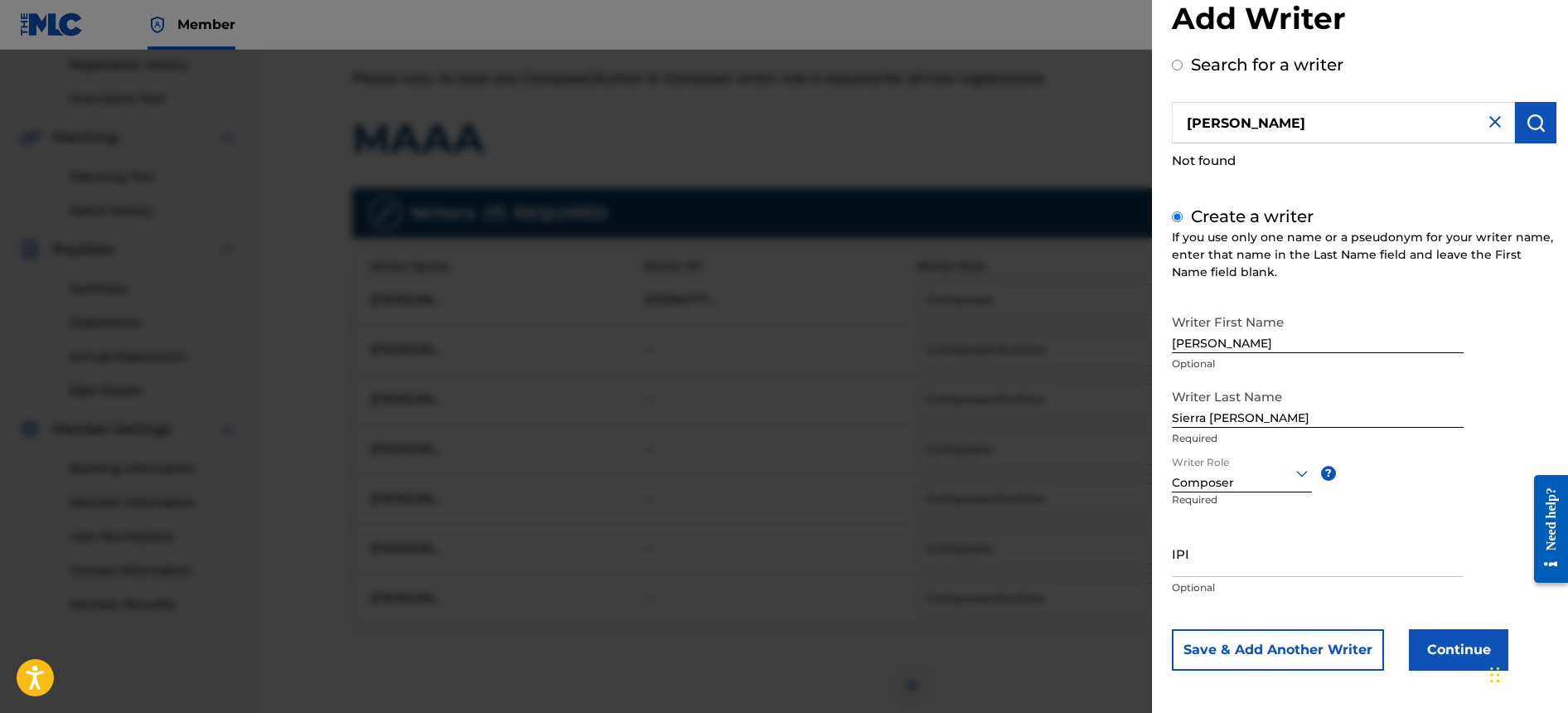
click at [1435, 645] on button "Continue" at bounding box center [1459, 650] width 100 height 41
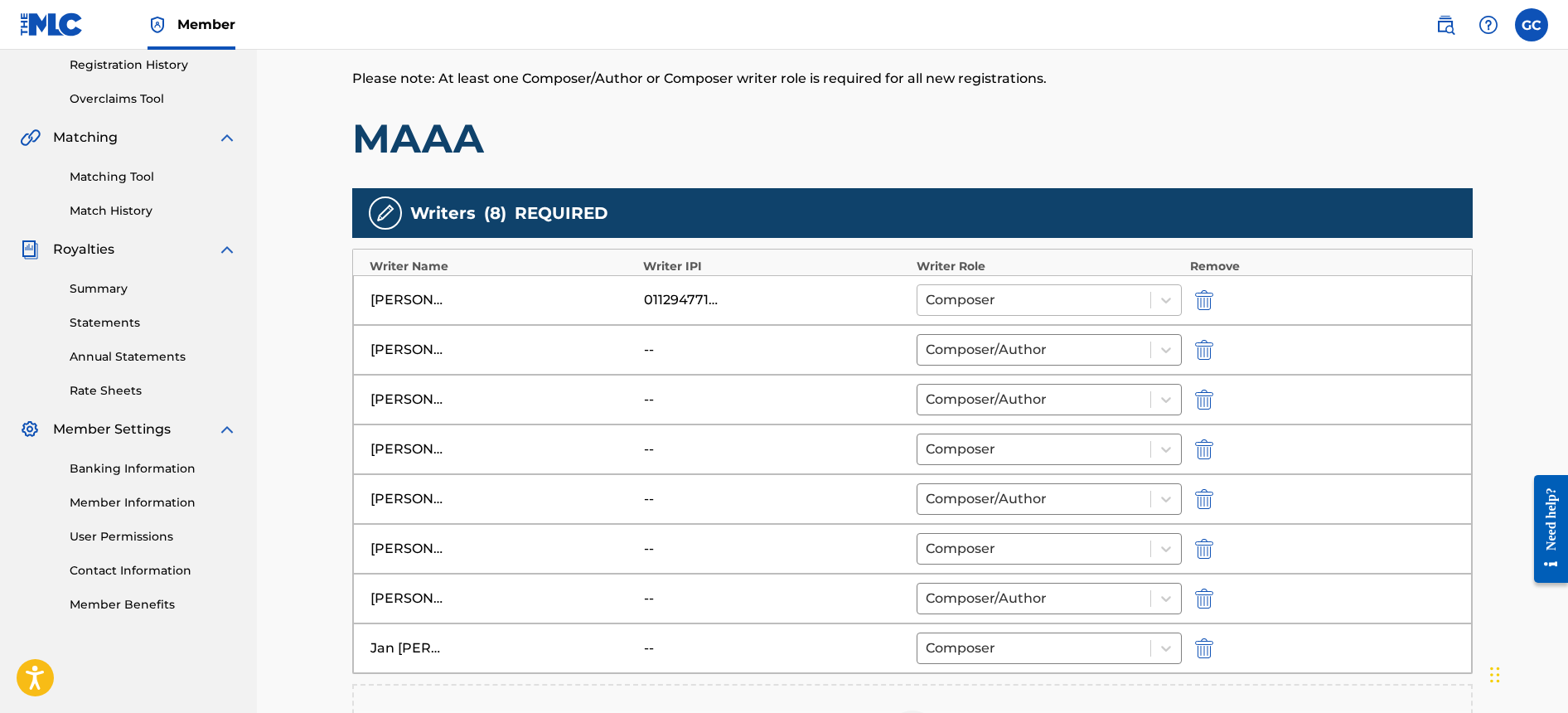
click at [1059, 292] on div at bounding box center [1034, 301] width 217 height 24
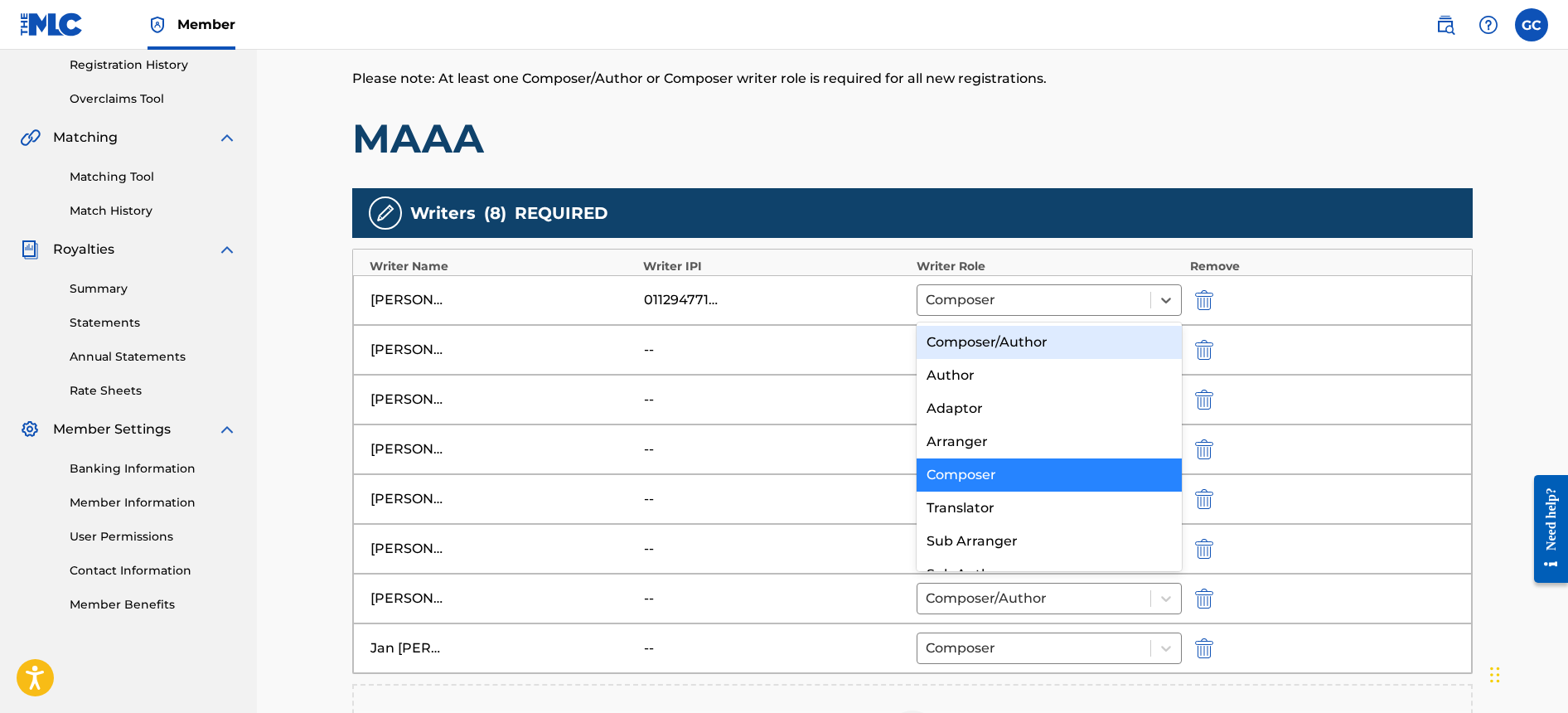
drag, startPoint x: 1374, startPoint y: 326, endPoint x: 1341, endPoint y: 329, distance: 33.1
click at [1374, 326] on div "[PERSON_NAME] -- Composer/Author" at bounding box center [912, 349] width 1119 height 50
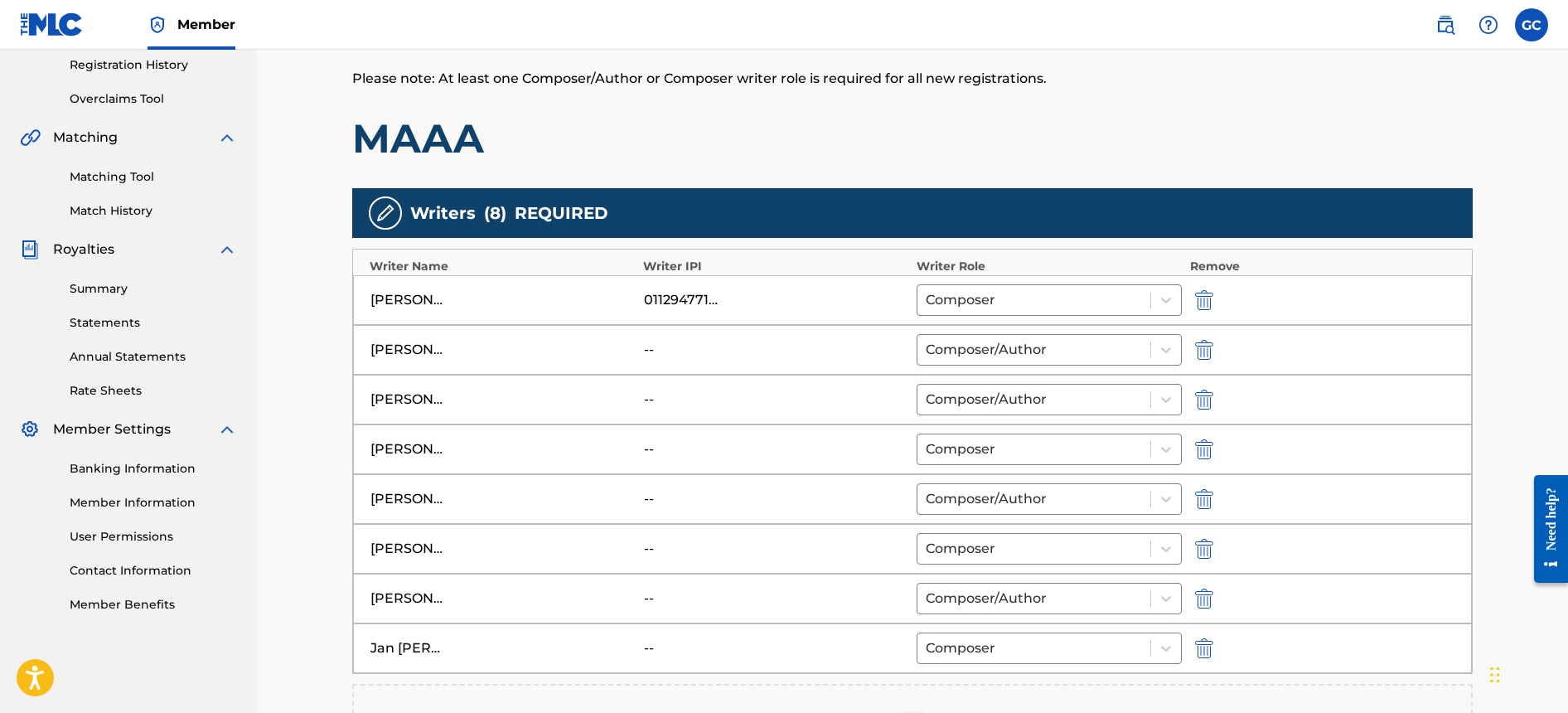
click at [656, 548] on div "--" at bounding box center [681, 549] width 75 height 20
click at [1207, 550] on img "submit" at bounding box center [1205, 549] width 18 height 20
type input "[PERSON_NAME]"
type input "Jan [PERSON_NAME] [PERSON_NAME]"
click at [891, 687] on div at bounding box center [912, 685] width 50 height 50
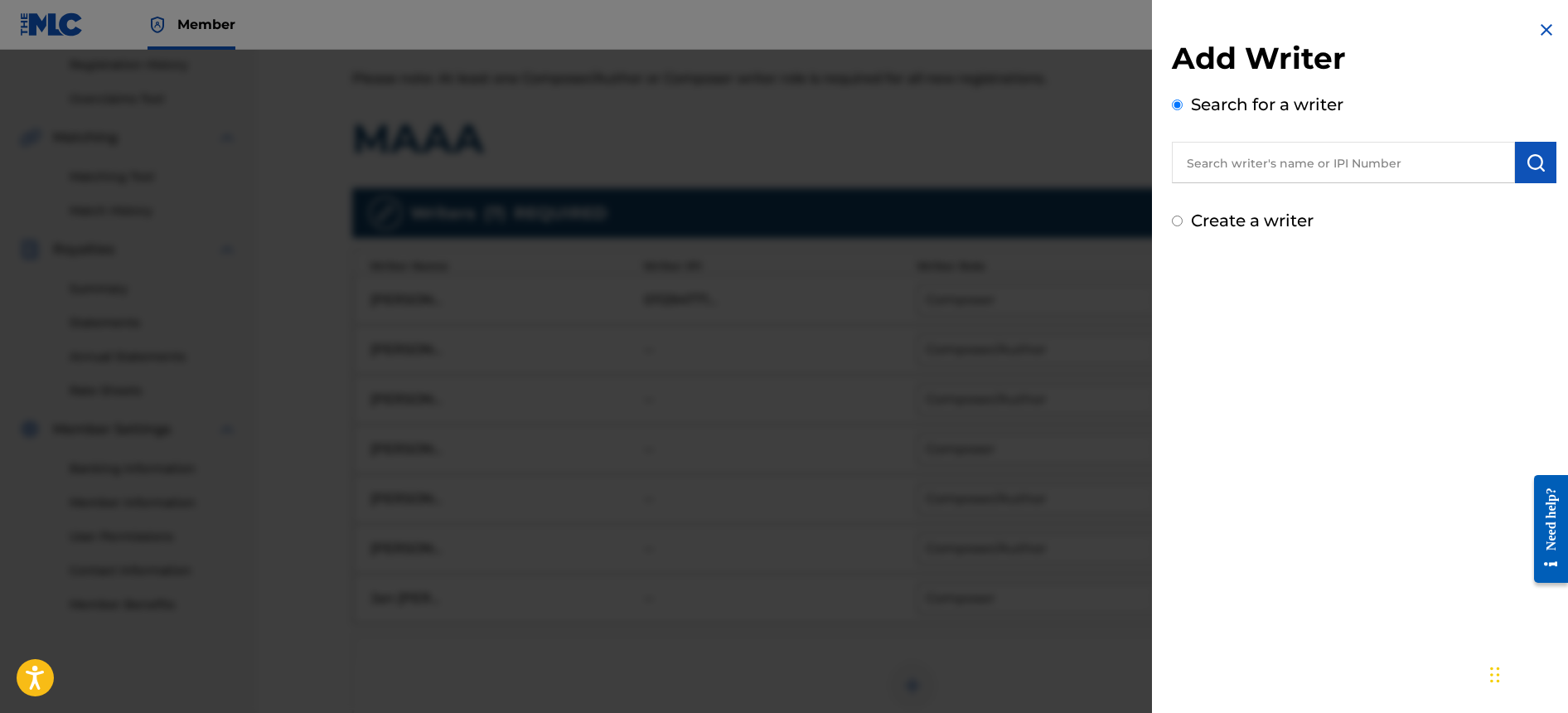
click at [1233, 221] on label "Create a writer" at bounding box center [1252, 221] width 123 height 20
radio input "true"
click at [1183, 221] on input "Create a writer" at bounding box center [1177, 221] width 11 height 11
radio input "false"
radio input "true"
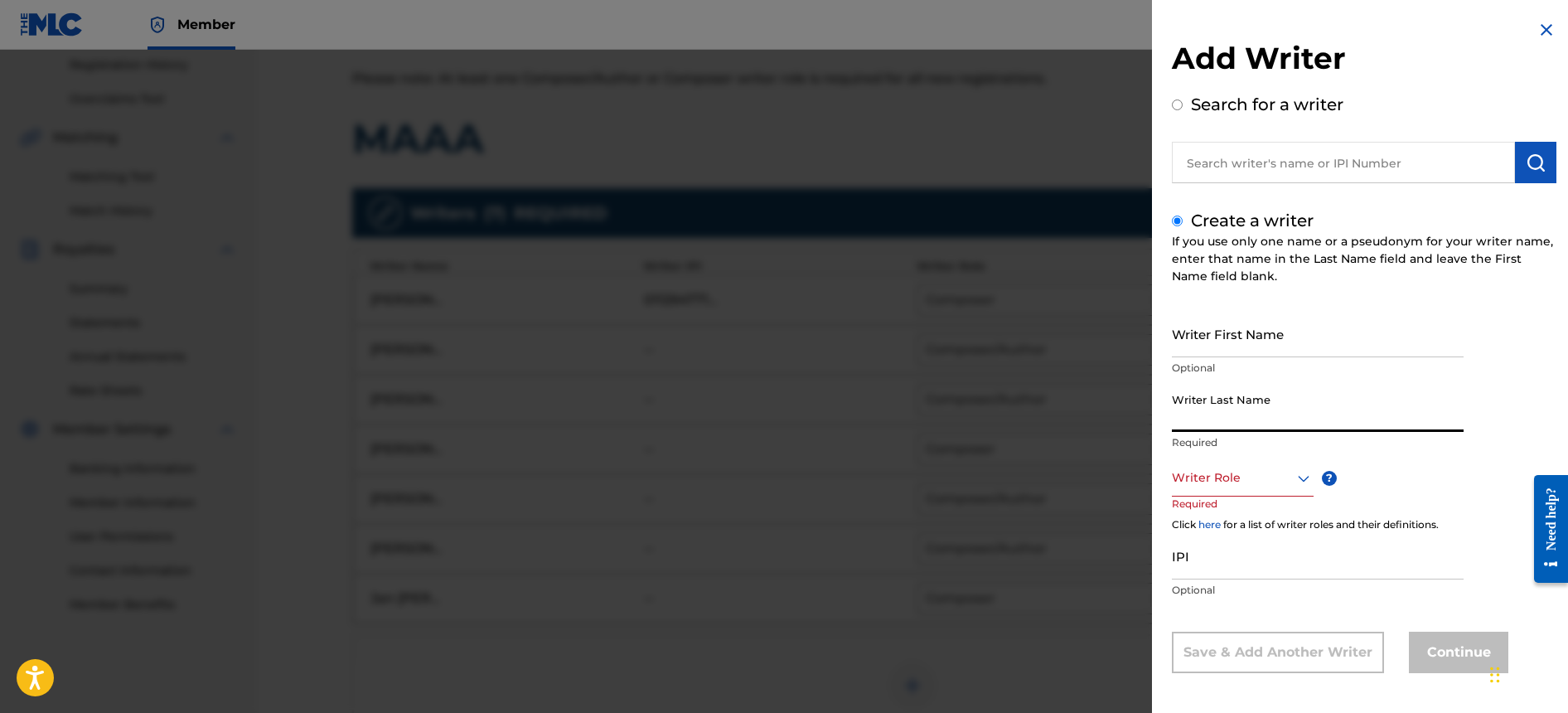
click at [1237, 412] on input "Writer Last Name" at bounding box center [1318, 408] width 292 height 47
paste input "[PERSON_NAME]"
type input "[PERSON_NAME]"
drag, startPoint x: 1273, startPoint y: 423, endPoint x: 1184, endPoint y: 421, distance: 89.0
click at [1272, 423] on input "[PERSON_NAME]" at bounding box center [1318, 408] width 292 height 47
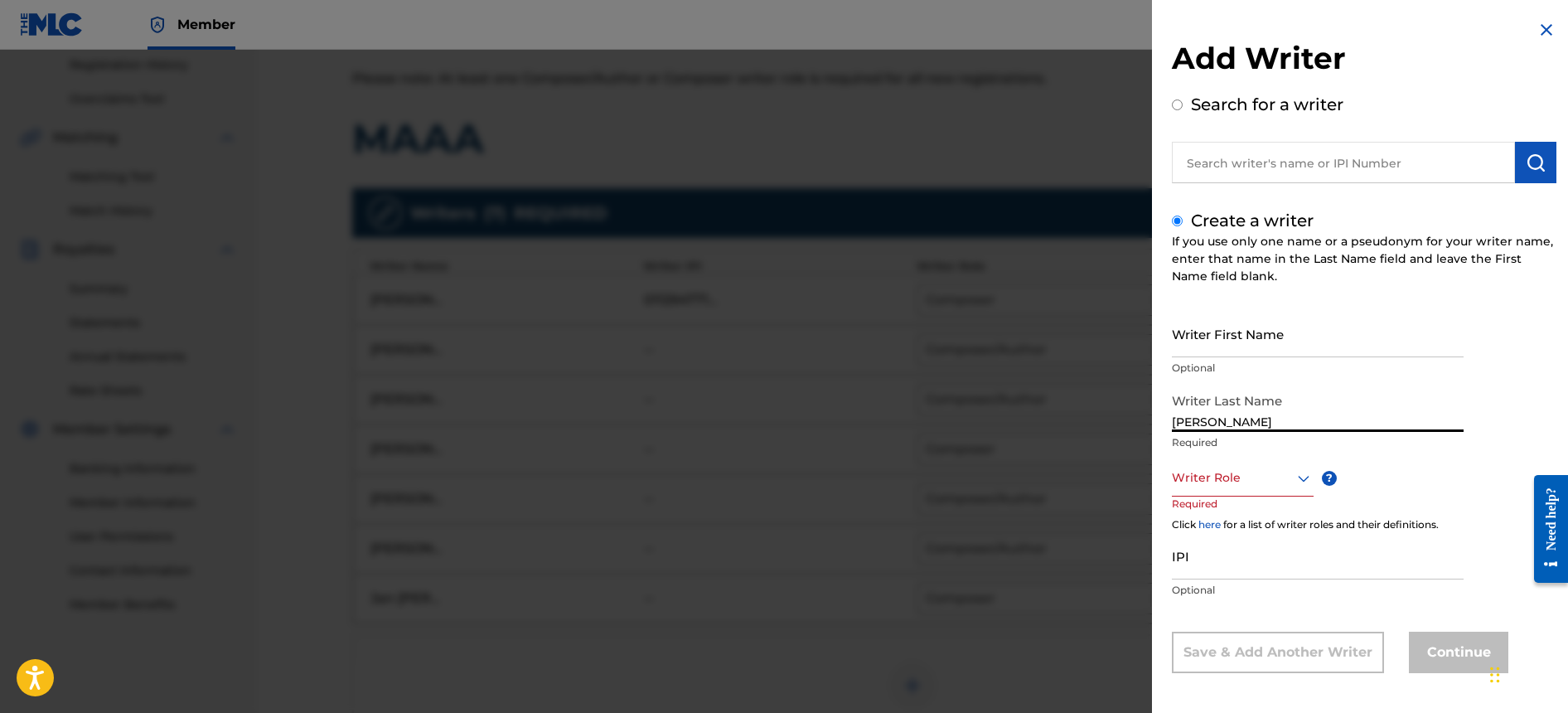
drag, startPoint x: 1215, startPoint y: 422, endPoint x: 1028, endPoint y: 427, distance: 187.1
click at [1030, 427] on div "Add Writer Search for a writer Create a writer If you use only one name or a ps…" at bounding box center [784, 381] width 1568 height 663
click at [1344, 335] on input "Writer First Name" at bounding box center [1318, 333] width 292 height 47
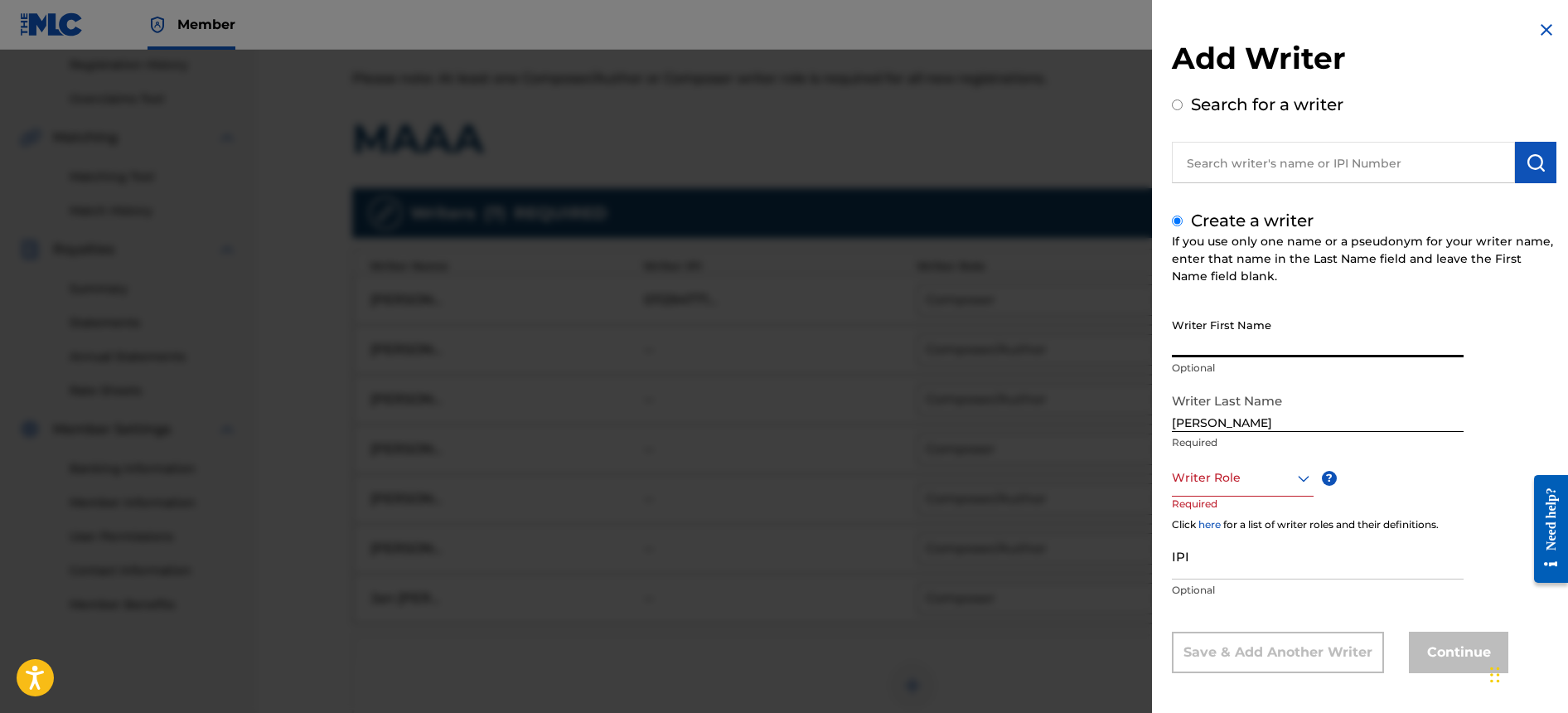
paste input "Tatian"
type input "Tatian"
drag, startPoint x: 1213, startPoint y: 424, endPoint x: 1044, endPoint y: 424, distance: 169.0
click at [1045, 424] on div "Add Writer Search for a writer Create a writer If you use only one name or a ps…" at bounding box center [784, 381] width 1568 height 663
type input "[PERSON_NAME]"
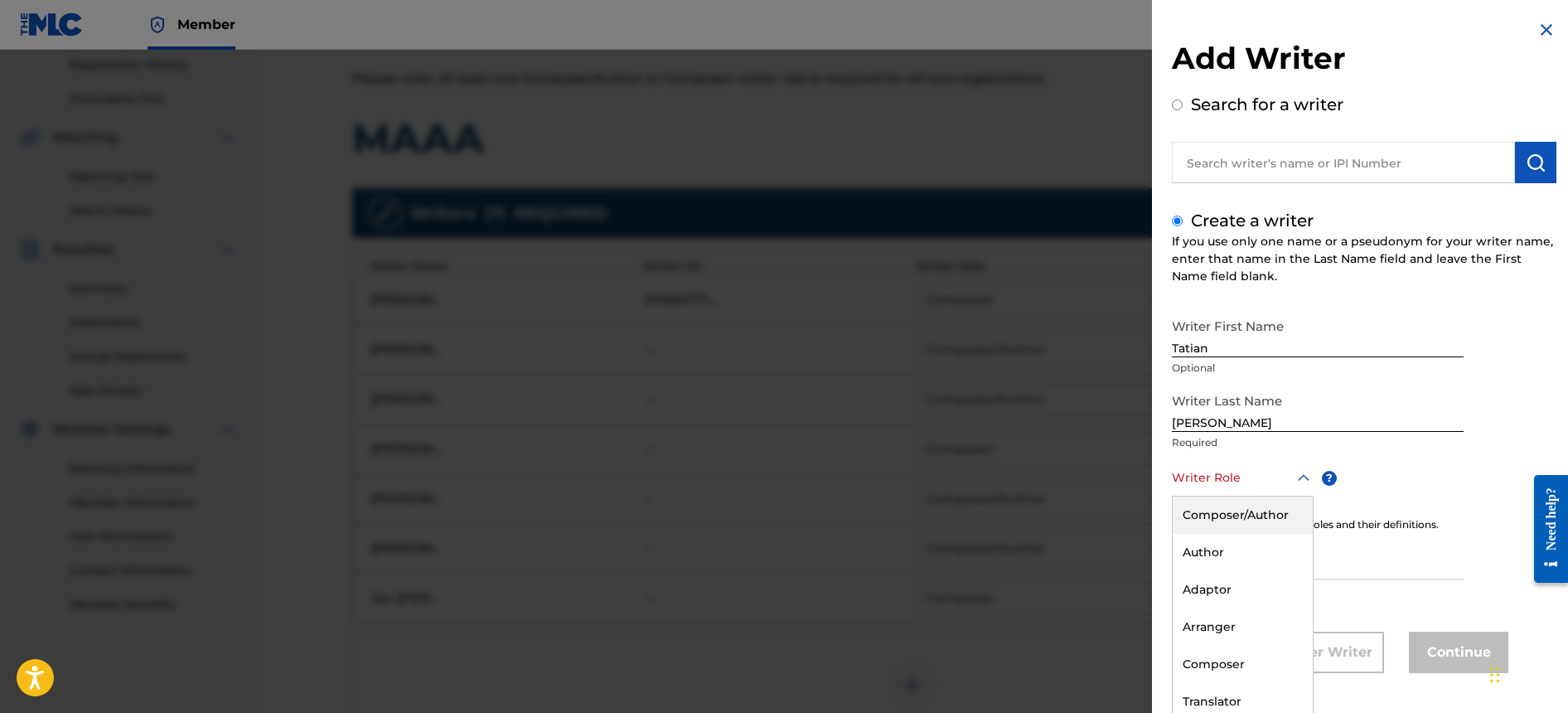
scroll to position [5, 0]
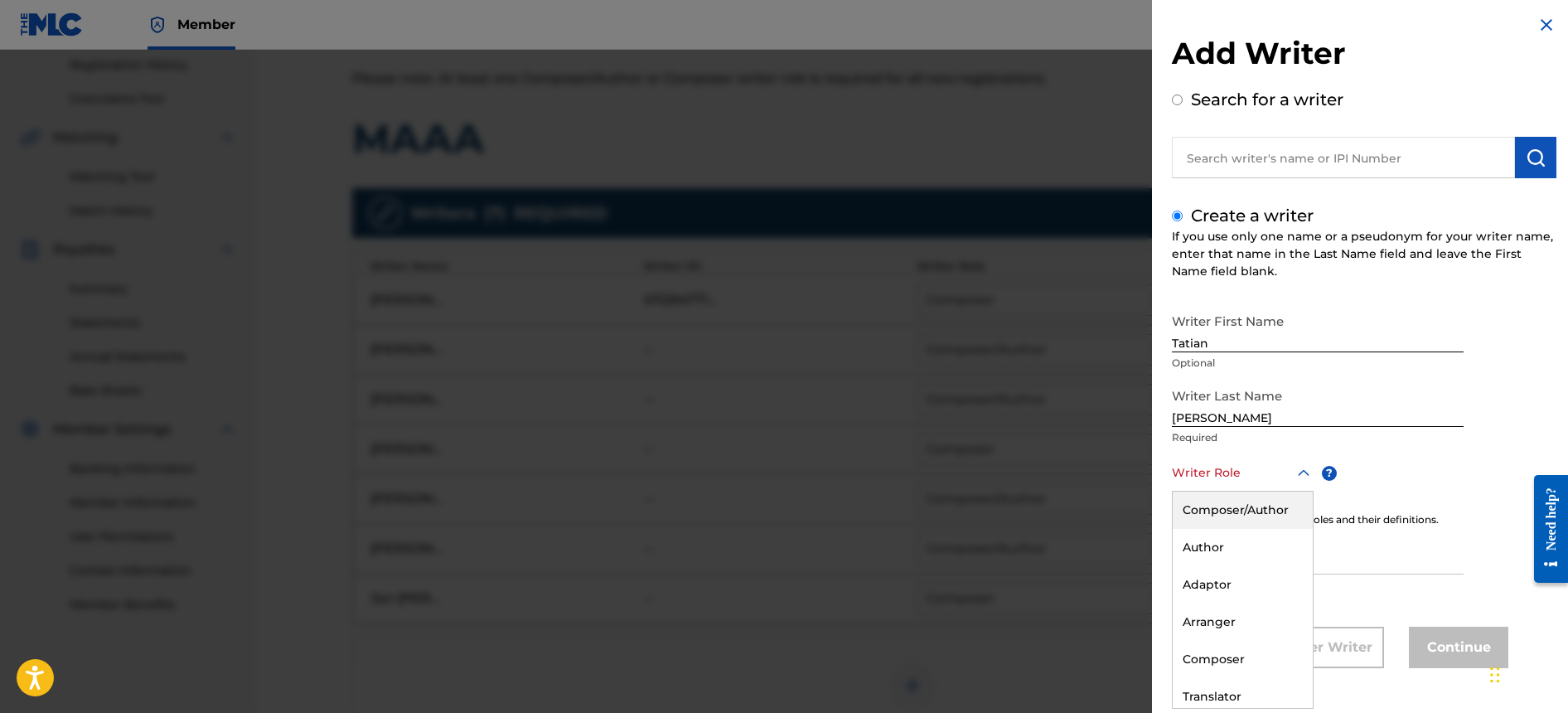
drag, startPoint x: 1233, startPoint y: 476, endPoint x: 1256, endPoint y: 546, distance: 73.7
click at [1233, 477] on div at bounding box center [1242, 473] width 142 height 21
click at [1231, 653] on div "Composer" at bounding box center [1242, 659] width 140 height 37
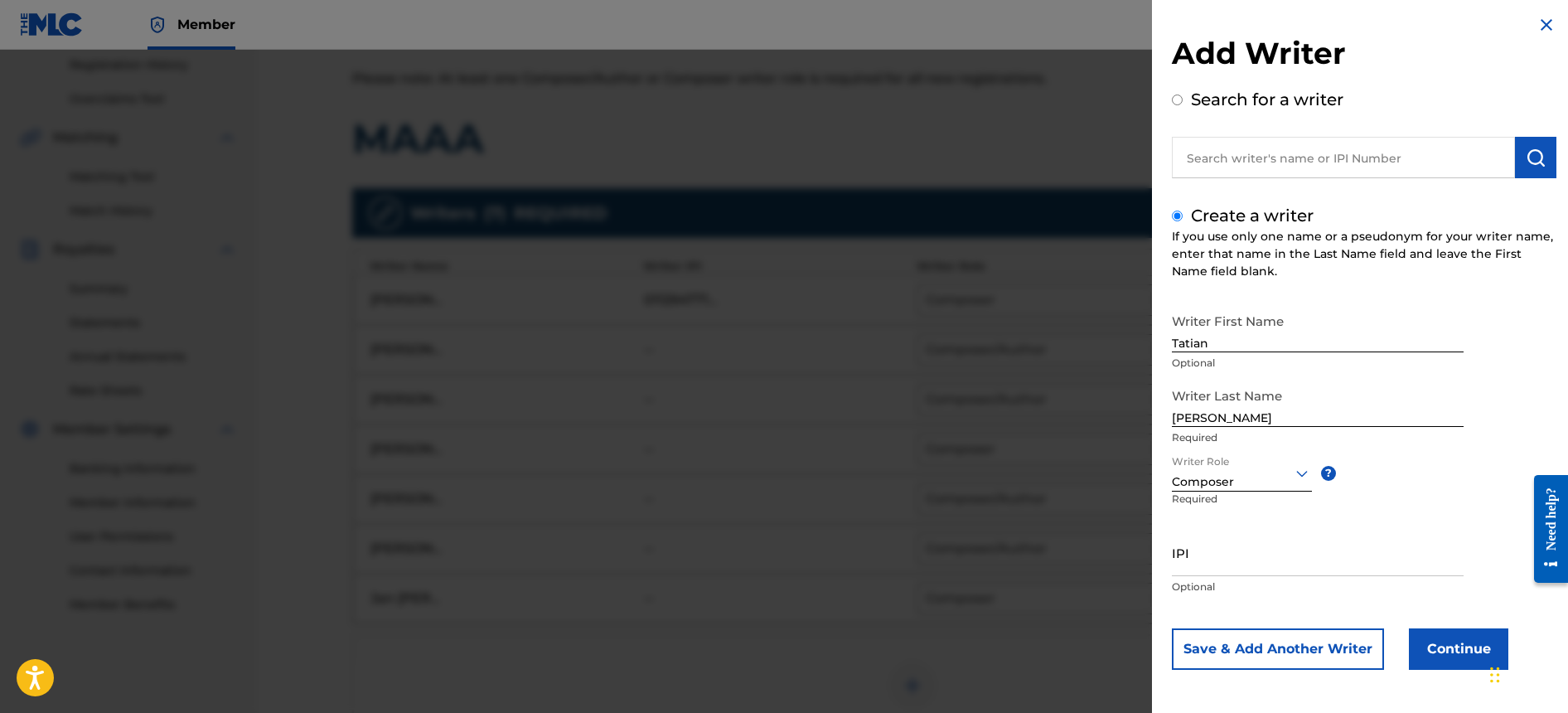
click at [1245, 644] on button "Save & Add Another Writer" at bounding box center [1278, 649] width 212 height 41
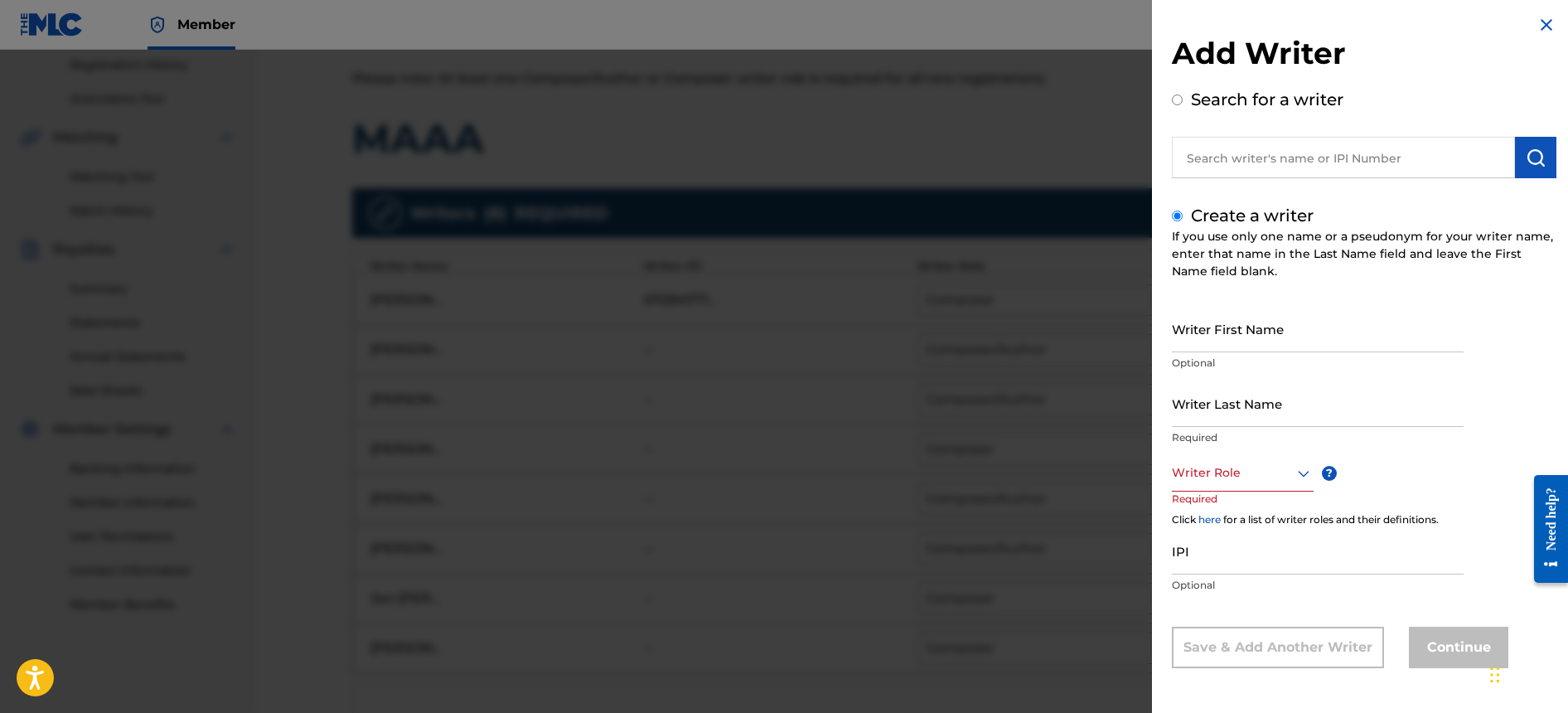
click at [1542, 28] on img at bounding box center [1547, 25] width 20 height 20
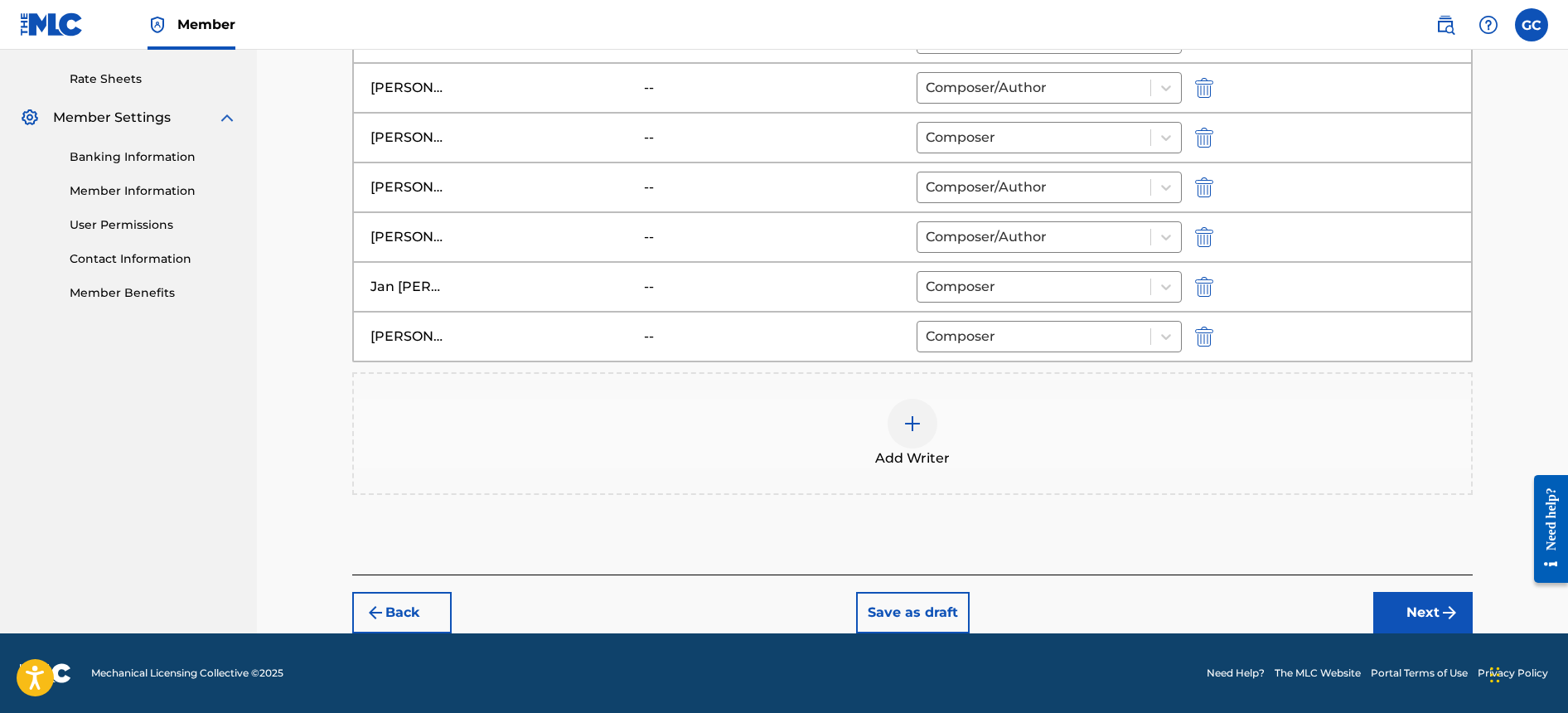
click at [1445, 623] on button "Next" at bounding box center [1423, 612] width 100 height 41
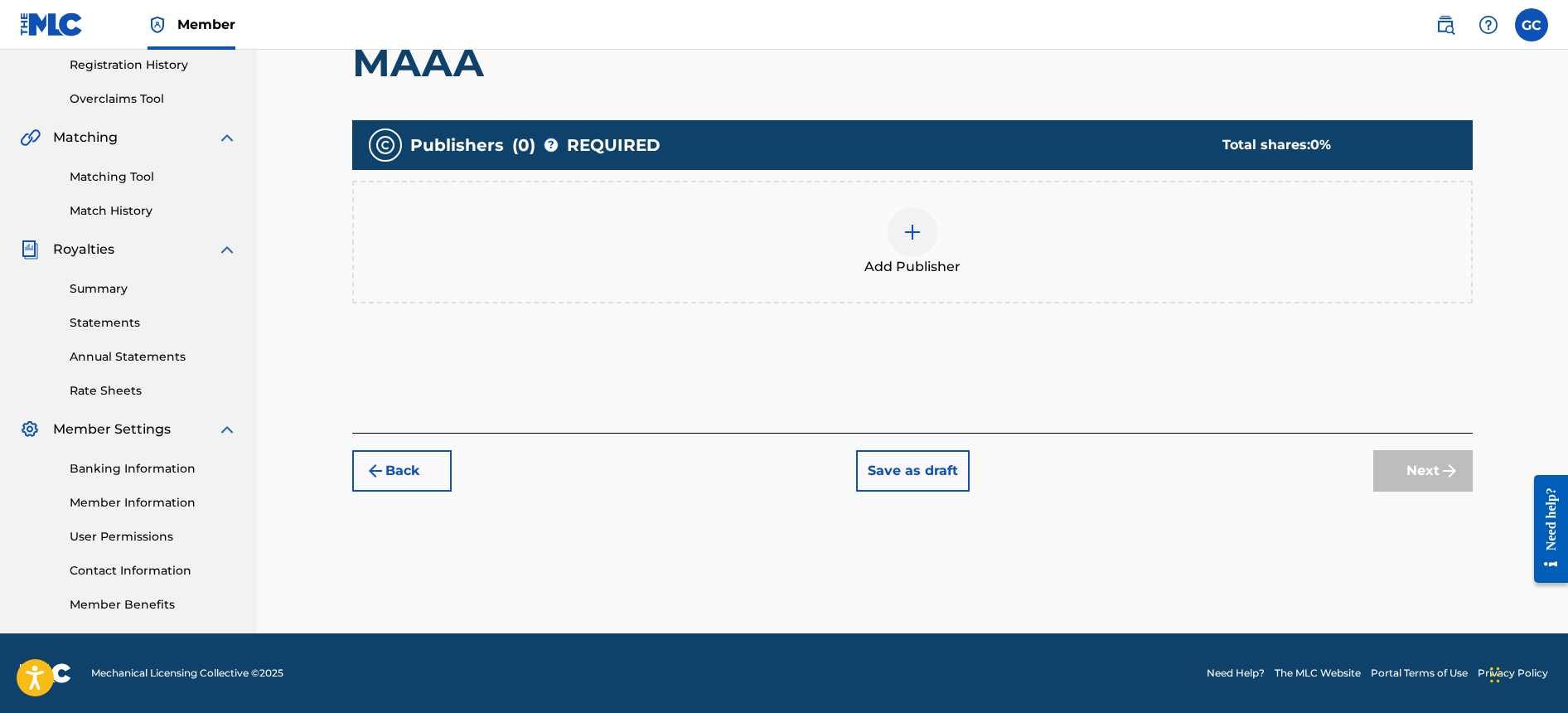
click at [938, 233] on div "Add Publisher" at bounding box center [912, 242] width 1117 height 70
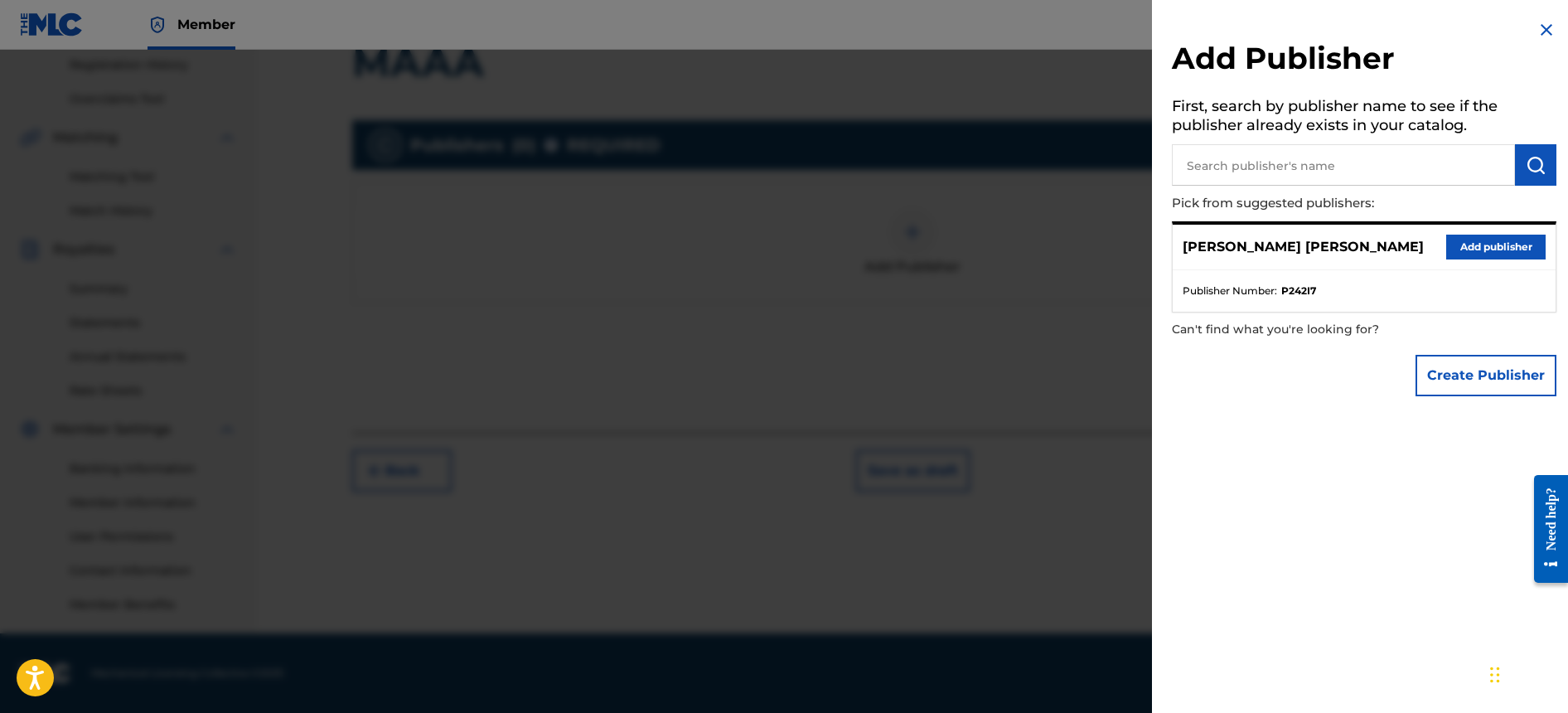
click at [1497, 241] on button "Add publisher" at bounding box center [1496, 247] width 100 height 25
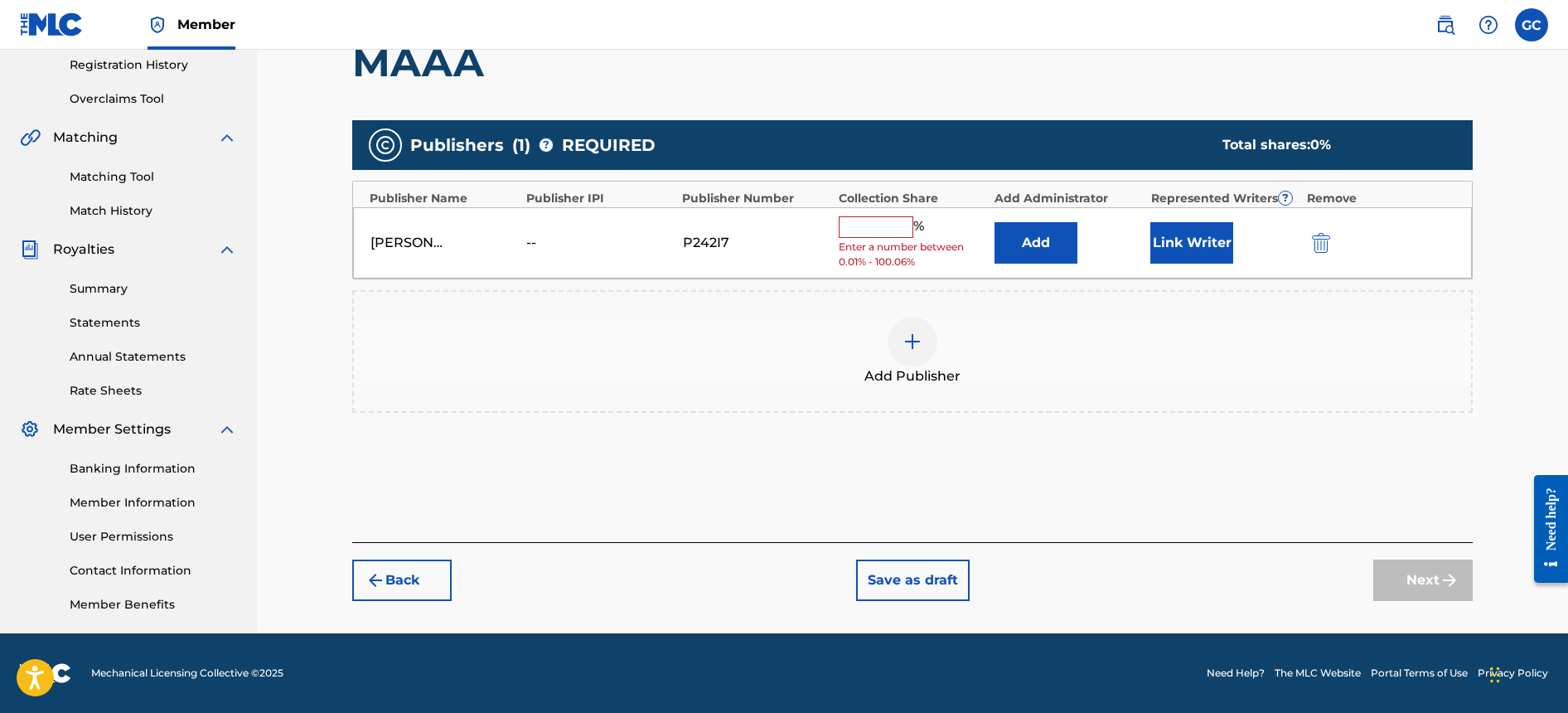
click at [1189, 244] on button "Link Writer" at bounding box center [1192, 243] width 83 height 41
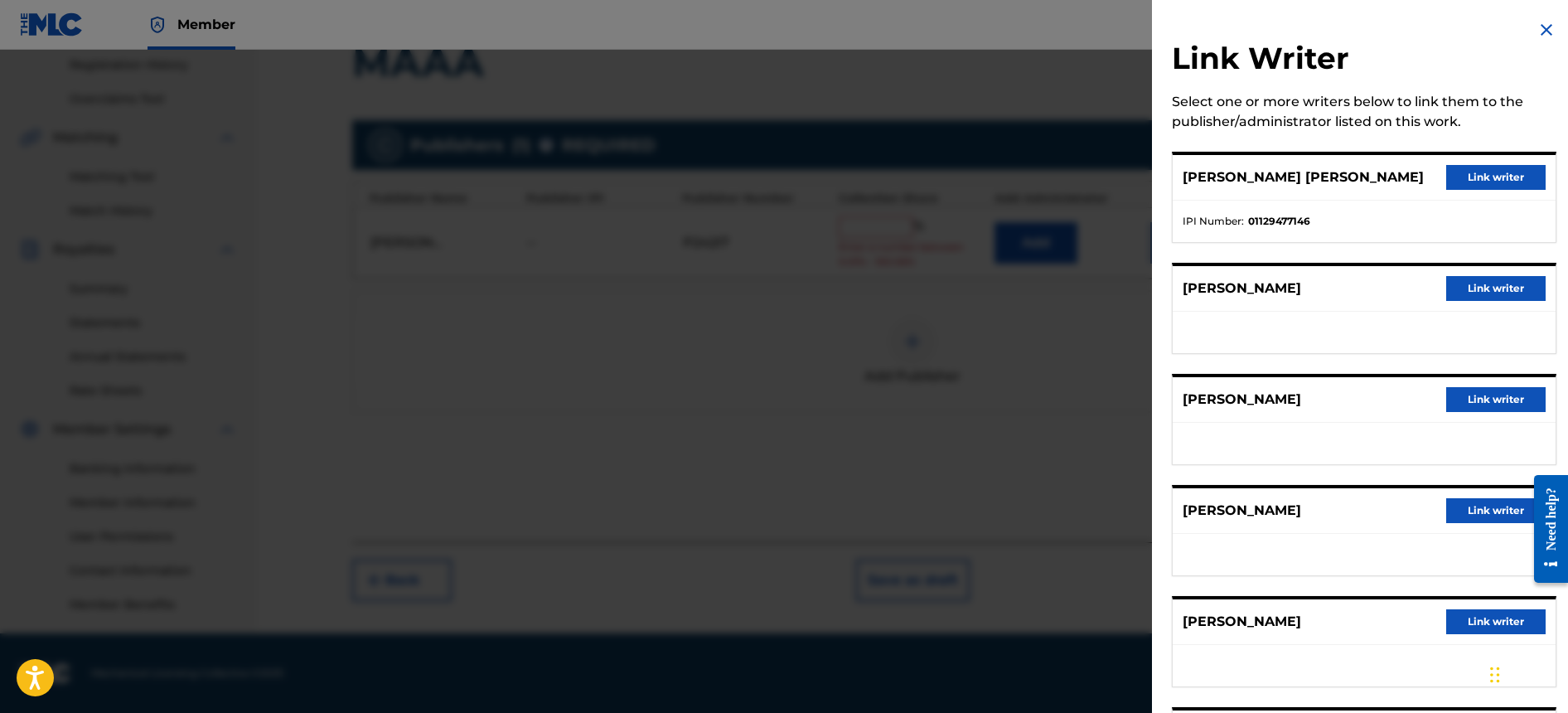
click at [1518, 180] on button "Link writer" at bounding box center [1496, 178] width 100 height 25
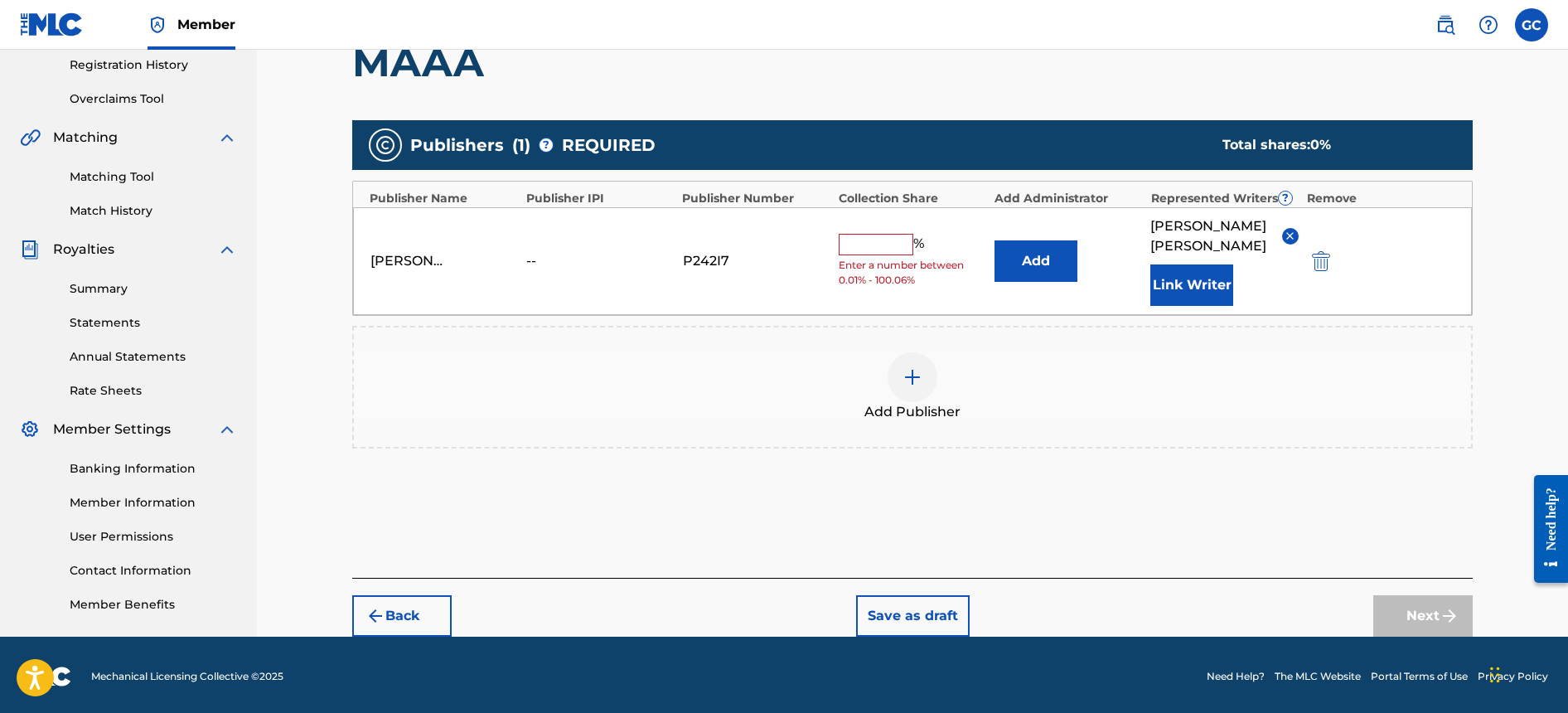
click at [875, 252] on input "text" at bounding box center [875, 244] width 75 height 22
type input "15"
drag, startPoint x: 1226, startPoint y: 469, endPoint x: 1360, endPoint y: 600, distance: 187.4
click at [1226, 465] on div "Publishers ( 1 ) ? REQUIRED Total shares: 15 % Publisher Name Publisher IPI Pub…" at bounding box center [912, 292] width 1121 height 345
click at [1435, 637] on button "Next" at bounding box center [1423, 616] width 100 height 41
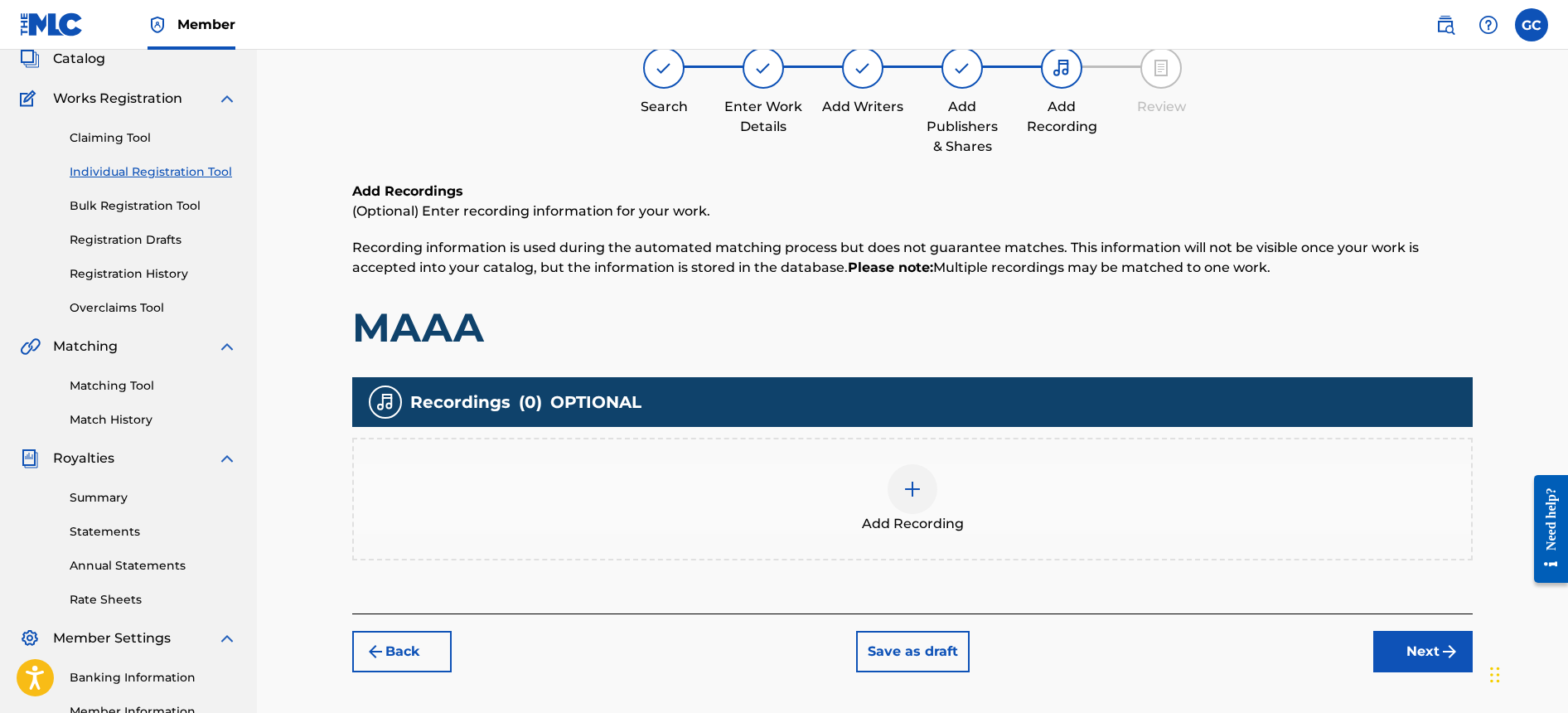
scroll to position [75, 0]
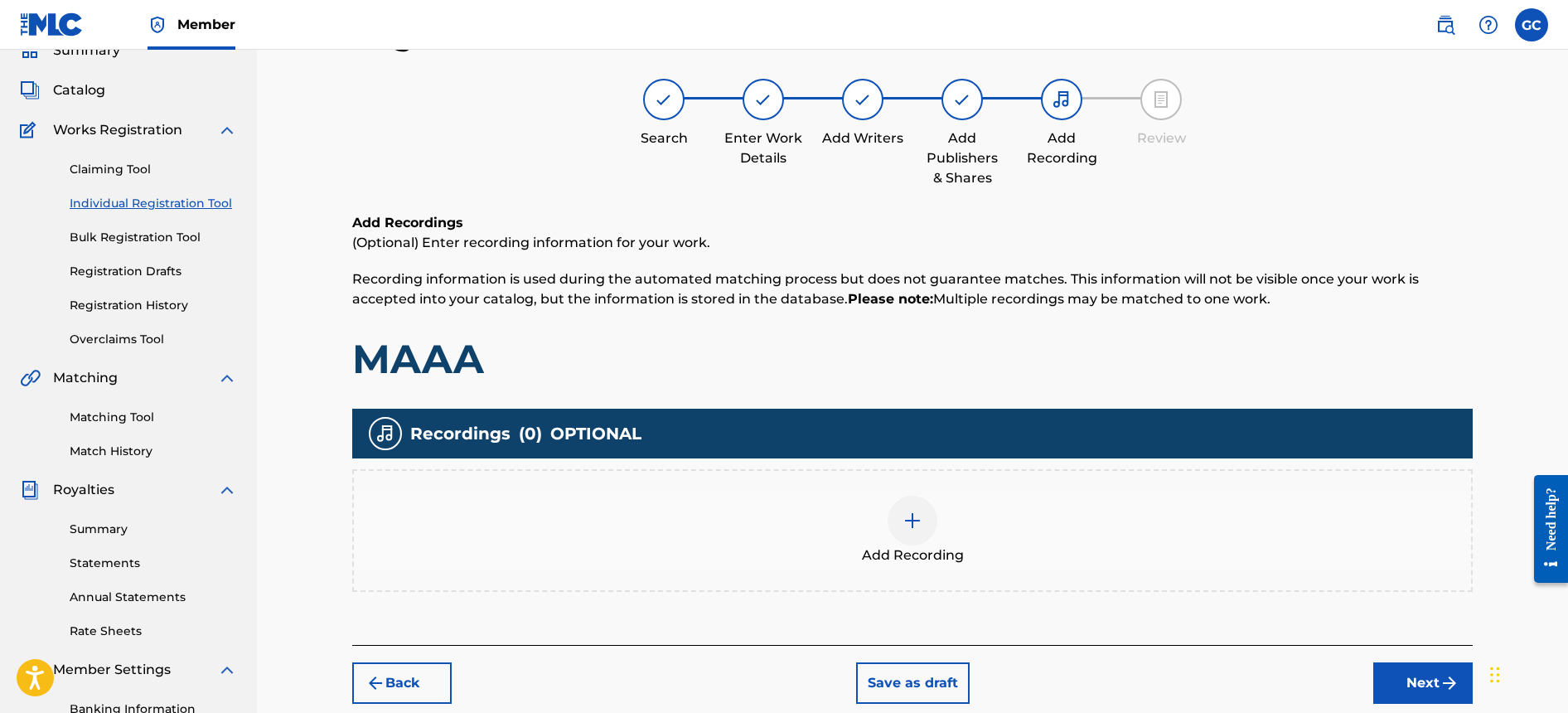
click at [919, 520] on img at bounding box center [912, 521] width 20 height 20
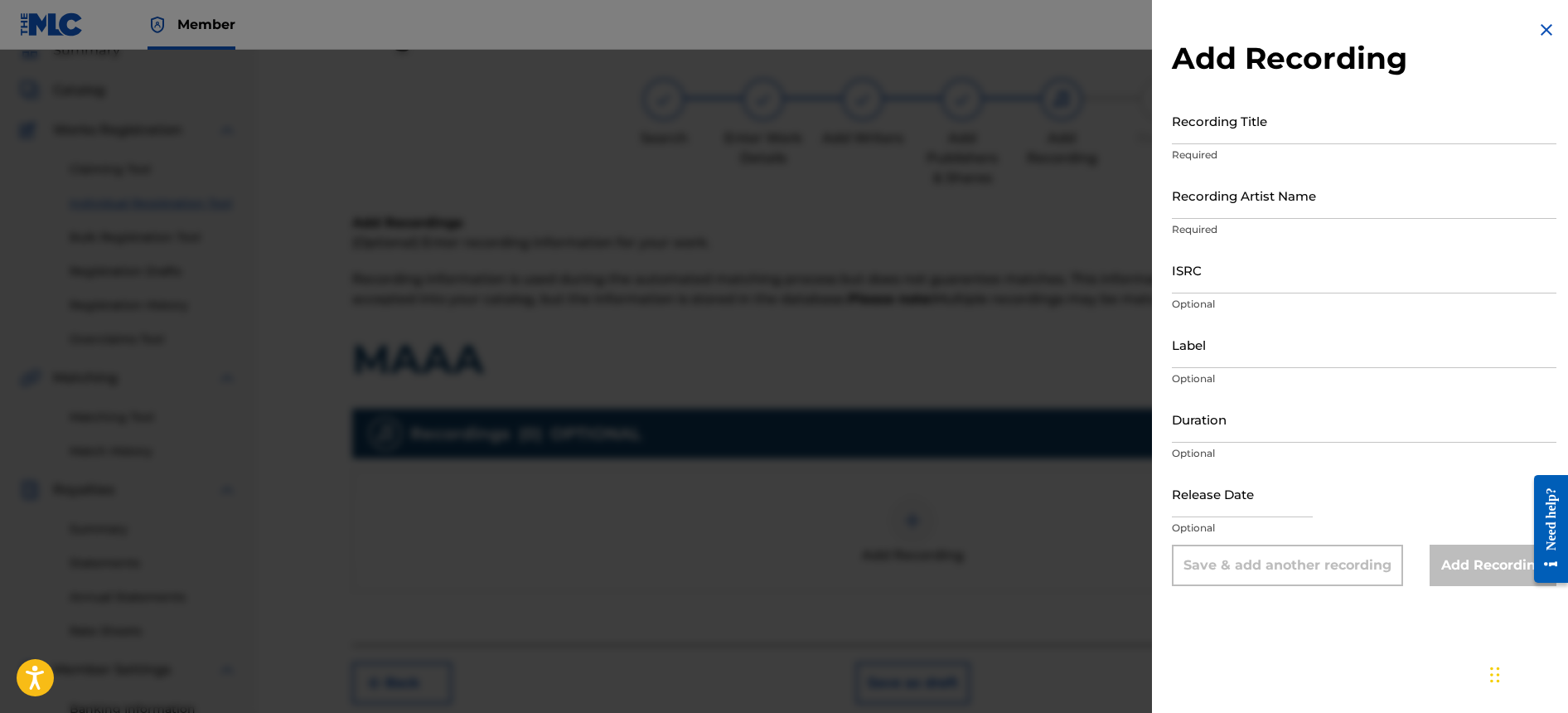
click at [1252, 134] on input "Recording Title" at bounding box center [1364, 121] width 384 height 47
type input "MAAA"
click at [1254, 212] on input "Recording Artist Name" at bounding box center [1364, 195] width 384 height 47
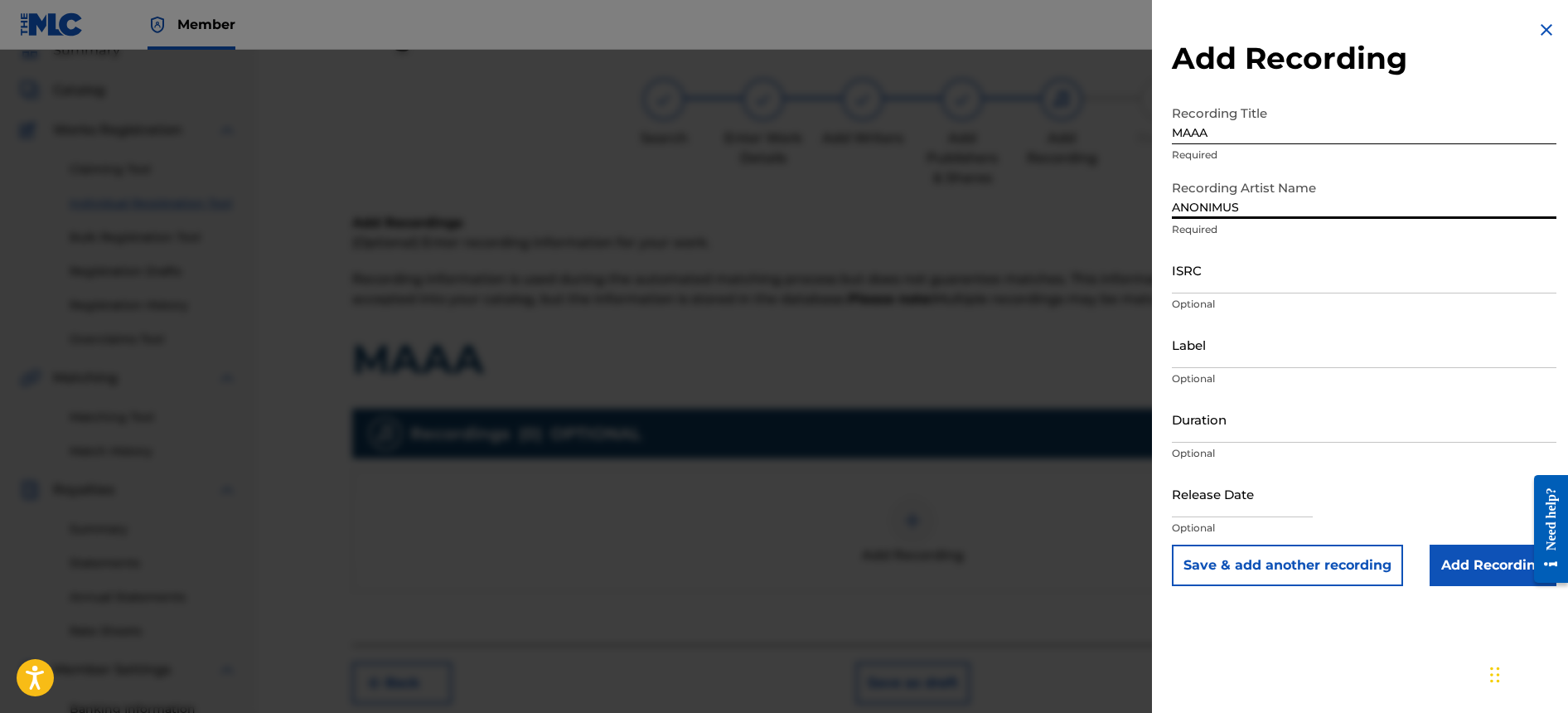
type input "ANONIMUS"
click at [1229, 280] on input "ISRC" at bounding box center [1364, 270] width 384 height 47
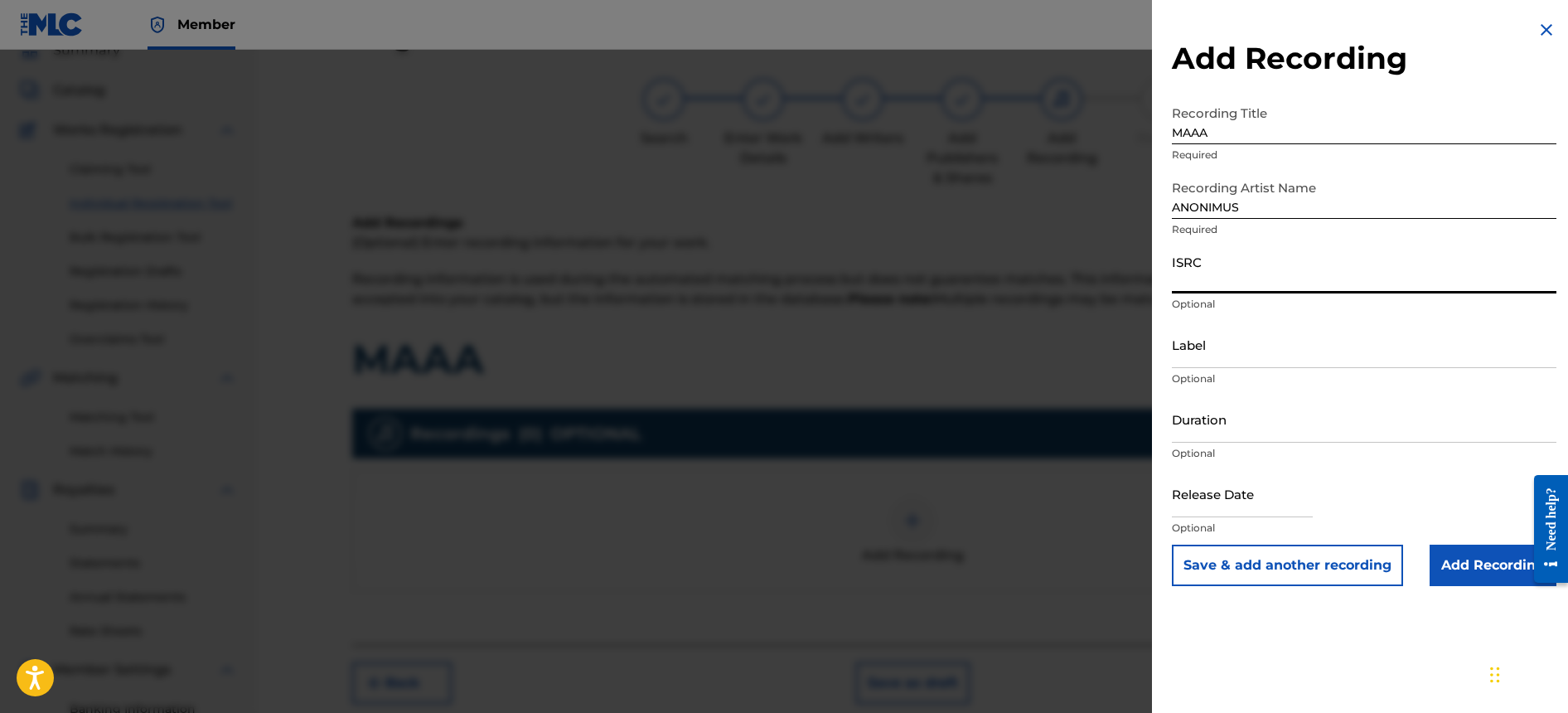
paste input "QMFME2546673"
type input "QMFME2546673"
click at [1271, 359] on input "Label" at bounding box center [1364, 344] width 384 height 47
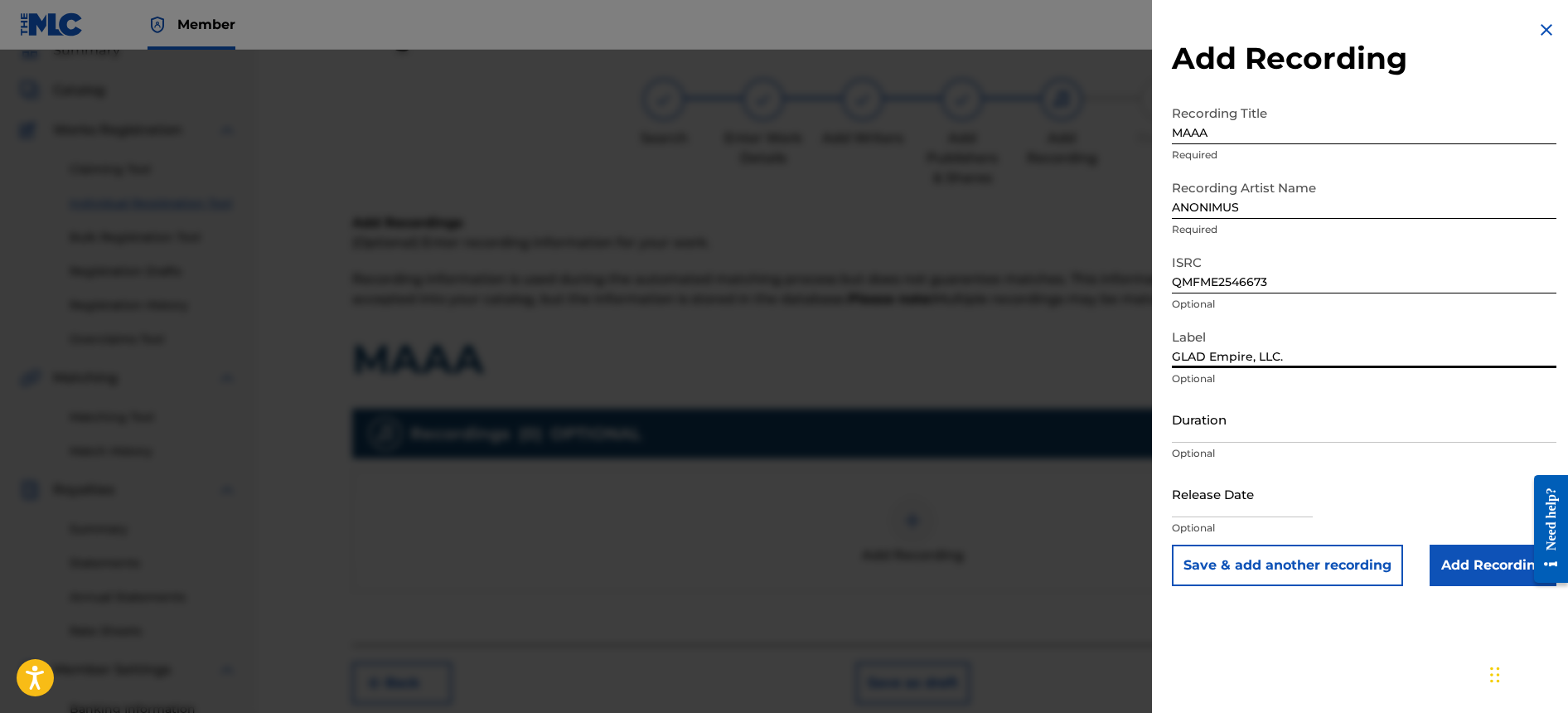
type input "GLAD Empire, LLC."
click at [1211, 431] on input "Duration" at bounding box center [1364, 419] width 384 height 47
type input "03:50"
click at [1216, 494] on input "text" at bounding box center [1242, 494] width 141 height 47
select select "8"
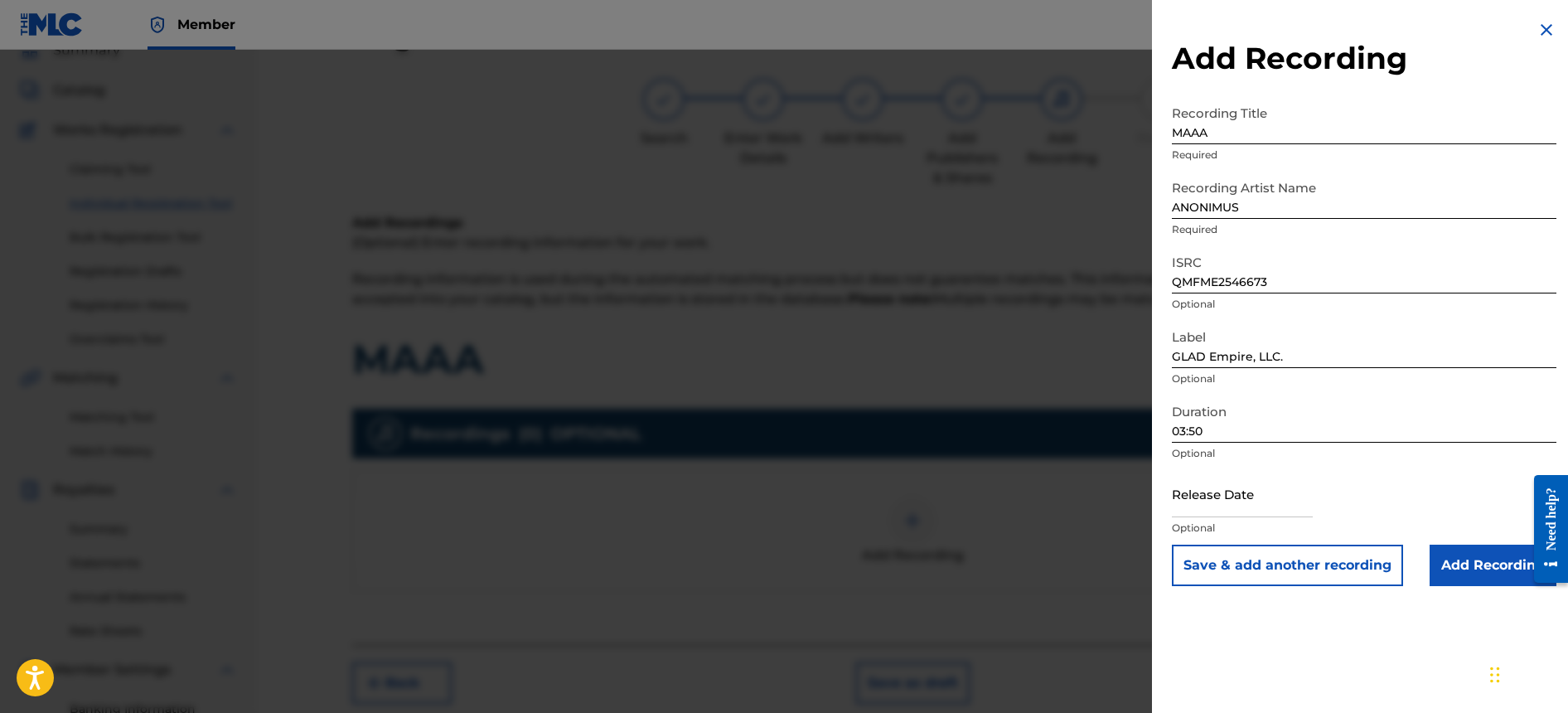
select select "2025"
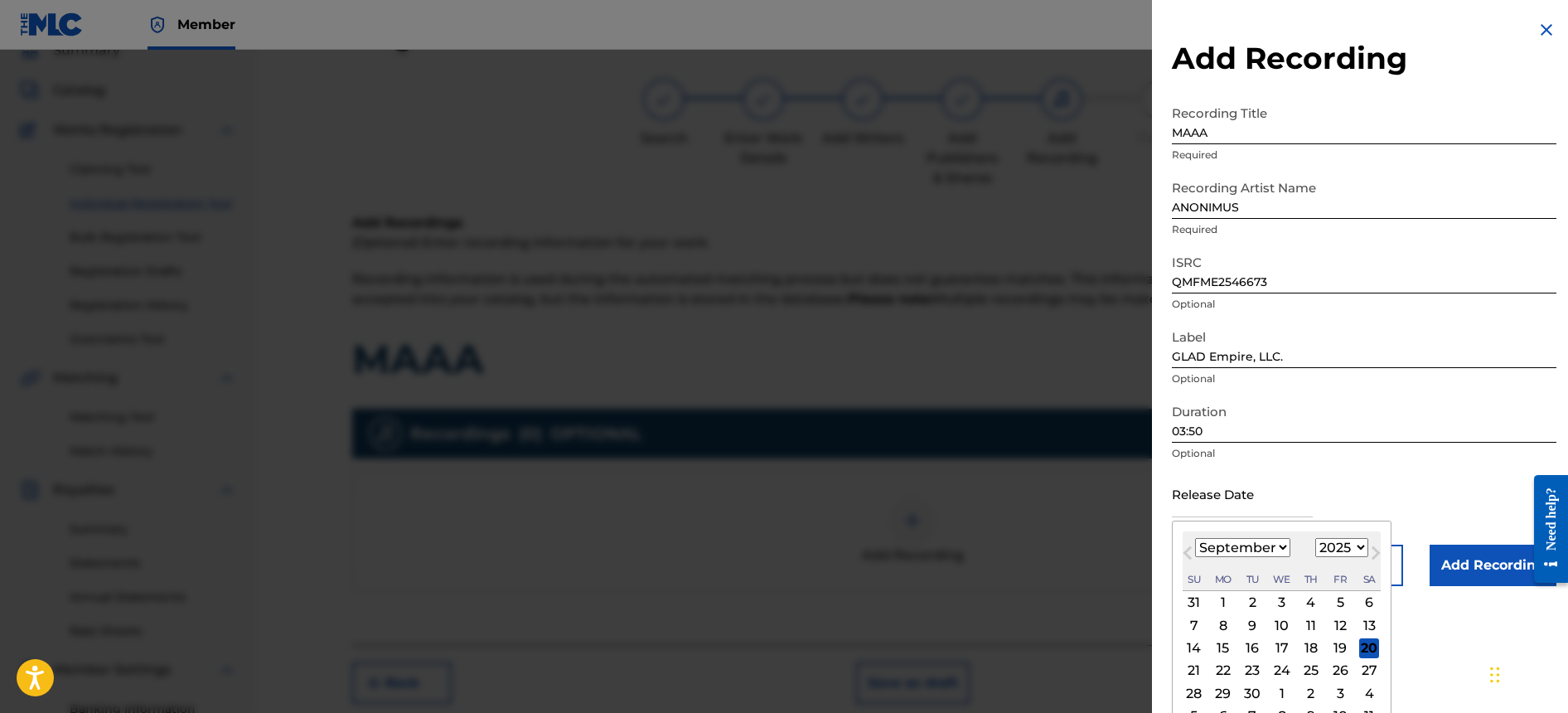
drag, startPoint x: 1303, startPoint y: 643, endPoint x: 1308, endPoint y: 626, distance: 17.7
click at [1303, 642] on div "18" at bounding box center [1311, 648] width 20 height 20
type input "[DATE]"
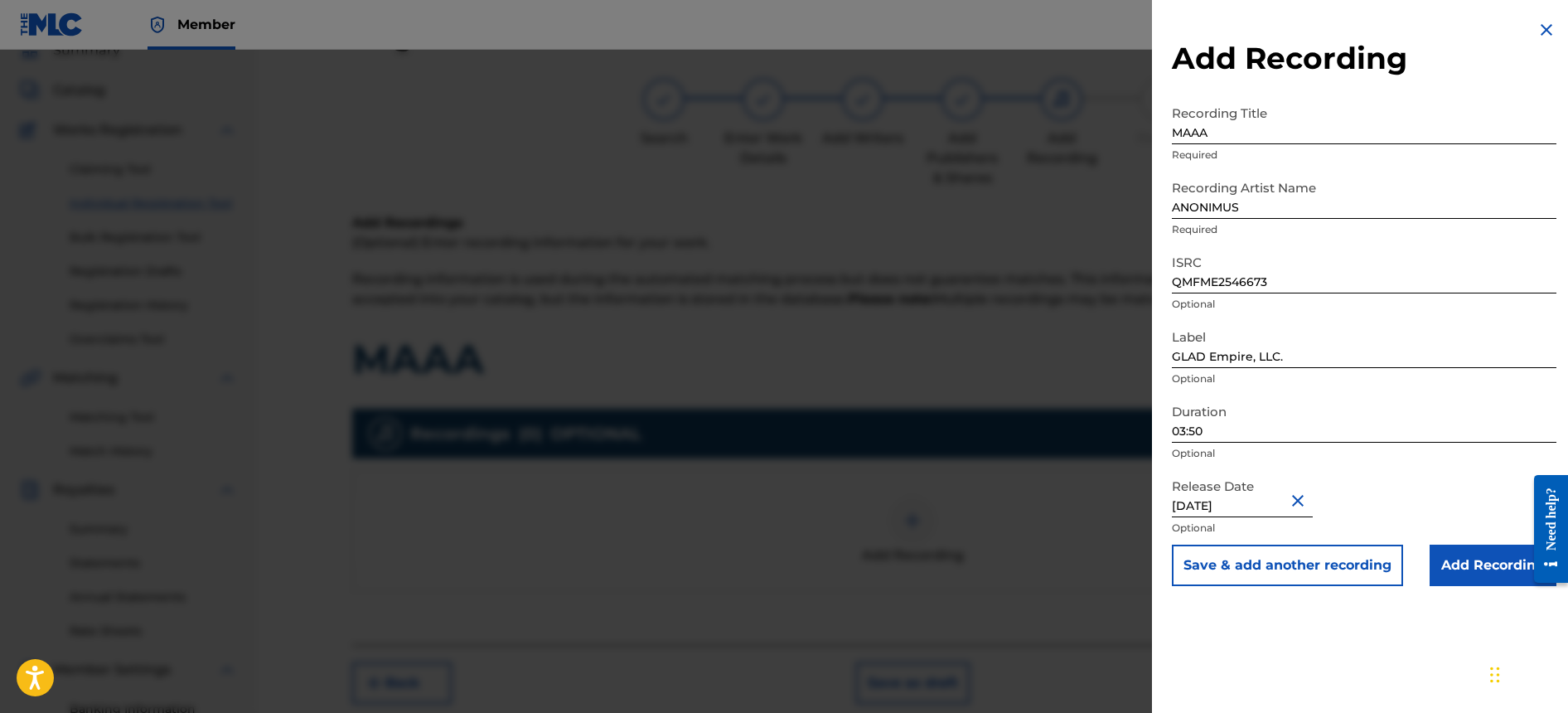
click at [1455, 460] on p "Optional" at bounding box center [1364, 453] width 384 height 15
click at [1454, 558] on input "Add Recording" at bounding box center [1492, 565] width 127 height 41
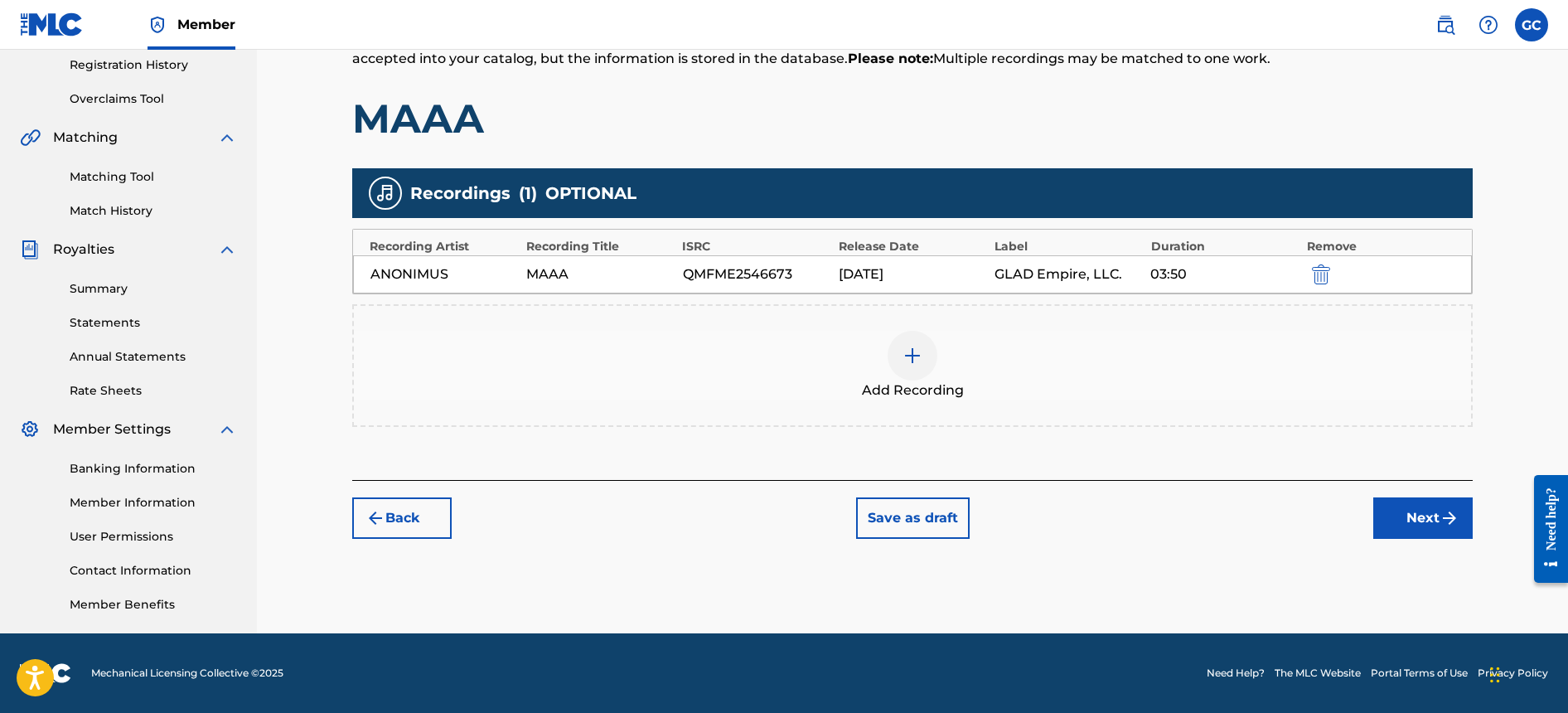
click at [1403, 521] on button "Next" at bounding box center [1423, 518] width 100 height 41
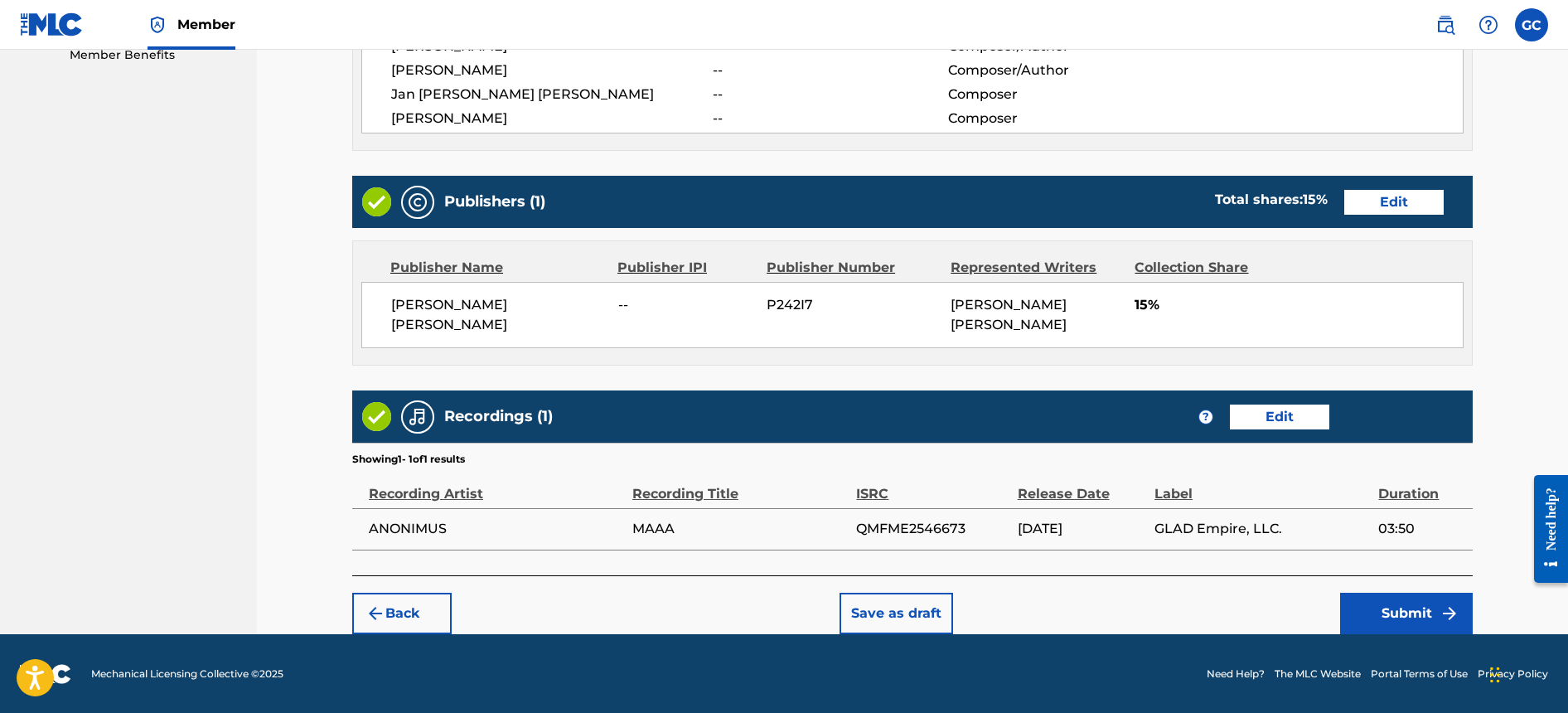
scroll to position [864, 0]
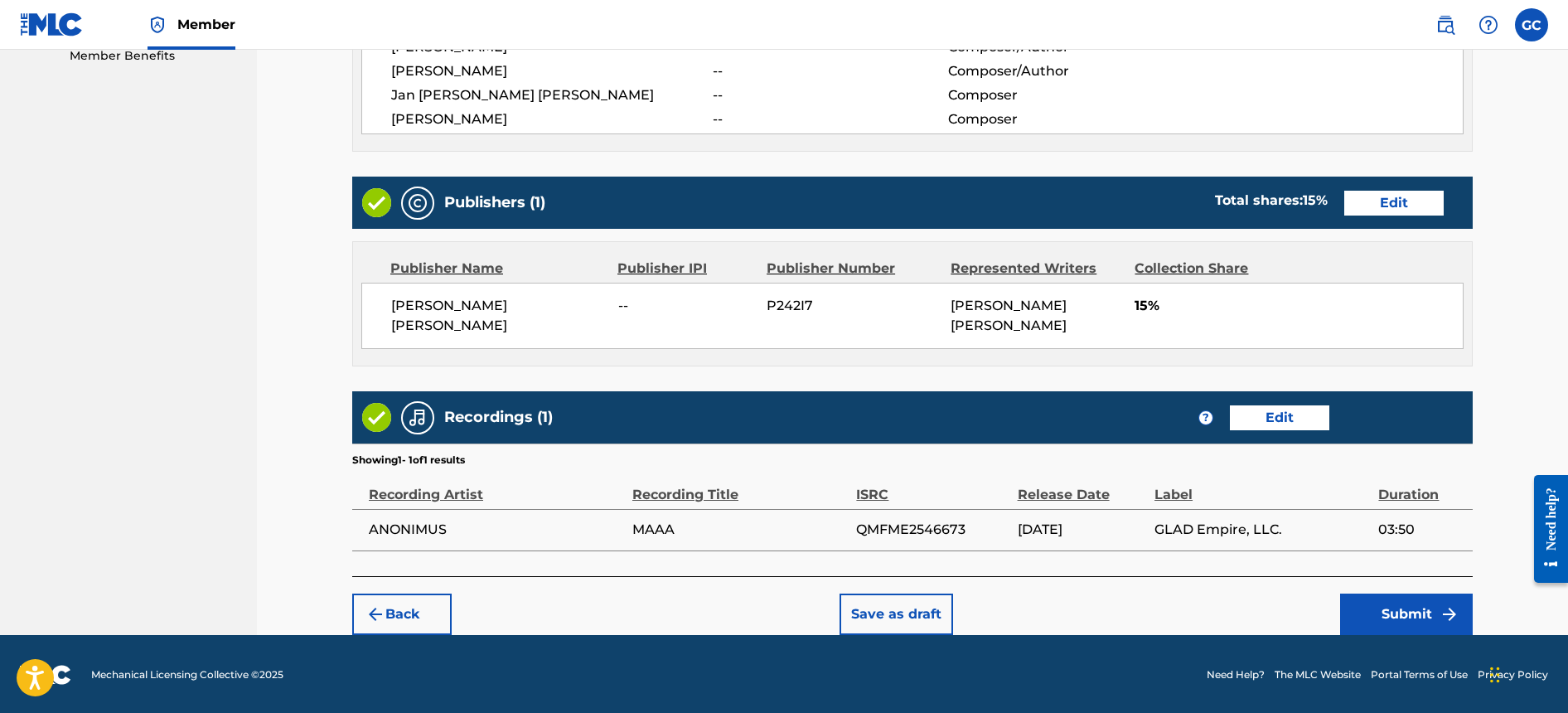
click at [1405, 610] on button "Submit" at bounding box center [1407, 614] width 133 height 41
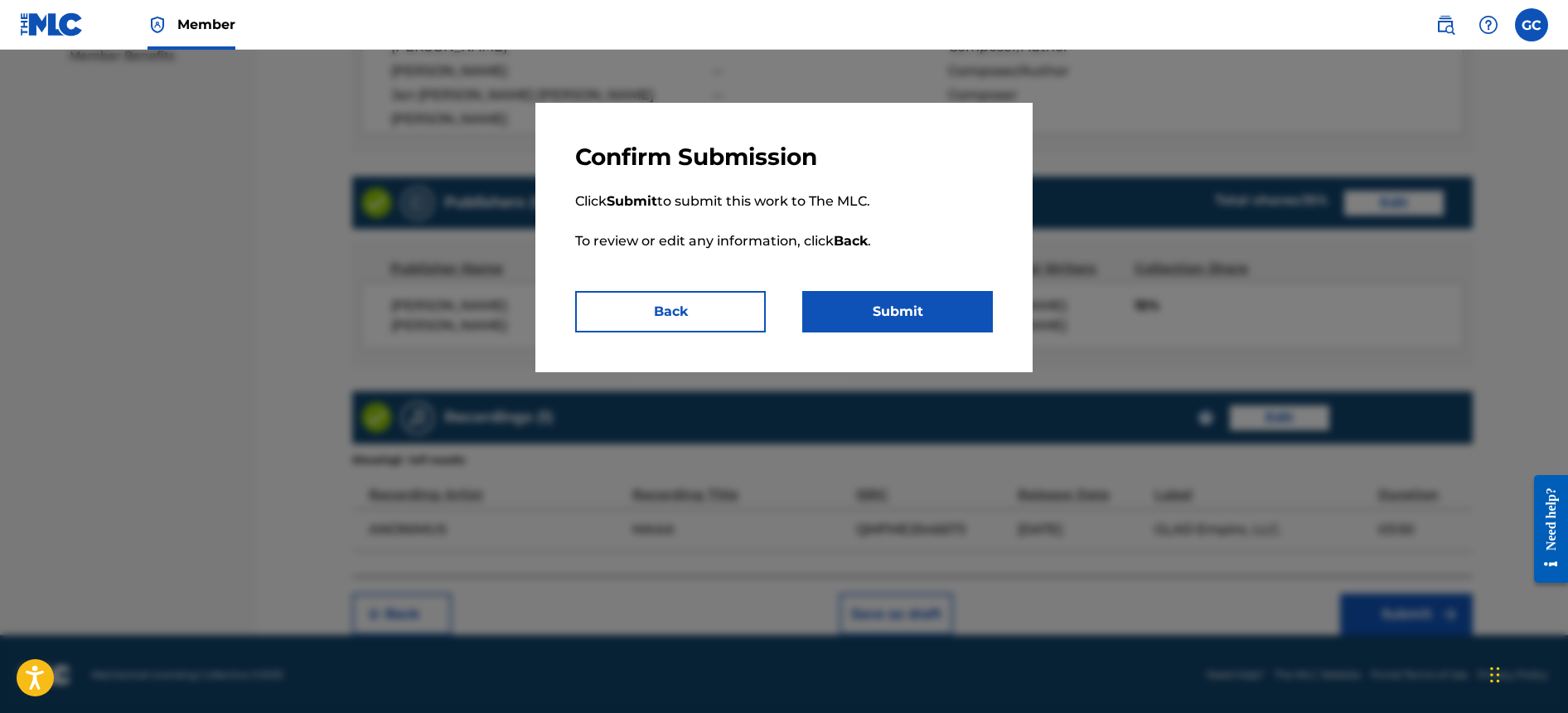
click at [933, 317] on button "Submit" at bounding box center [897, 312] width 191 height 41
